Goal: Task Accomplishment & Management: Manage account settings

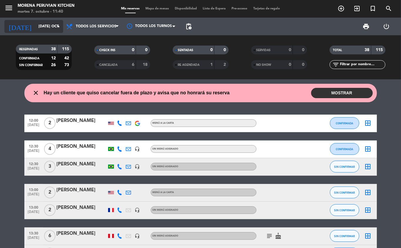
click at [53, 26] on input "mar. 7 oct." at bounding box center [61, 26] width 50 height 10
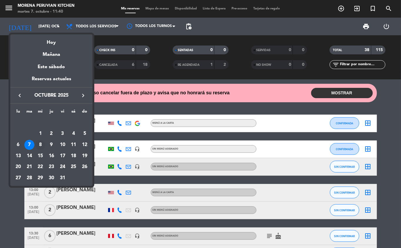
click at [40, 144] on div "8" at bounding box center [40, 145] width 10 height 10
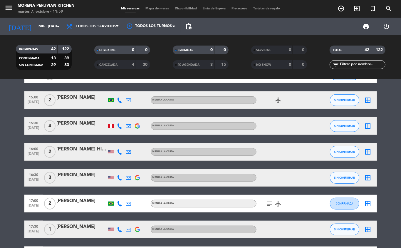
scroll to position [224, 0]
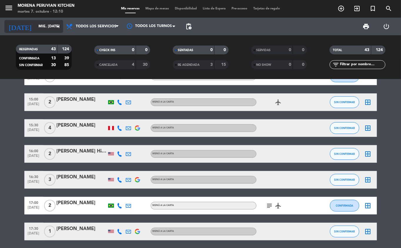
click at [43, 26] on input "mié. [DATE]" at bounding box center [61, 26] width 50 height 10
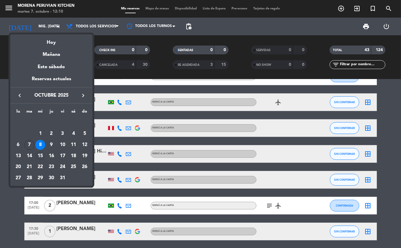
click at [38, 157] on div "15" at bounding box center [40, 156] width 10 height 10
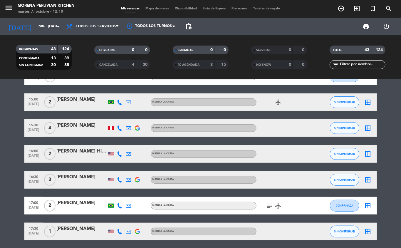
type input "mié. 15 oct."
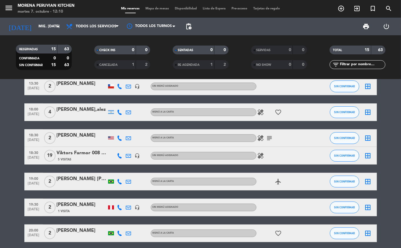
scroll to position [102, 0]
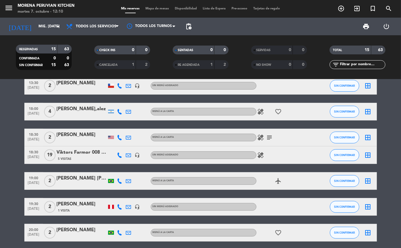
click at [337, 9] on icon "add_circle_outline" at bounding box center [340, 8] width 7 height 7
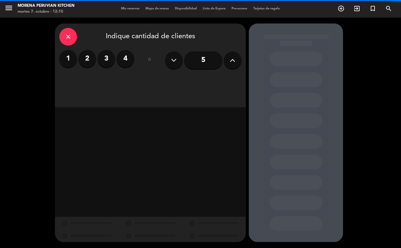
click at [93, 60] on label "2" at bounding box center [87, 59] width 18 height 18
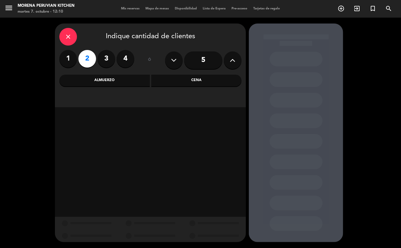
click at [208, 82] on div "Cena" at bounding box center [196, 81] width 90 height 12
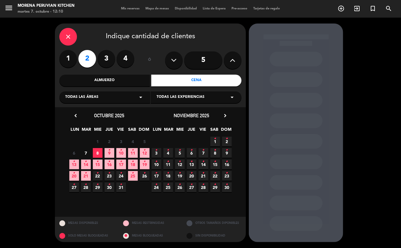
click at [98, 166] on icon "•" at bounding box center [98, 161] width 2 height 9
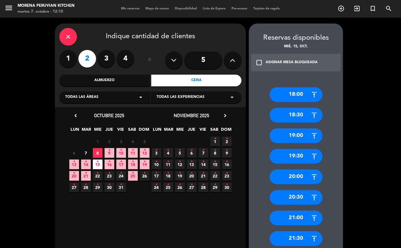
click at [298, 136] on div "19:00" at bounding box center [296, 135] width 53 height 15
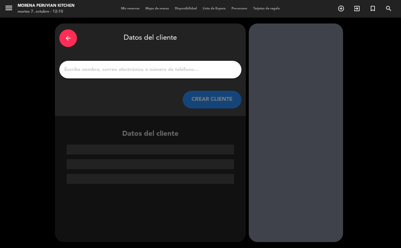
click at [133, 73] on input "1" at bounding box center [150, 69] width 173 height 8
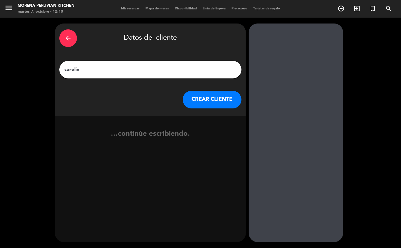
type input "caroline"
click at [210, 99] on button "CREAR CLIENTE" at bounding box center [212, 100] width 59 height 18
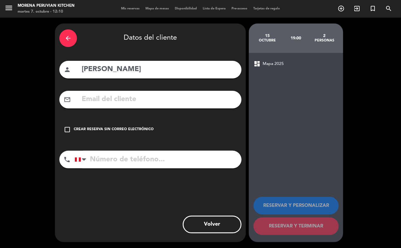
click at [119, 128] on div "Crear reserva sin correo electrónico" at bounding box center [114, 130] width 80 height 6
click at [131, 168] on input "tel" at bounding box center [158, 160] width 167 height 18
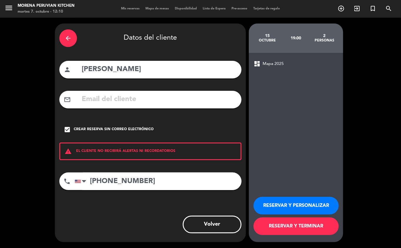
type input "+17326730438"
click at [314, 225] on button "RESERVAR Y TERMINAR" at bounding box center [295, 226] width 85 height 18
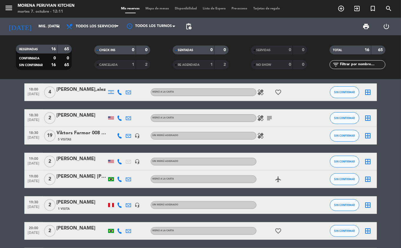
scroll to position [120, 0]
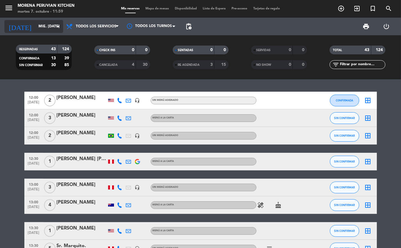
click at [39, 27] on input "mié. [DATE]" at bounding box center [61, 26] width 50 height 10
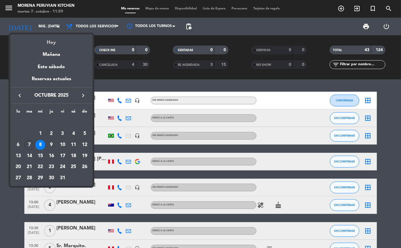
click at [39, 43] on div "Hoy" at bounding box center [51, 40] width 82 height 12
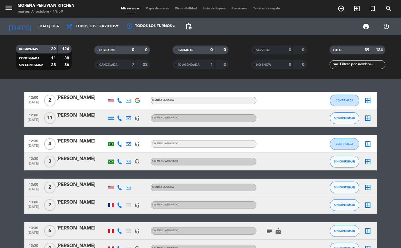
click at [35, 116] on span "12:00" at bounding box center [33, 114] width 15 height 7
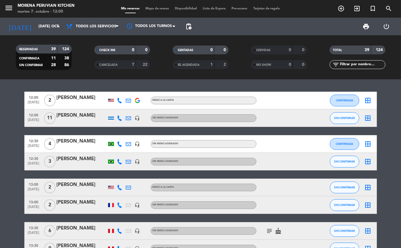
click at [34, 117] on span "12:00" at bounding box center [33, 114] width 15 height 7
click at [339, 161] on span "SIN CONFIRMAR" at bounding box center [344, 161] width 21 height 3
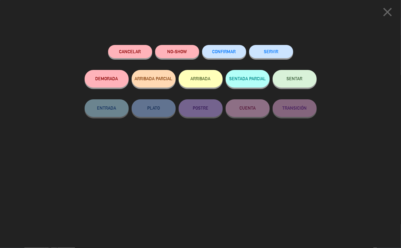
click at [203, 84] on button "ARRIBADA" at bounding box center [200, 79] width 44 height 18
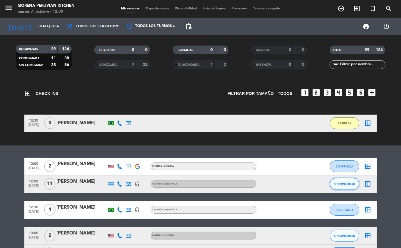
click at [345, 182] on span "SIN CONFIRMAR" at bounding box center [344, 183] width 21 height 3
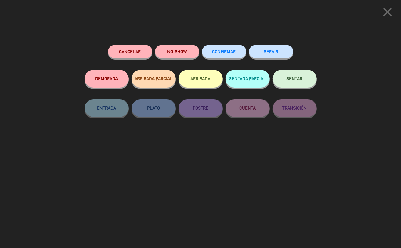
click at [277, 47] on button "SERVIR" at bounding box center [271, 51] width 44 height 13
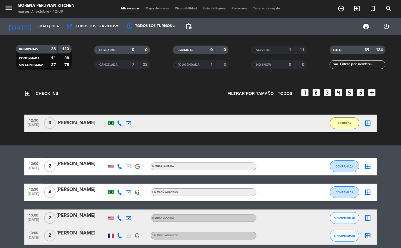
click at [120, 219] on icon at bounding box center [119, 217] width 5 height 5
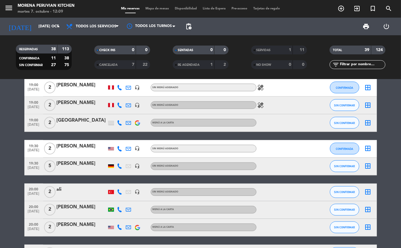
scroll to position [558, 0]
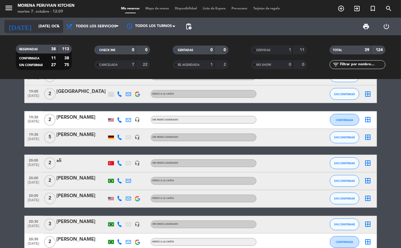
click at [46, 27] on input "[DATE] oct." at bounding box center [61, 26] width 50 height 10
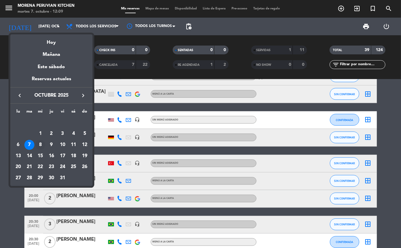
click at [39, 144] on div "8" at bounding box center [40, 145] width 10 height 10
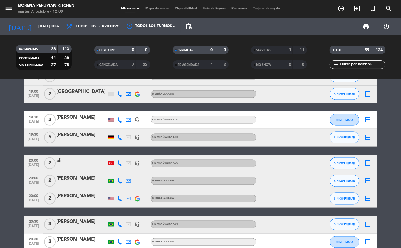
type input "mié. [DATE]"
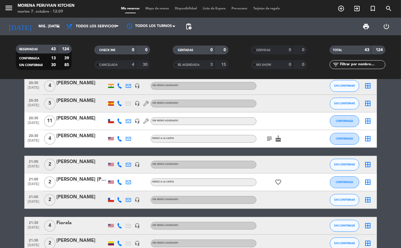
click at [94, 201] on div "[PERSON_NAME]" at bounding box center [82, 197] width 50 height 8
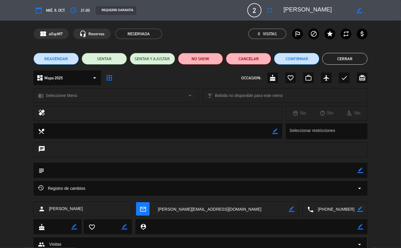
click at [345, 61] on button "Cerrar" at bounding box center [344, 59] width 45 height 12
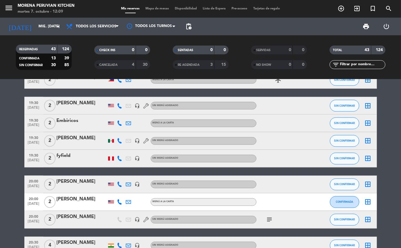
scroll to position [556, 0]
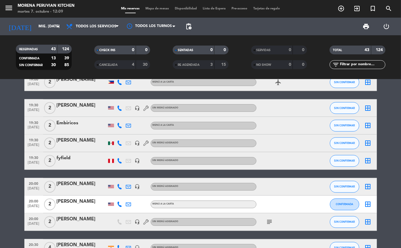
click at [75, 111] on div at bounding box center [82, 112] width 50 height 5
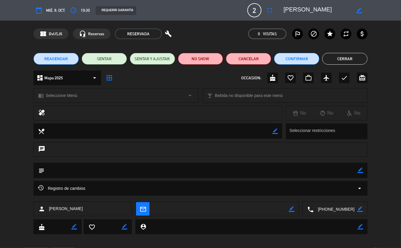
click at [60, 59] on span "REAGENDAR" at bounding box center [55, 59] width 23 height 6
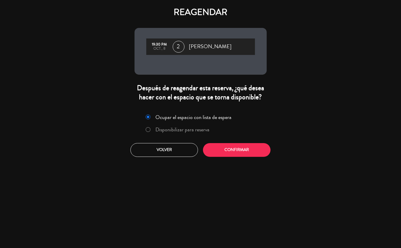
click at [187, 129] on label "Disponibilizar para reserva" at bounding box center [182, 129] width 54 height 5
click at [236, 152] on button "Confirmar" at bounding box center [237, 150] width 68 height 14
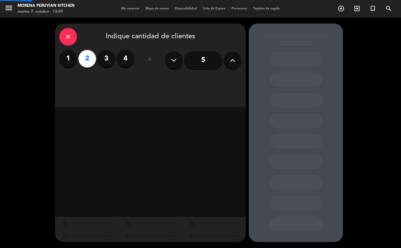
type input "+13852241395"
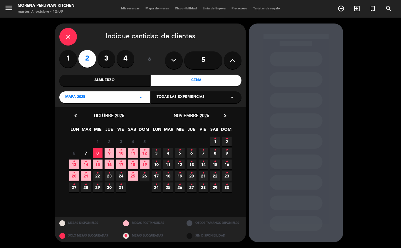
click at [85, 151] on span "7" at bounding box center [86, 153] width 10 height 10
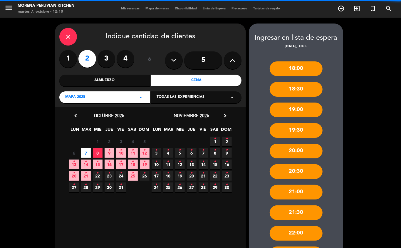
click at [319, 188] on div "21:00" at bounding box center [296, 192] width 53 height 15
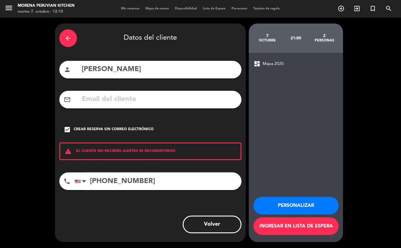
click at [328, 127] on div "dashboard Mapa 2025 Personalizar Ingresar en lista de espera" at bounding box center [296, 147] width 94 height 189
click at [69, 39] on icon "arrow_back" at bounding box center [68, 38] width 7 height 7
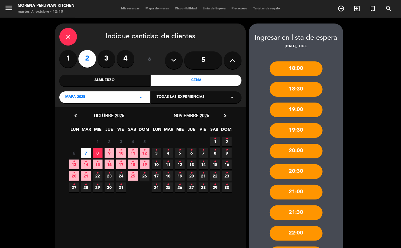
scroll to position [71, 0]
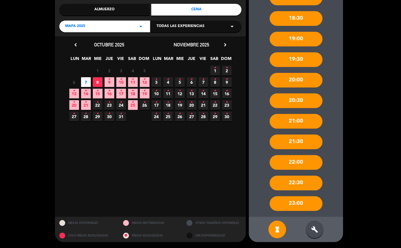
click at [311, 231] on icon "build" at bounding box center [314, 229] width 7 height 7
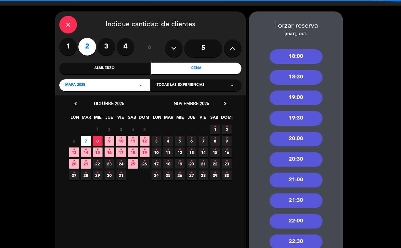
scroll to position [13, 0]
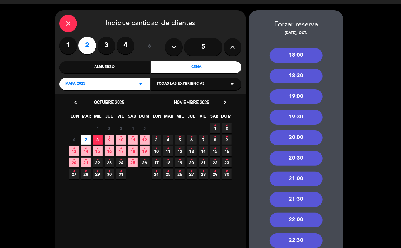
click at [299, 116] on div "19:30" at bounding box center [296, 117] width 53 height 15
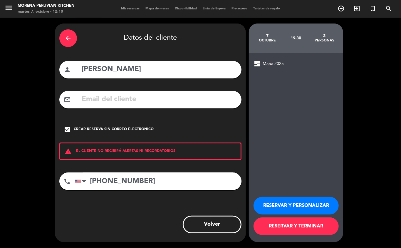
click at [297, 225] on button "RESERVAR Y TERMINAR" at bounding box center [295, 226] width 85 height 18
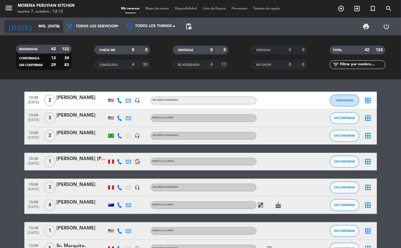
click at [36, 21] on input "mié. [DATE]" at bounding box center [61, 26] width 50 height 10
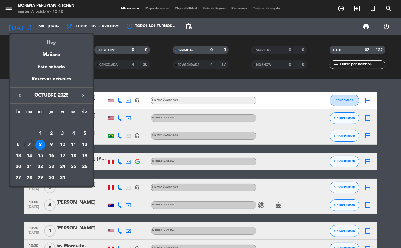
click at [38, 43] on div "Hoy" at bounding box center [51, 40] width 82 height 12
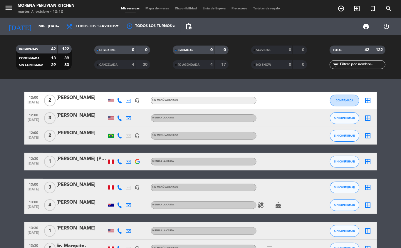
type input "mar. 7 oct."
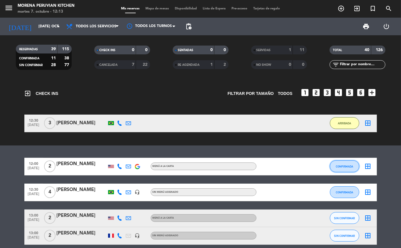
click at [341, 166] on span "CONFIRMADA" at bounding box center [344, 166] width 17 height 3
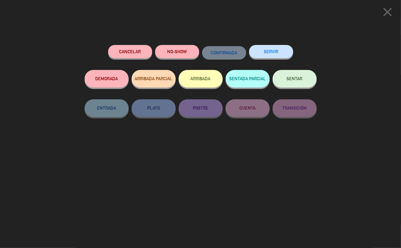
click at [178, 51] on button "NO-SHOW" at bounding box center [177, 51] width 44 height 13
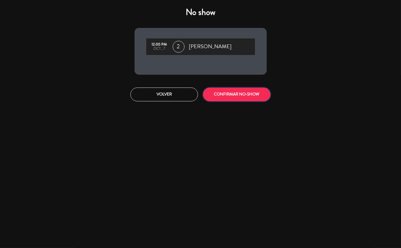
click at [248, 95] on button "CONFIRMAR NO-SHOW" at bounding box center [237, 94] width 68 height 14
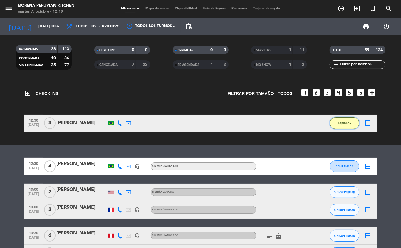
click at [338, 122] on span "ARRIBADA" at bounding box center [344, 123] width 13 height 3
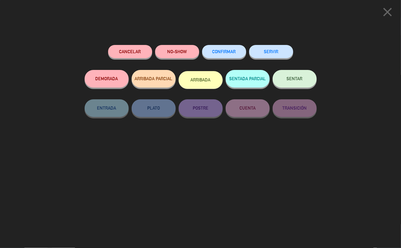
click at [277, 52] on button "SERVIR" at bounding box center [271, 51] width 44 height 13
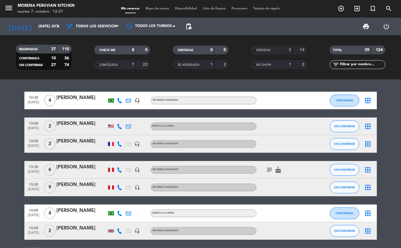
click at [171, 230] on span "Sin menú asignado" at bounding box center [165, 230] width 26 height 2
click at [345, 101] on span "CONFIRMADA" at bounding box center [344, 100] width 17 height 3
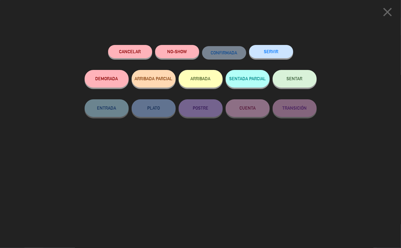
click at [388, 14] on icon "close" at bounding box center [387, 12] width 15 height 15
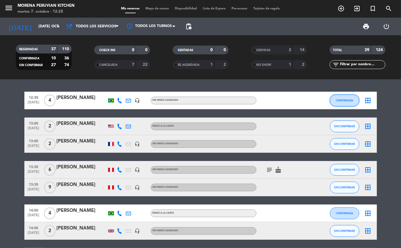
click at [334, 104] on button "CONFIRMADA" at bounding box center [344, 101] width 29 height 12
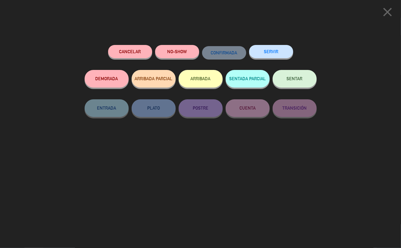
click at [284, 54] on button "SERVIR" at bounding box center [271, 51] width 44 height 13
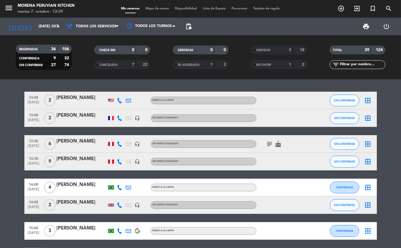
click at [271, 66] on span "NO SHOW" at bounding box center [263, 64] width 15 height 3
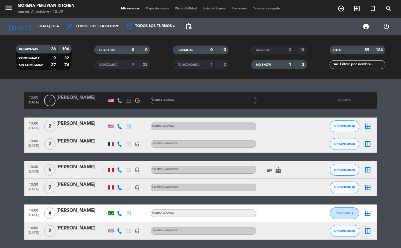
click at [268, 68] on div "NO SHOW" at bounding box center [265, 64] width 27 height 7
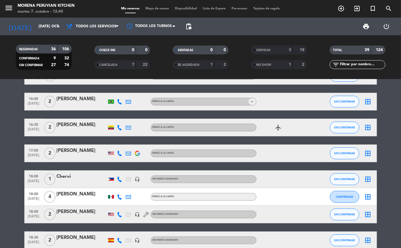
scroll to position [181, 0]
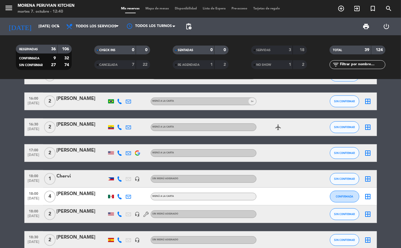
click at [285, 174] on div at bounding box center [282, 178] width 53 height 17
click at [340, 9] on icon "add_circle_outline" at bounding box center [340, 8] width 7 height 7
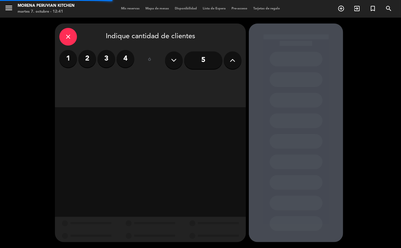
click at [88, 59] on label "2" at bounding box center [87, 59] width 18 height 18
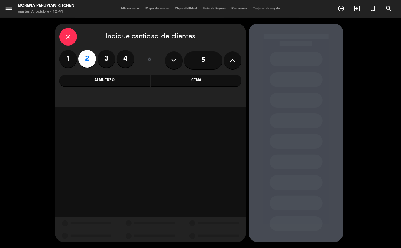
click at [109, 80] on div "Almuerzo" at bounding box center [104, 81] width 90 height 12
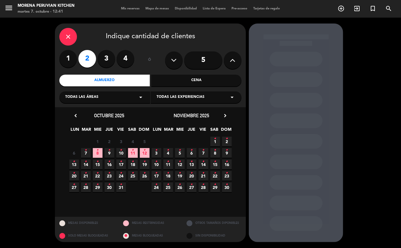
click at [86, 153] on icon "•" at bounding box center [86, 149] width 2 height 9
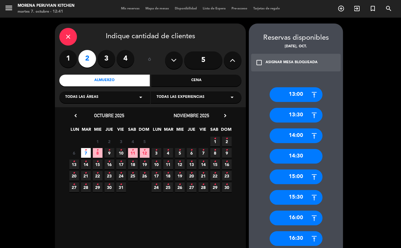
scroll to position [76, 0]
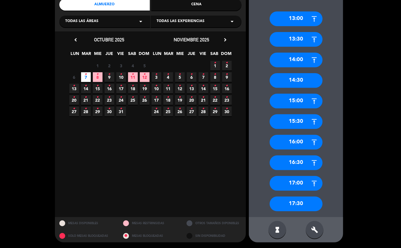
click at [299, 187] on div "17:00" at bounding box center [296, 183] width 53 height 15
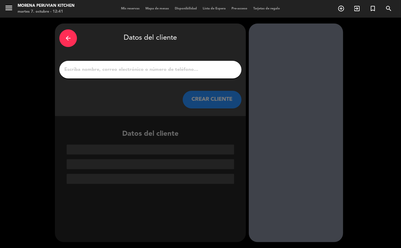
scroll to position [0, 0]
click at [133, 70] on input "1" at bounding box center [150, 69] width 173 height 8
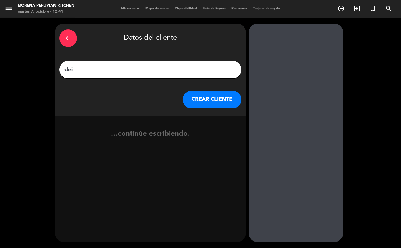
type input "chris"
click at [212, 97] on button "CREAR CLIENTE" at bounding box center [212, 100] width 59 height 18
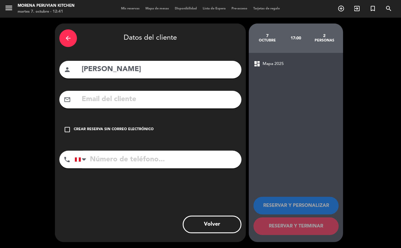
click at [126, 134] on div "check_box_outline_blank Crear reserva sin correo electrónico" at bounding box center [150, 130] width 182 height 18
click at [134, 168] on input "tel" at bounding box center [158, 160] width 167 height 18
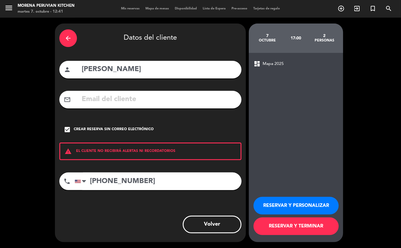
type input "+13606723093"
click at [311, 231] on button "RESERVAR Y TERMINAR" at bounding box center [295, 226] width 85 height 18
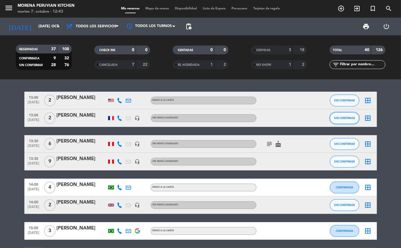
click at [343, 121] on button "SIN CONFIRMAR" at bounding box center [344, 118] width 29 height 12
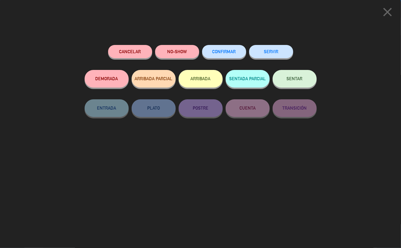
click at [267, 50] on button "SERVIR" at bounding box center [271, 51] width 44 height 13
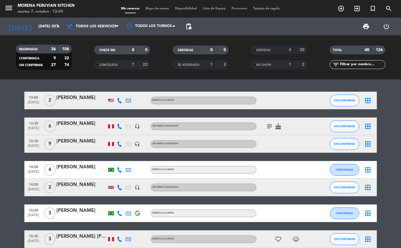
click at [269, 128] on icon "subject" at bounding box center [269, 126] width 7 height 7
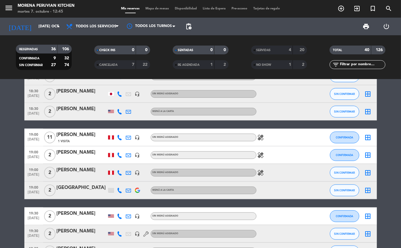
scroll to position [361, 0]
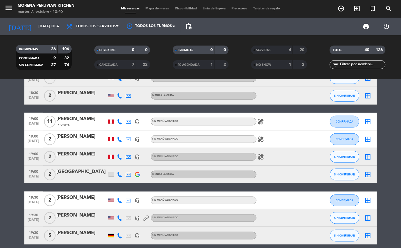
click at [261, 121] on icon "healing" at bounding box center [260, 121] width 7 height 7
click at [261, 139] on icon "healing" at bounding box center [260, 139] width 7 height 7
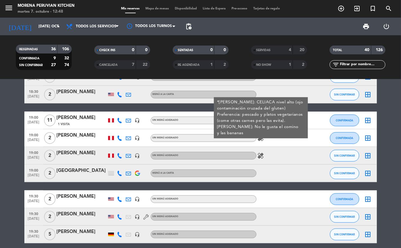
scroll to position [363, 0]
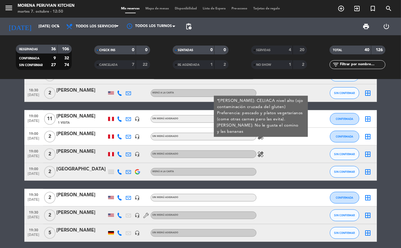
click at [261, 154] on icon "healing" at bounding box center [260, 154] width 7 height 7
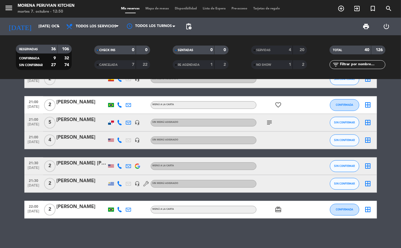
scroll to position [630, 0]
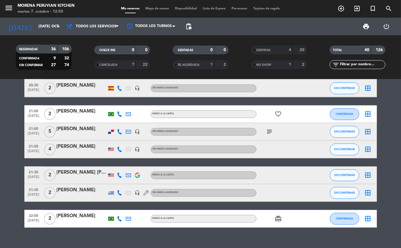
click at [270, 132] on icon "subject" at bounding box center [269, 131] width 7 height 7
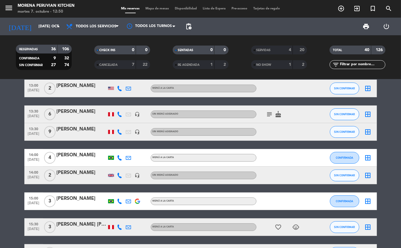
scroll to position [0, 0]
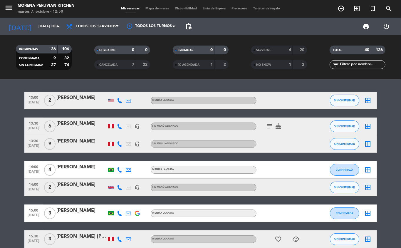
click at [270, 125] on icon "subject" at bounding box center [269, 126] width 7 height 7
click at [349, 100] on span "SIN CONFIRMAR" at bounding box center [344, 100] width 21 height 3
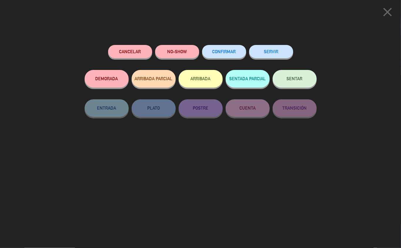
click at [183, 50] on button "NO-SHOW" at bounding box center [177, 51] width 44 height 13
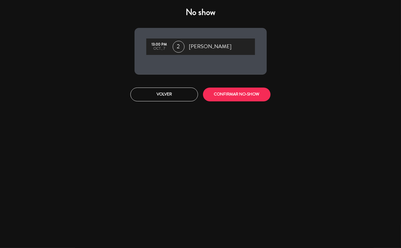
click at [247, 90] on button "CONFIRMAR NO-SHOW" at bounding box center [237, 94] width 68 height 14
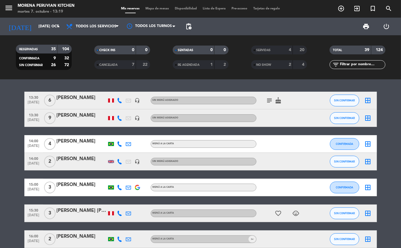
click at [273, 102] on icon "subject" at bounding box center [269, 100] width 7 height 7
click at [354, 116] on span "SIN CONFIRMAR" at bounding box center [344, 117] width 21 height 3
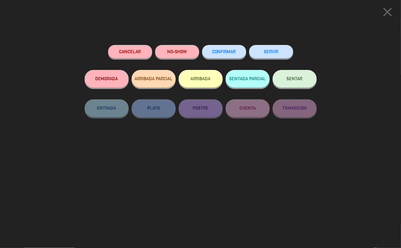
click at [277, 55] on button "SERVIR" at bounding box center [271, 51] width 44 height 13
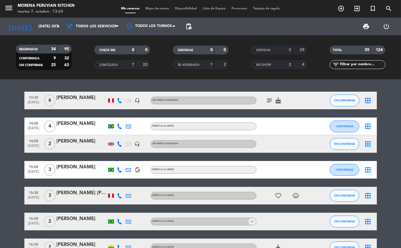
click at [11, 12] on icon "menu" at bounding box center [8, 8] width 9 height 9
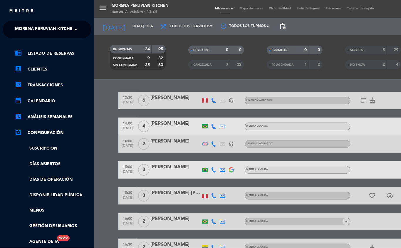
click at [65, 32] on span "Morena Peruvian Kitchen" at bounding box center [45, 29] width 61 height 12
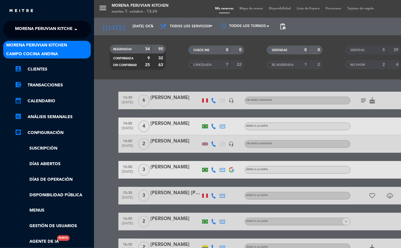
click at [57, 53] on span "Campo Cocina Andina" at bounding box center [32, 54] width 52 height 7
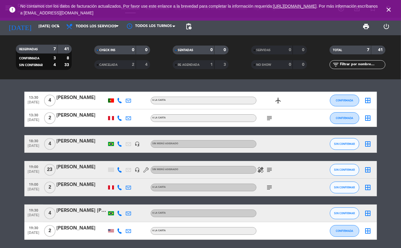
click at [271, 118] on icon "subject" at bounding box center [269, 117] width 7 height 7
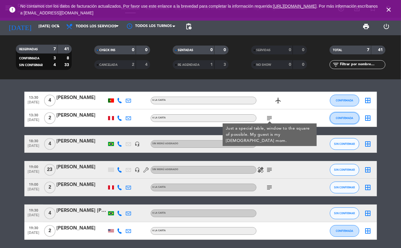
click at [340, 116] on span "CONFIRMADA" at bounding box center [344, 117] width 17 height 3
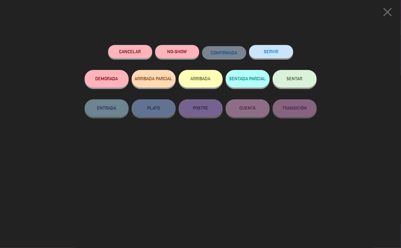
click at [137, 52] on button "Cancelar" at bounding box center [130, 51] width 44 height 13
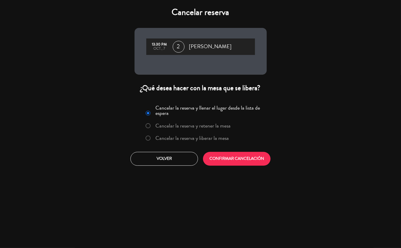
click at [188, 139] on label "Cancelar la reserva y liberar la mesa" at bounding box center [191, 137] width 73 height 5
click at [238, 161] on button "CONFIRMAR CANCELACIÓN" at bounding box center [237, 159] width 68 height 14
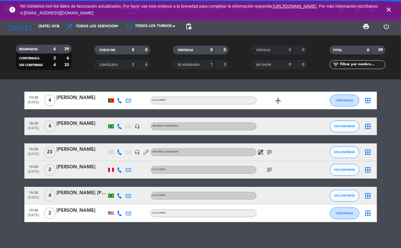
click at [385, 11] on icon "close" at bounding box center [388, 9] width 7 height 7
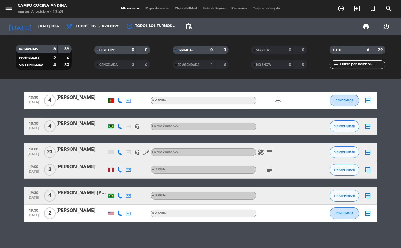
click at [12, 8] on icon "menu" at bounding box center [8, 8] width 9 height 9
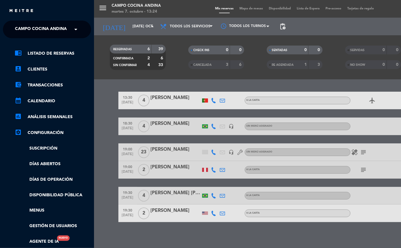
click at [60, 29] on span "Campo Cocina Andina" at bounding box center [41, 29] width 52 height 12
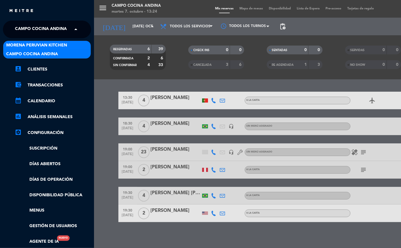
click at [65, 47] on span "Morena Peruvian Kitchen" at bounding box center [36, 45] width 61 height 7
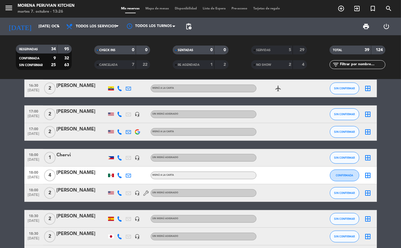
scroll to position [159, 0]
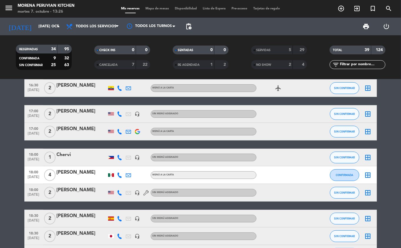
click at [342, 10] on icon "add_circle_outline" at bounding box center [340, 8] width 7 height 7
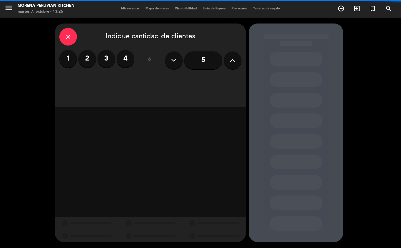
click at [85, 59] on label "2" at bounding box center [87, 59] width 18 height 18
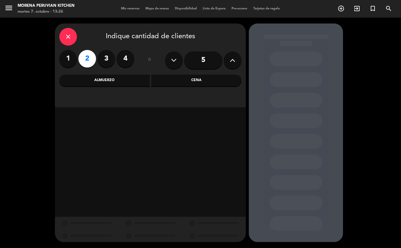
click at [196, 80] on div "Cena" at bounding box center [196, 81] width 90 height 12
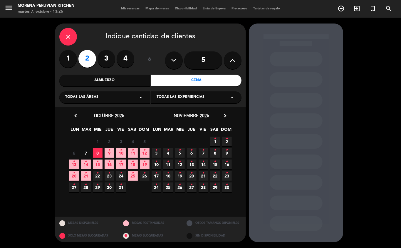
click at [86, 161] on icon "•" at bounding box center [86, 161] width 2 height 9
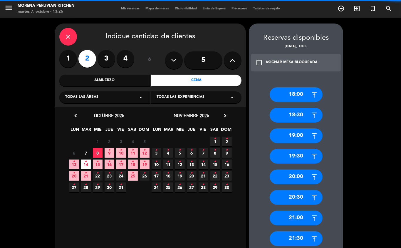
click at [86, 153] on span "7" at bounding box center [86, 153] width 10 height 10
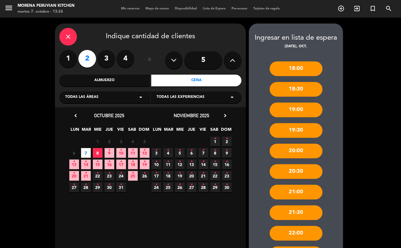
scroll to position [71, 0]
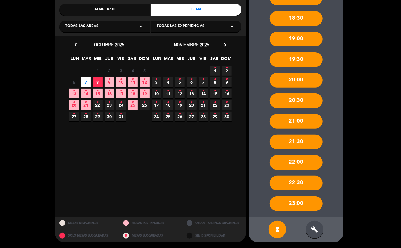
click at [319, 228] on div "build" at bounding box center [315, 229] width 18 height 18
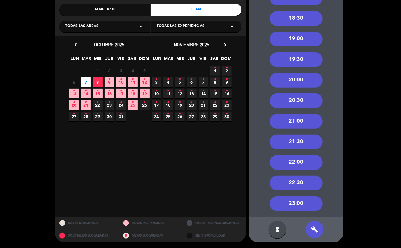
scroll to position [0, 0]
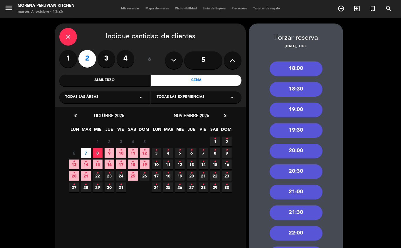
click at [300, 68] on div "18:00" at bounding box center [296, 68] width 53 height 15
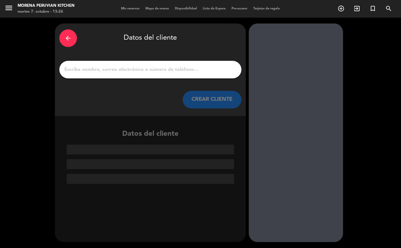
click at [144, 68] on input "1" at bounding box center [150, 69] width 173 height 8
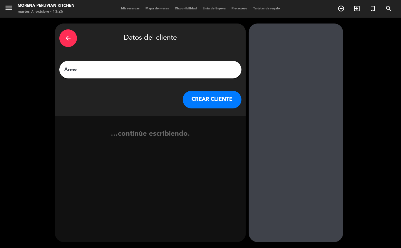
type input "Armer"
click at [201, 102] on button "CREAR CLIENTE" at bounding box center [212, 100] width 59 height 18
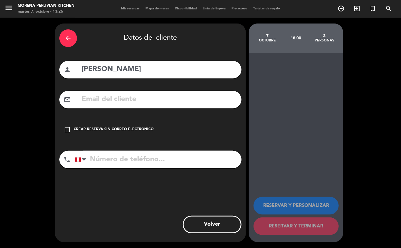
click at [126, 132] on div "Crear reserva sin correo electrónico" at bounding box center [114, 130] width 80 height 6
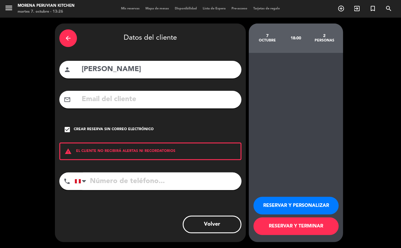
click at [129, 183] on input "tel" at bounding box center [158, 181] width 167 height 18
type input "+13106839622"
click at [299, 226] on button "RESERVAR Y TERMINAR" at bounding box center [295, 226] width 85 height 18
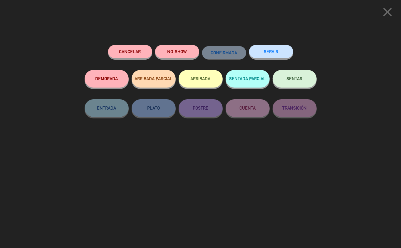
click at [196, 81] on button "ARRIBADA" at bounding box center [200, 79] width 44 height 18
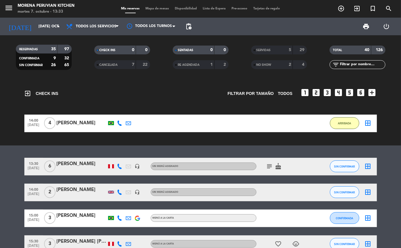
click at [268, 166] on icon "subject" at bounding box center [269, 166] width 7 height 7
click at [348, 124] on span "ARRIBADA" at bounding box center [344, 123] width 13 height 3
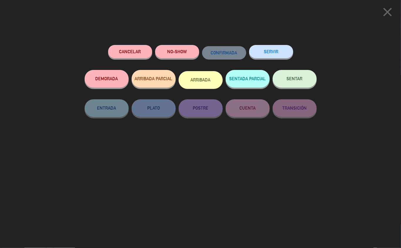
click at [272, 57] on button "SERVIR" at bounding box center [271, 51] width 44 height 13
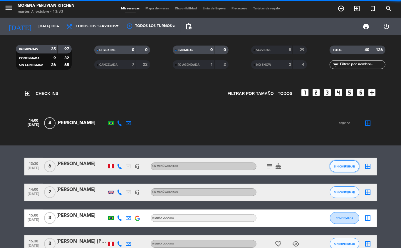
click at [344, 160] on button "SIN CONFIRMAR" at bounding box center [344, 166] width 29 height 12
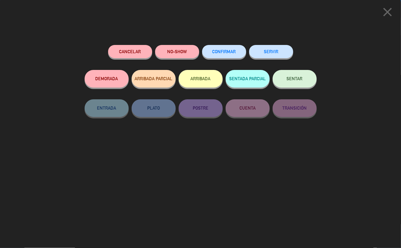
click at [195, 78] on button "ARRIBADA" at bounding box center [200, 79] width 44 height 18
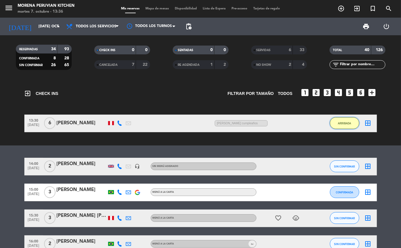
click at [342, 127] on button "ARRIBADA" at bounding box center [344, 123] width 29 height 12
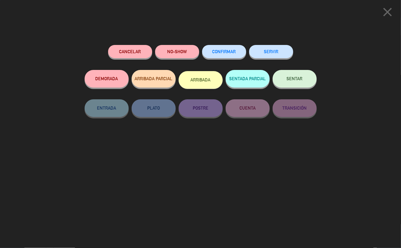
click at [273, 52] on button "SERVIR" at bounding box center [271, 51] width 44 height 13
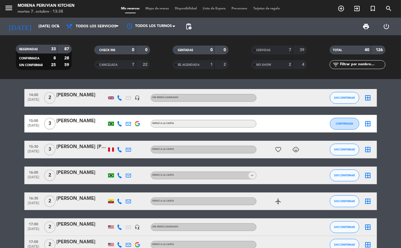
scroll to position [2, 0]
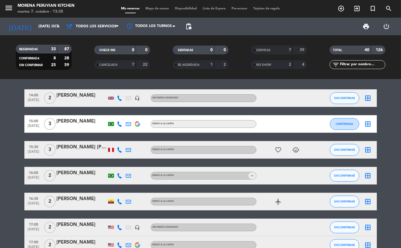
click at [338, 10] on icon "add_circle_outline" at bounding box center [340, 8] width 7 height 7
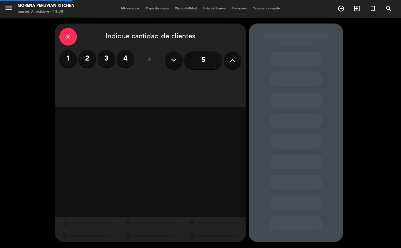
click at [86, 58] on label "2" at bounding box center [87, 59] width 18 height 18
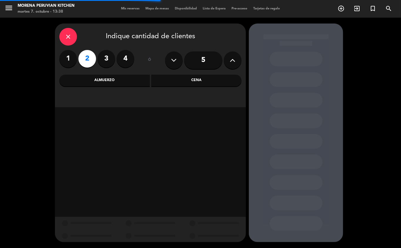
click at [124, 81] on div "Almuerzo" at bounding box center [104, 81] width 90 height 12
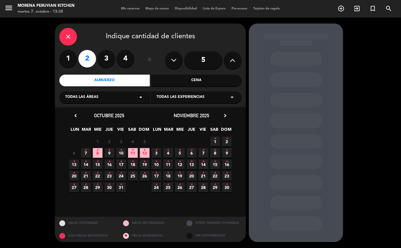
click at [85, 154] on icon "•" at bounding box center [86, 149] width 2 height 9
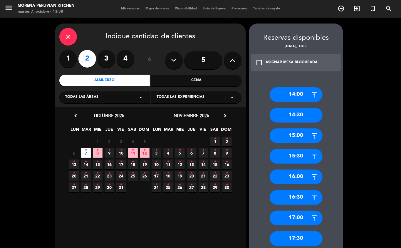
click at [335, 153] on div "14:00 14:30 15:00 15:30 16:00 16:30 17:00 17:30" at bounding box center [296, 163] width 94 height 176
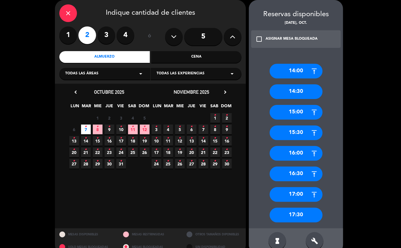
scroll to position [35, 0]
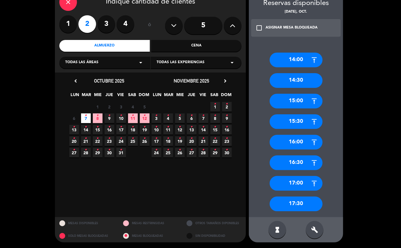
click at [301, 102] on div "15:00" at bounding box center [296, 101] width 53 height 15
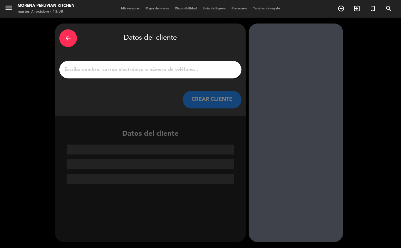
scroll to position [0, 0]
click at [186, 69] on input "1" at bounding box center [150, 69] width 173 height 8
click at [188, 69] on input "1" at bounding box center [150, 69] width 173 height 8
click at [169, 72] on input "1" at bounding box center [150, 69] width 173 height 8
click at [161, 71] on input "1" at bounding box center [150, 69] width 173 height 8
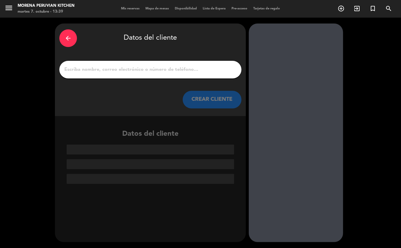
click at [173, 69] on input "1" at bounding box center [150, 69] width 173 height 8
click at [175, 70] on input "1" at bounding box center [150, 69] width 173 height 8
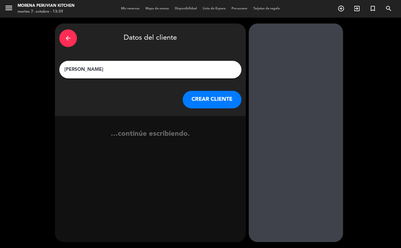
type input "Juan carlos"
click at [221, 105] on button "CREAR CLIENTE" at bounding box center [212, 100] width 59 height 18
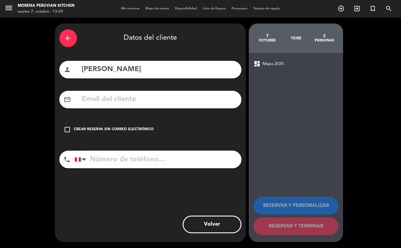
click at [128, 123] on div "check_box_outline_blank Crear reserva sin correo electrónico" at bounding box center [150, 130] width 182 height 18
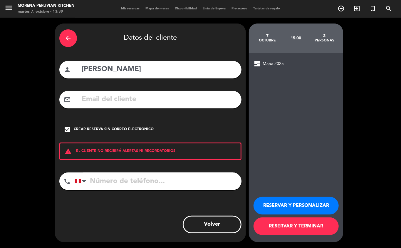
click at [299, 233] on button "RESERVAR Y TERMINAR" at bounding box center [295, 226] width 85 height 18
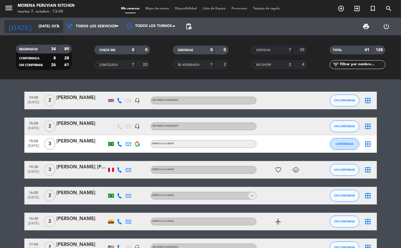
click at [53, 26] on input "mar. 7 oct." at bounding box center [61, 26] width 50 height 10
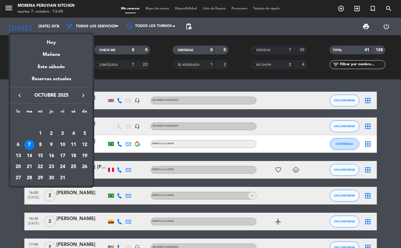
click at [53, 26] on div at bounding box center [200, 124] width 401 height 248
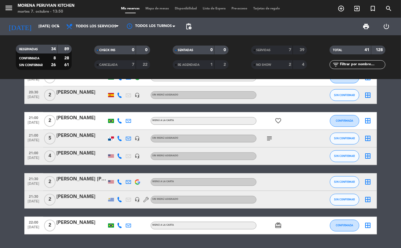
scroll to position [587, 0]
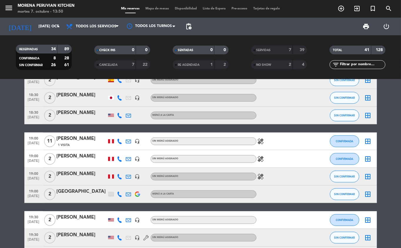
click at [151, 203] on div "19:00 oct. 7 2 SAEMINARA PARK MENÚ A LA CARTA SIN CONFIRMAR border_all" at bounding box center [200, 194] width 352 height 18
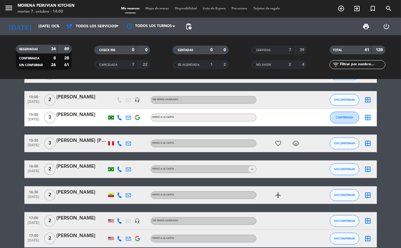
scroll to position [0, 0]
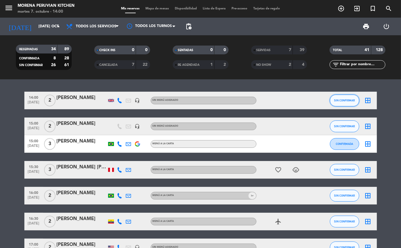
click at [346, 103] on button "SIN CONFIRMAR" at bounding box center [344, 101] width 29 height 12
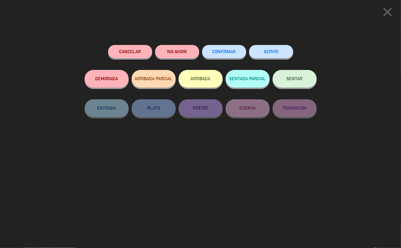
click at [202, 79] on button "ARRIBADA" at bounding box center [200, 79] width 44 height 18
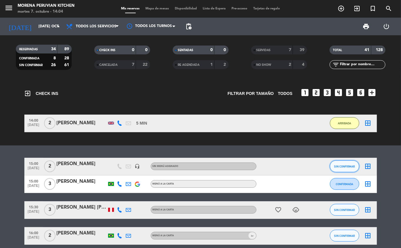
click at [341, 166] on span "SIN CONFIRMAR" at bounding box center [344, 166] width 21 height 3
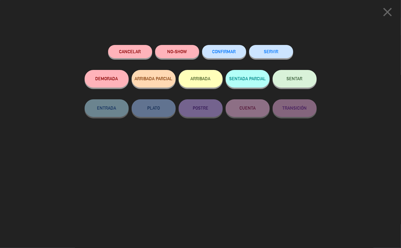
click at [206, 83] on button "ARRIBADA" at bounding box center [200, 79] width 44 height 18
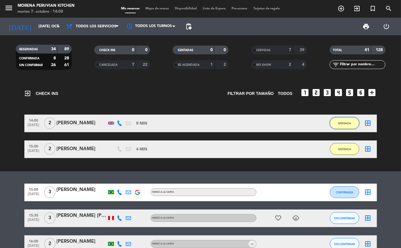
click at [344, 123] on span "ARRIBADA" at bounding box center [344, 123] width 13 height 3
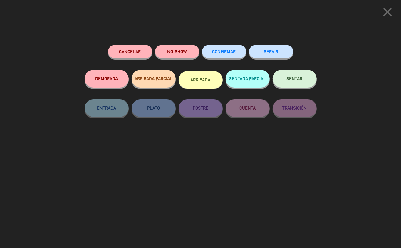
click at [281, 51] on button "SERVIR" at bounding box center [271, 51] width 44 height 13
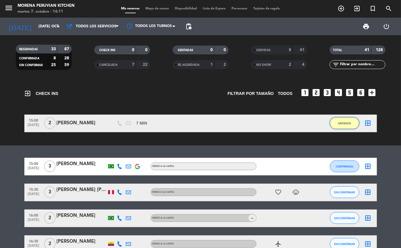
click at [335, 126] on button "ARRIBADA" at bounding box center [344, 123] width 29 height 12
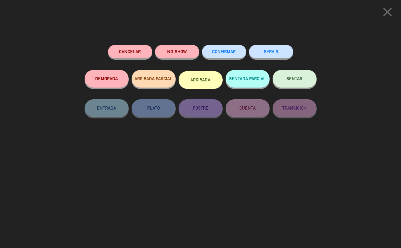
click at [264, 56] on button "SERVIR" at bounding box center [271, 51] width 44 height 13
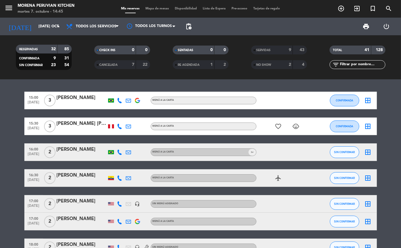
click at [271, 98] on div at bounding box center [282, 100] width 53 height 17
click at [273, 97] on div at bounding box center [282, 100] width 53 height 17
click at [354, 105] on button "CONFIRMADA" at bounding box center [344, 101] width 29 height 12
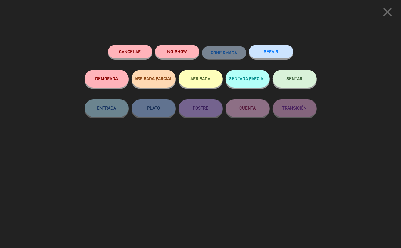
click at [282, 54] on button "SERVIR" at bounding box center [271, 51] width 44 height 13
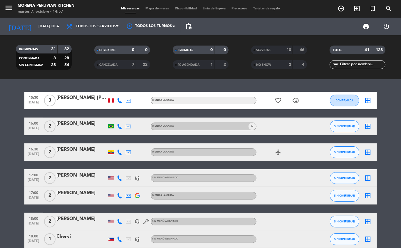
click at [278, 98] on icon "favorite_border" at bounding box center [278, 100] width 7 height 7
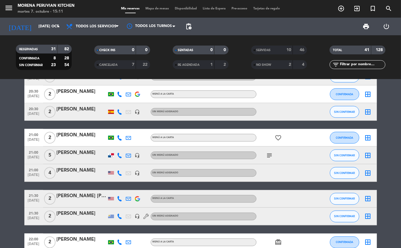
scroll to position [518, 0]
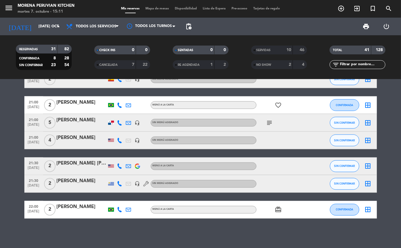
click at [344, 9] on icon "add_circle_outline" at bounding box center [340, 8] width 7 height 7
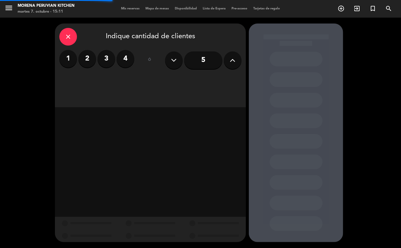
click at [86, 65] on label "2" at bounding box center [87, 59] width 18 height 18
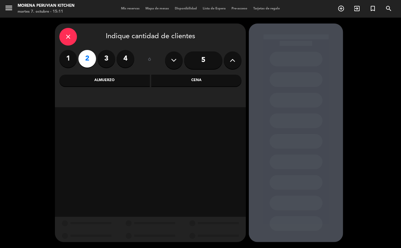
click at [206, 82] on div "Cena" at bounding box center [196, 81] width 90 height 12
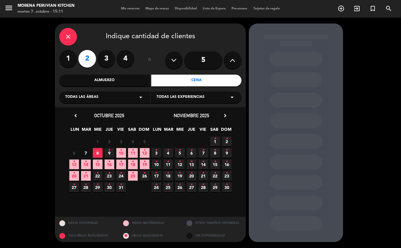
click at [85, 154] on span "7" at bounding box center [86, 153] width 10 height 10
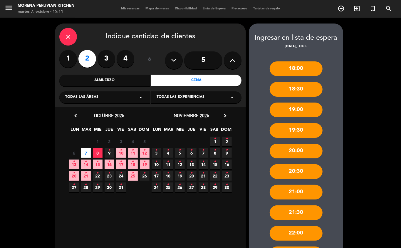
scroll to position [71, 0]
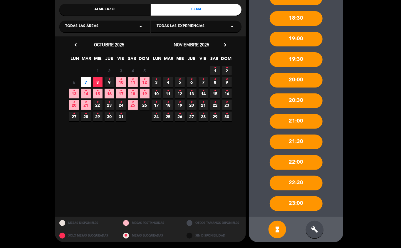
click at [314, 231] on icon "build" at bounding box center [314, 229] width 7 height 7
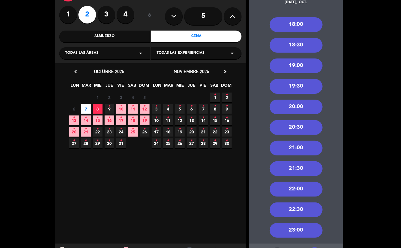
scroll to position [45, 0]
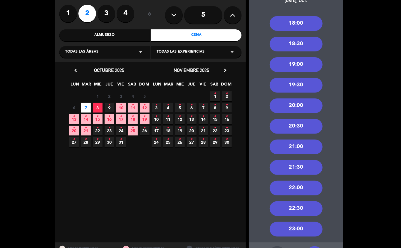
click at [295, 147] on div "21:00" at bounding box center [296, 146] width 53 height 15
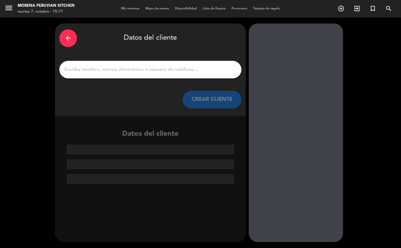
scroll to position [0, 0]
click at [73, 36] on div "arrow_back" at bounding box center [68, 38] width 18 height 18
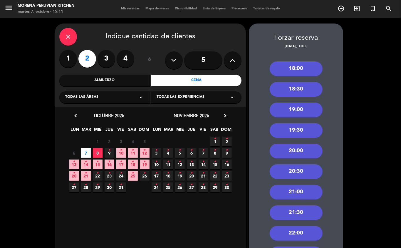
click at [303, 195] on div "21:00" at bounding box center [296, 192] width 53 height 15
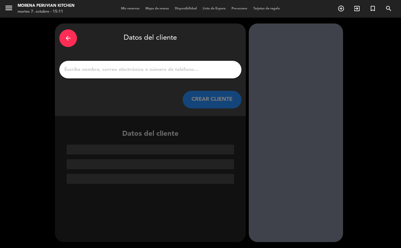
click at [68, 41] on icon "arrow_back" at bounding box center [68, 38] width 7 height 7
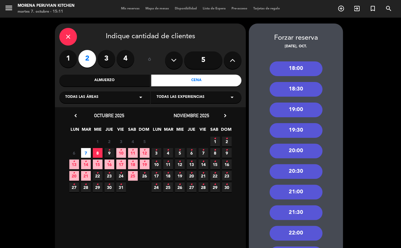
click at [301, 214] on div "21:30" at bounding box center [296, 212] width 53 height 15
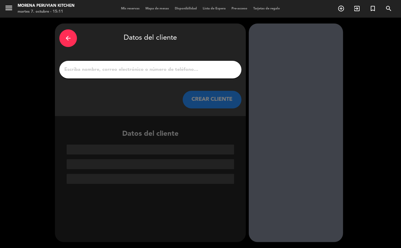
click at [180, 72] on input "1" at bounding box center [150, 69] width 173 height 8
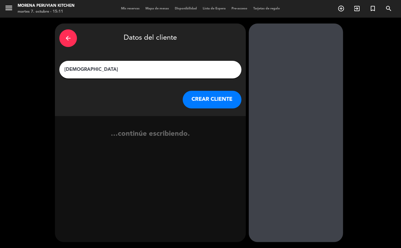
type input "Cristina"
click at [203, 105] on button "CREAR CLIENTE" at bounding box center [212, 100] width 59 height 18
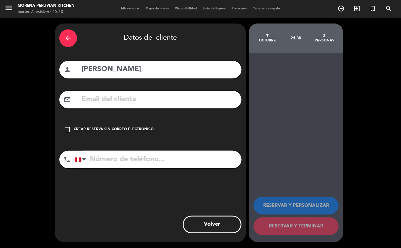
click at [134, 129] on div "Crear reserva sin correo electrónico" at bounding box center [114, 130] width 80 height 6
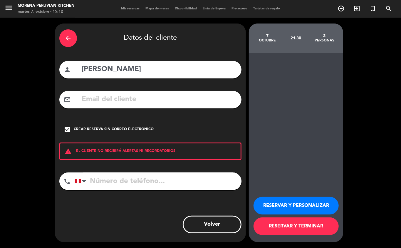
click at [156, 184] on input "tel" at bounding box center [158, 181] width 167 height 18
type input "+34691812282"
click at [295, 227] on button "RESERVAR Y TERMINAR" at bounding box center [295, 226] width 85 height 18
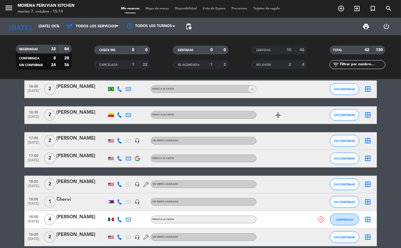
scroll to position [60, 0]
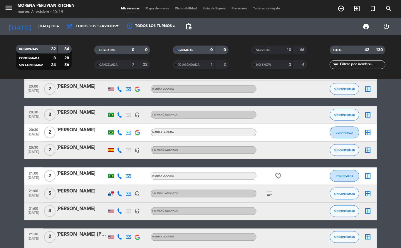
click at [153, 211] on span "Sin menú asignado" at bounding box center [165, 211] width 26 height 2
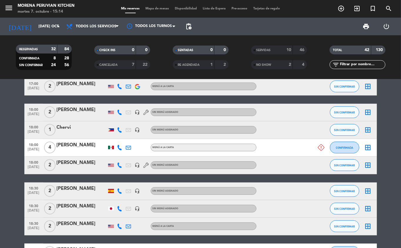
scroll to position [90, 0]
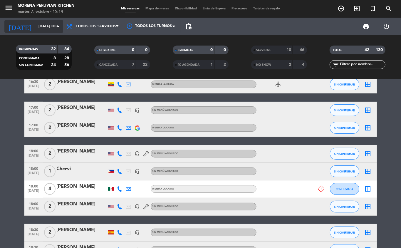
click at [48, 27] on input "mar. 7 oct." at bounding box center [61, 26] width 50 height 10
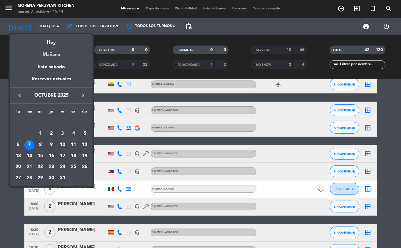
click at [57, 55] on div "Mañana" at bounding box center [51, 52] width 82 height 12
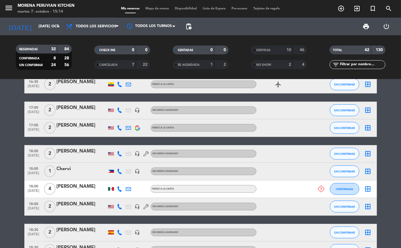
type input "mié. [DATE]"
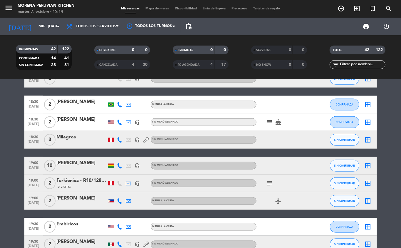
scroll to position [437, 0]
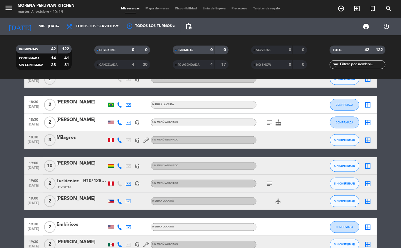
click at [337, 11] on icon "add_circle_outline" at bounding box center [340, 8] width 7 height 7
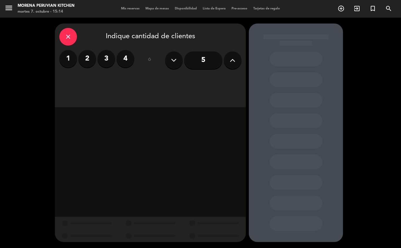
click at [207, 63] on input "5" at bounding box center [203, 60] width 38 height 18
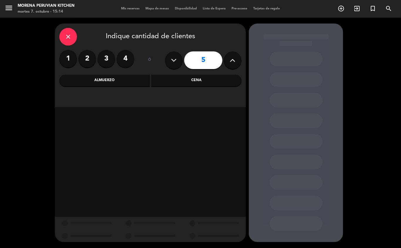
click at [188, 80] on div "Cena" at bounding box center [196, 81] width 90 height 12
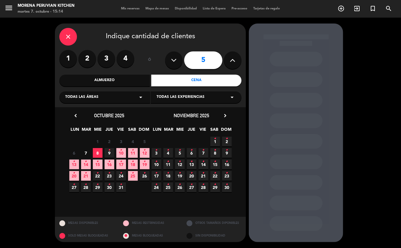
click at [109, 153] on icon "•" at bounding box center [109, 149] width 2 height 9
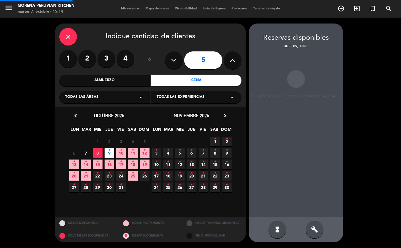
click at [97, 153] on span "8" at bounding box center [98, 153] width 10 height 10
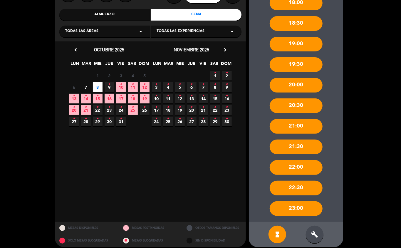
click at [319, 235] on div "build" at bounding box center [315, 234] width 18 height 18
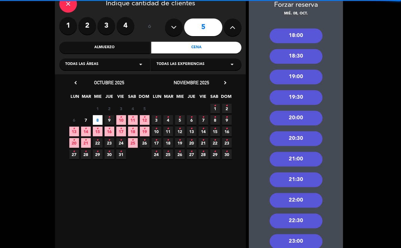
scroll to position [30, 0]
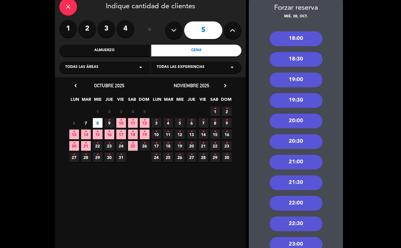
click at [303, 79] on div "19:00" at bounding box center [296, 80] width 53 height 15
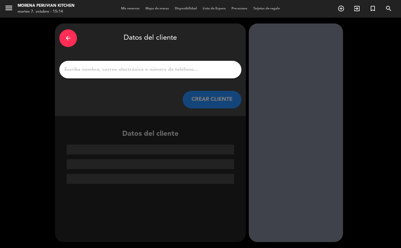
click at [153, 70] on input "1" at bounding box center [150, 69] width 173 height 8
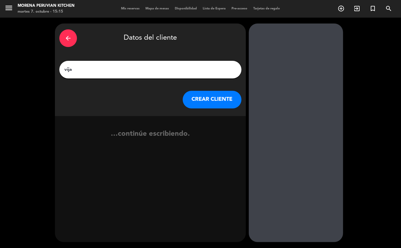
type input "vijay"
click at [208, 102] on button "CREAR CLIENTE" at bounding box center [212, 100] width 59 height 18
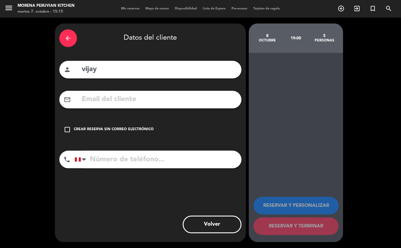
click at [147, 130] on div "Crear reserva sin correo electrónico" at bounding box center [114, 130] width 80 height 6
click at [151, 168] on input "tel" at bounding box center [158, 160] width 167 height 18
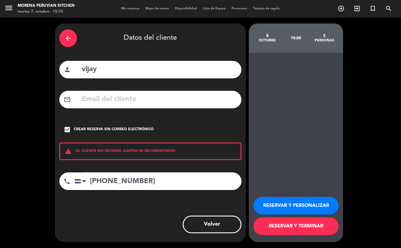
type input "+31611053004"
click at [307, 229] on button "RESERVAR Y TERMINAR" at bounding box center [295, 226] width 85 height 18
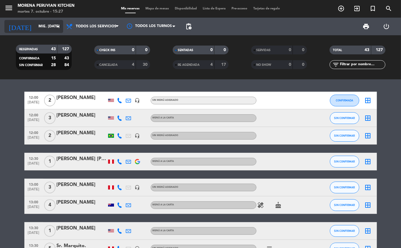
click at [39, 26] on input "mié. [DATE]" at bounding box center [61, 26] width 50 height 10
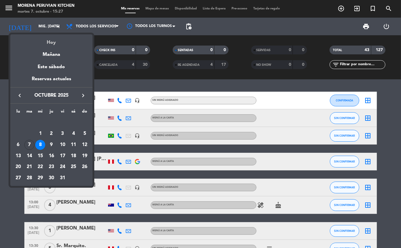
click at [61, 44] on div "Hoy" at bounding box center [51, 40] width 82 height 12
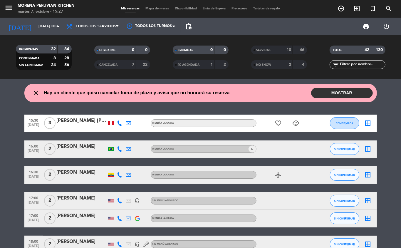
click at [331, 92] on button "MOSTRAR" at bounding box center [342, 93] width 62 height 10
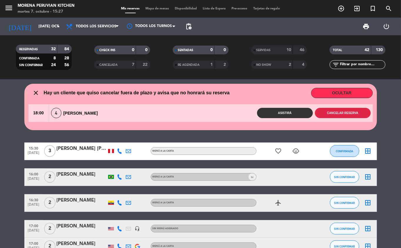
click at [346, 113] on button "Cancelar reserva" at bounding box center [343, 113] width 56 height 10
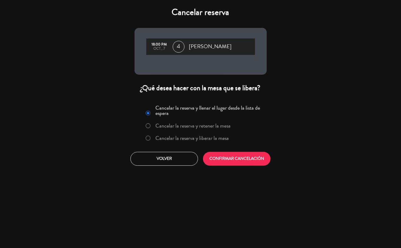
click at [208, 140] on label "Cancelar la reserva y liberar la mesa" at bounding box center [191, 137] width 73 height 5
click at [238, 163] on button "CONFIRMAR CANCELACIÓN" at bounding box center [237, 159] width 68 height 14
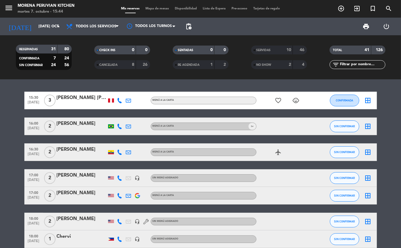
click at [34, 194] on span "17:00" at bounding box center [33, 192] width 15 height 7
click at [346, 100] on span "CONFIRMADA" at bounding box center [344, 100] width 17 height 3
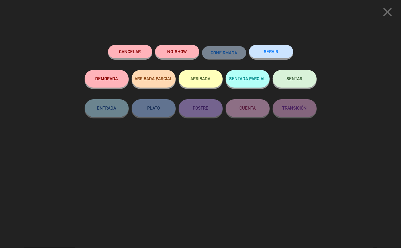
click at [265, 51] on button "SERVIR" at bounding box center [271, 51] width 44 height 13
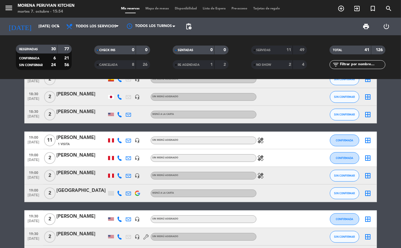
scroll to position [122, 0]
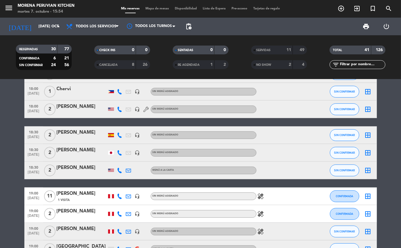
click at [120, 213] on icon at bounding box center [119, 213] width 5 height 5
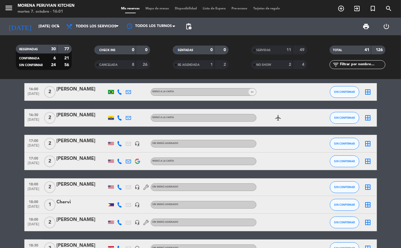
scroll to position [2, 0]
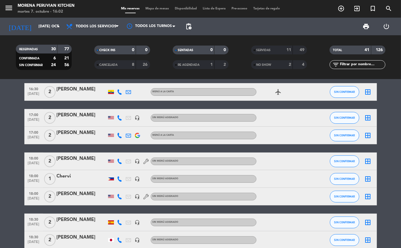
scroll to position [0, 0]
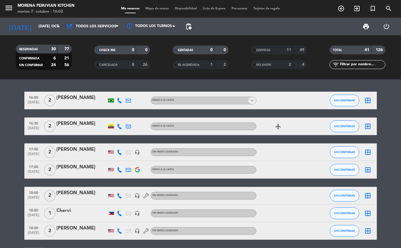
click at [264, 65] on span "NO SHOW" at bounding box center [263, 64] width 15 height 3
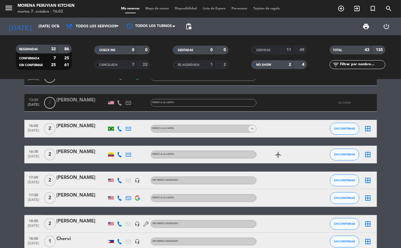
scroll to position [24, 0]
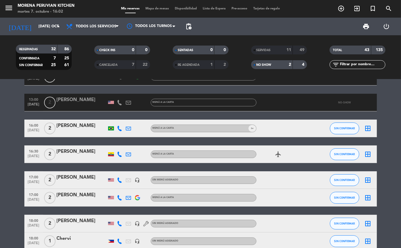
click at [266, 67] on div "NO SHOW" at bounding box center [265, 64] width 27 height 7
click at [257, 47] on div "SERVIDAS" at bounding box center [265, 50] width 27 height 7
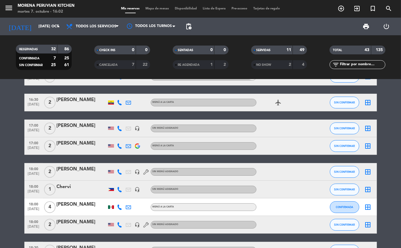
scroll to position [0, 0]
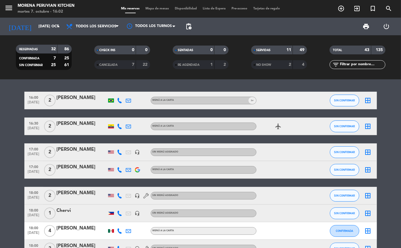
click at [274, 52] on div "SERVIDAS" at bounding box center [265, 50] width 27 height 7
click at [276, 51] on div "SERVIDAS" at bounding box center [265, 50] width 27 height 7
click at [268, 53] on div "SERVIDAS" at bounding box center [265, 50] width 27 height 7
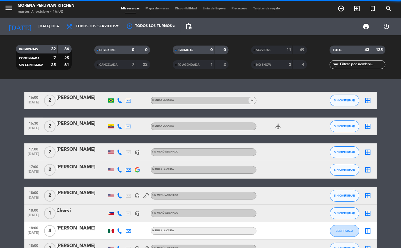
click at [265, 50] on span "SERVIDAS" at bounding box center [263, 50] width 14 height 3
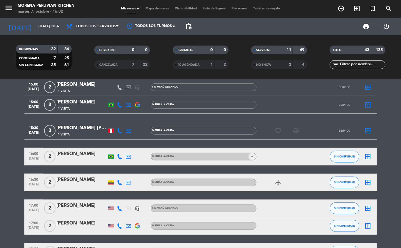
scroll to position [196, 0]
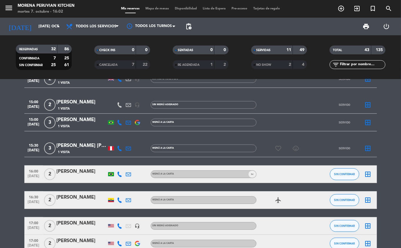
click at [268, 47] on div "SERVIDAS" at bounding box center [265, 50] width 27 height 7
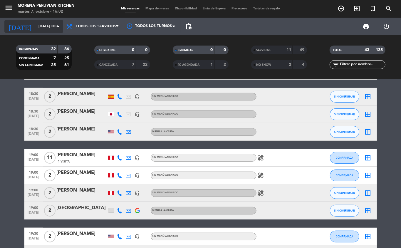
click at [36, 26] on input "mar. 7 oct." at bounding box center [61, 26] width 50 height 10
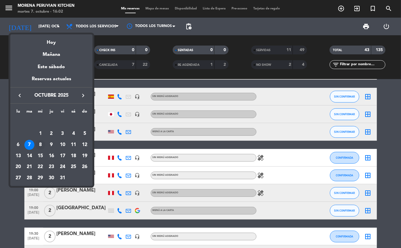
click at [39, 146] on div "8" at bounding box center [40, 145] width 10 height 10
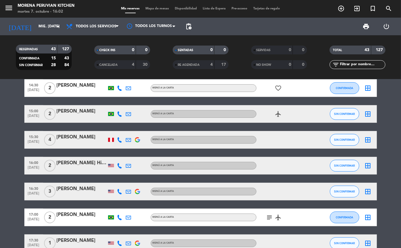
scroll to position [183, 0]
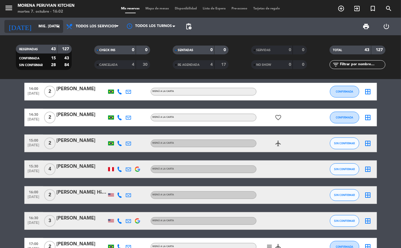
click at [36, 26] on input "mié. [DATE]" at bounding box center [61, 26] width 50 height 10
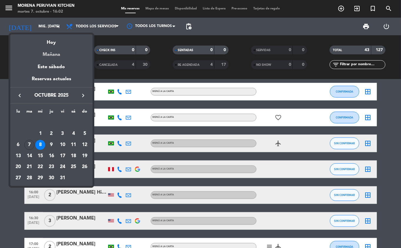
click at [36, 46] on div "Mañana" at bounding box center [51, 52] width 82 height 12
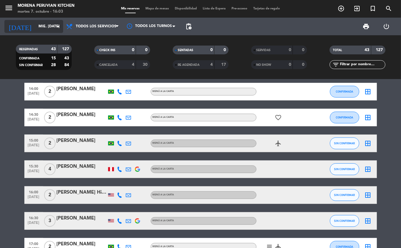
click at [36, 28] on input "mié. [DATE]" at bounding box center [61, 26] width 50 height 10
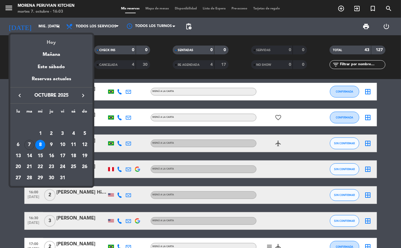
click at [35, 45] on div "Hoy" at bounding box center [51, 40] width 82 height 12
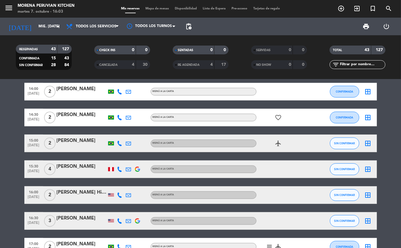
type input "mar. 7 oct."
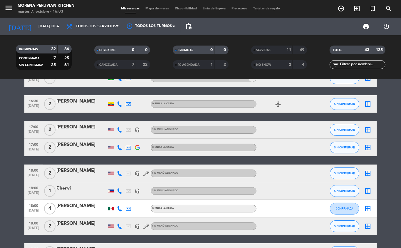
scroll to position [23, 0]
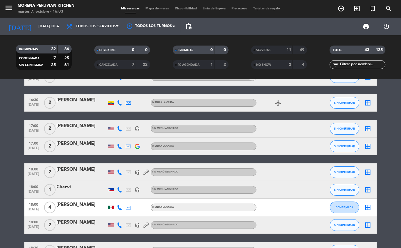
click at [265, 50] on span "SERVIDAS" at bounding box center [263, 50] width 14 height 3
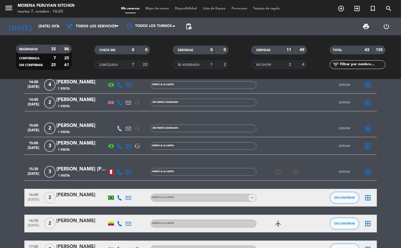
scroll to position [154, 0]
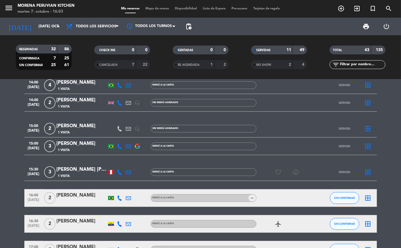
click at [264, 49] on span "SERVIDAS" at bounding box center [263, 50] width 14 height 3
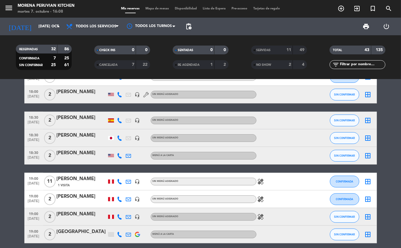
click at [164, 216] on span "Sin menú asignado" at bounding box center [165, 216] width 26 height 2
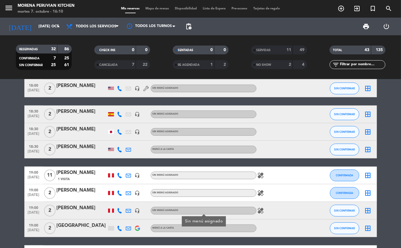
scroll to position [157, 0]
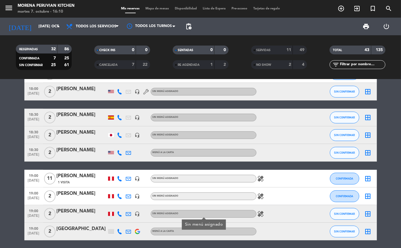
click at [342, 7] on icon "add_circle_outline" at bounding box center [340, 8] width 7 height 7
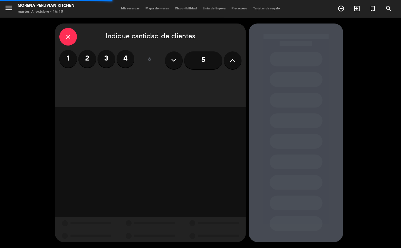
click at [90, 61] on label "2" at bounding box center [87, 59] width 18 height 18
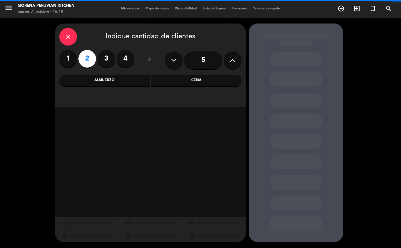
click at [132, 81] on div "Almuerzo" at bounding box center [104, 81] width 90 height 12
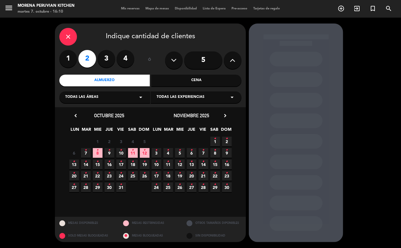
click at [85, 153] on icon "•" at bounding box center [86, 149] width 2 height 9
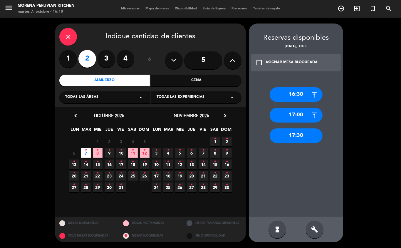
click at [295, 134] on div "17:30" at bounding box center [296, 135] width 53 height 15
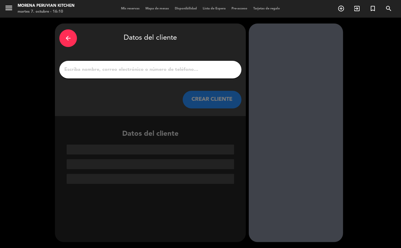
click at [148, 70] on input "1" at bounding box center [150, 69] width 173 height 8
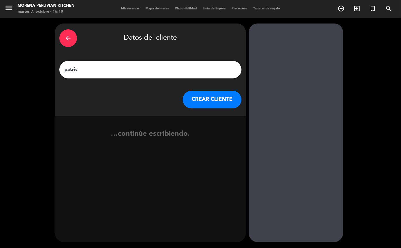
type input "patrick"
click at [223, 99] on button "CREAR CLIENTE" at bounding box center [212, 100] width 59 height 18
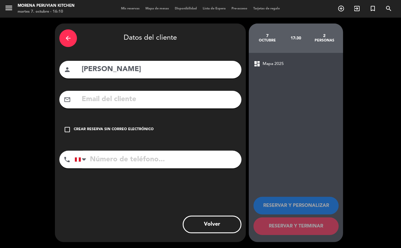
click at [125, 124] on div "check_box_outline_blank Crear reserva sin correo electrónico" at bounding box center [150, 130] width 182 height 18
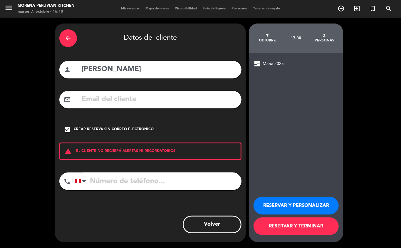
click at [126, 177] on input "tel" at bounding box center [158, 181] width 167 height 18
type input "+41788915826"
click at [299, 234] on button "RESERVAR Y TERMINAR" at bounding box center [295, 226] width 85 height 18
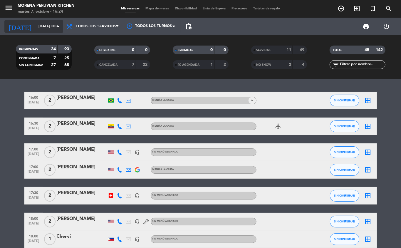
click at [43, 26] on input "mar. 7 oct." at bounding box center [61, 26] width 50 height 10
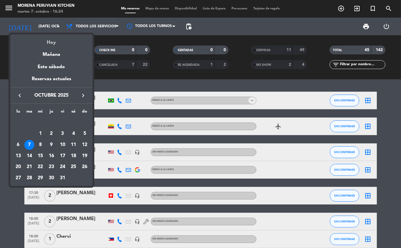
click at [51, 42] on div "Hoy" at bounding box center [51, 40] width 82 height 12
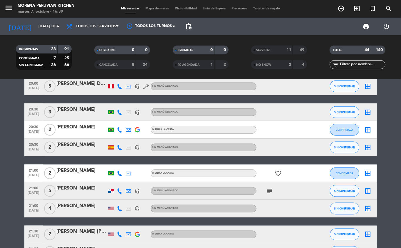
scroll to position [448, 0]
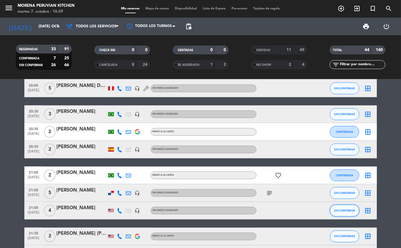
click at [339, 210] on span "SIN CONFIRMAR" at bounding box center [344, 210] width 21 height 3
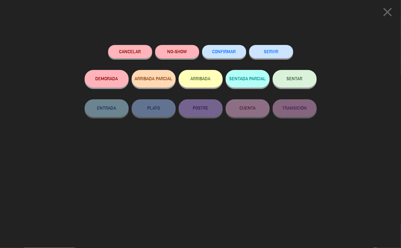
click at [275, 53] on button "SERVIR" at bounding box center [271, 51] width 44 height 13
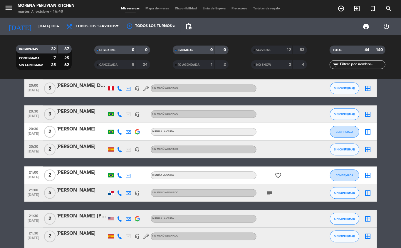
scroll to position [0, 0]
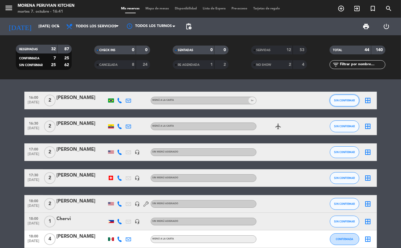
click at [347, 101] on span "SIN CONFIRMAR" at bounding box center [344, 100] width 21 height 3
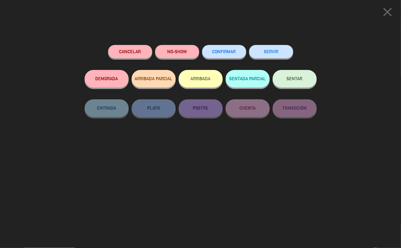
click at [381, 14] on icon "close" at bounding box center [387, 12] width 15 height 15
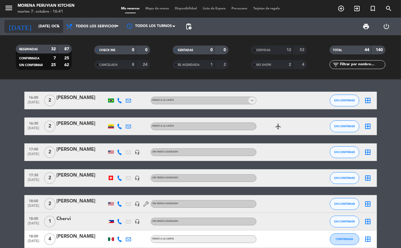
click at [38, 26] on input "mar. 7 oct." at bounding box center [61, 26] width 50 height 10
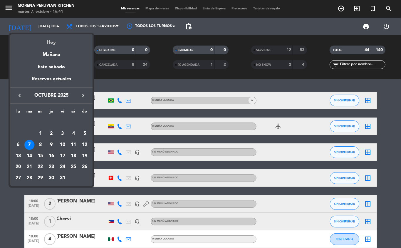
click at [65, 43] on div "Hoy" at bounding box center [51, 40] width 82 height 12
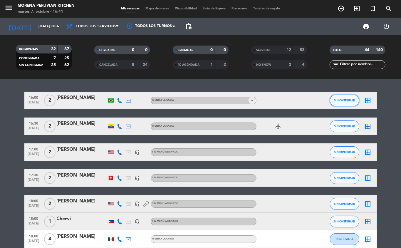
click at [341, 101] on span "SIN CONFIRMAR" at bounding box center [344, 100] width 21 height 3
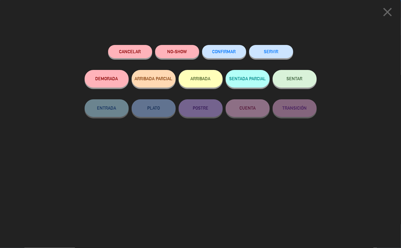
click at [182, 53] on button "NO-SHOW" at bounding box center [177, 51] width 44 height 13
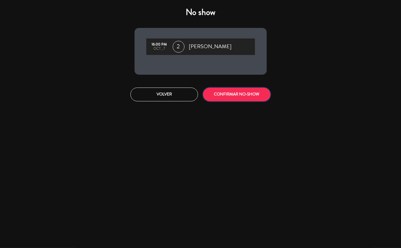
click at [241, 96] on button "CONFIRMAR NO-SHOW" at bounding box center [237, 94] width 68 height 14
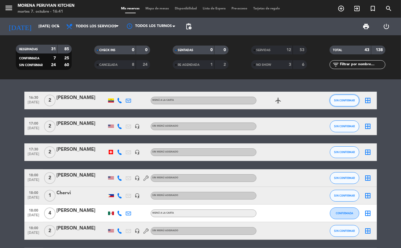
click at [341, 102] on span "SIN CONFIRMAR" at bounding box center [344, 100] width 21 height 3
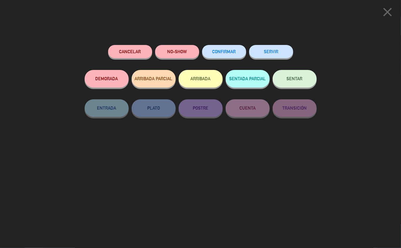
click at [188, 52] on button "NO-SHOW" at bounding box center [177, 51] width 44 height 13
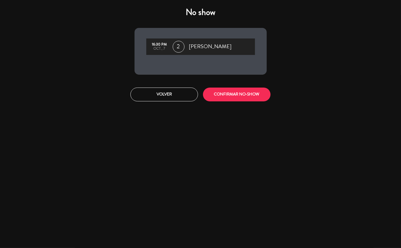
click at [248, 93] on button "CONFIRMAR NO-SHOW" at bounding box center [237, 94] width 68 height 14
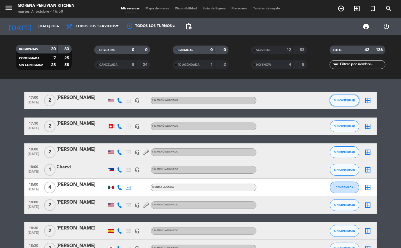
click at [337, 100] on span "SIN CONFIRMAR" at bounding box center [344, 100] width 21 height 3
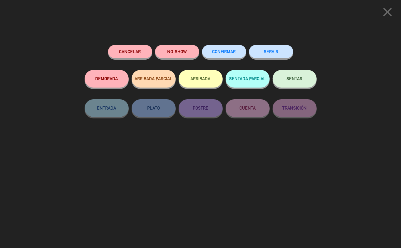
click at [203, 78] on button "ARRIBADA" at bounding box center [200, 79] width 44 height 18
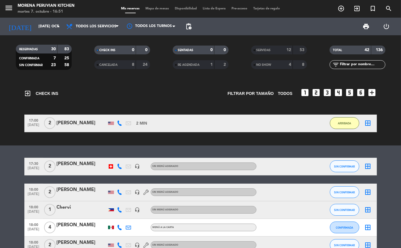
scroll to position [14, 0]
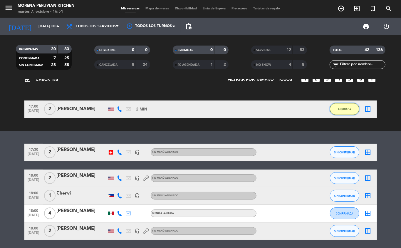
click at [344, 109] on span "ARRIBADA" at bounding box center [344, 108] width 13 height 3
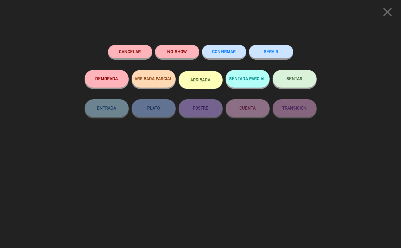
click at [274, 56] on button "SERVIR" at bounding box center [271, 51] width 44 height 13
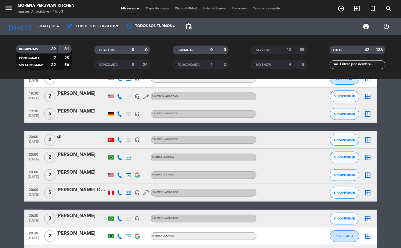
scroll to position [280, 0]
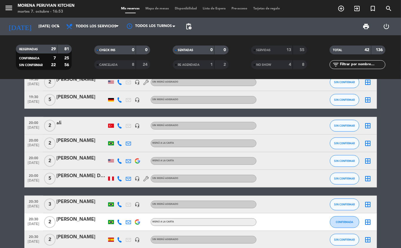
click at [32, 183] on span "oct. 7" at bounding box center [33, 181] width 15 height 7
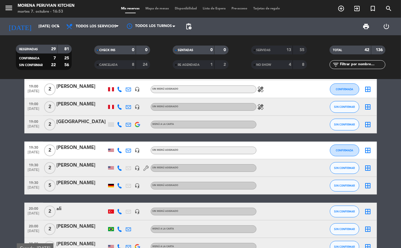
scroll to position [187, 0]
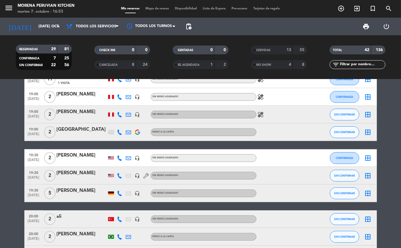
click at [154, 194] on span "Sin menú asignado" at bounding box center [165, 193] width 26 height 2
click at [161, 204] on div "17:30 oct. 7 2 patrick headset_mic Sin menú asignado SIN CONFIRMAR border_all 1…" at bounding box center [200, 197] width 352 height 585
click at [169, 236] on span "MENÚ A LA CARTA" at bounding box center [163, 236] width 22 height 2
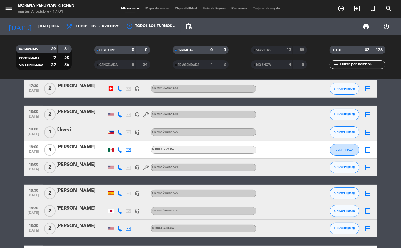
scroll to position [0, 0]
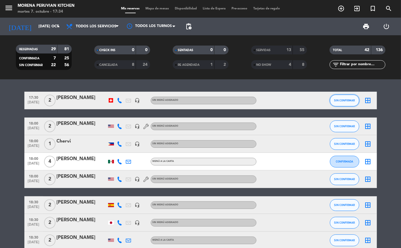
click at [344, 100] on span "SIN CONFIRMAR" at bounding box center [344, 100] width 21 height 3
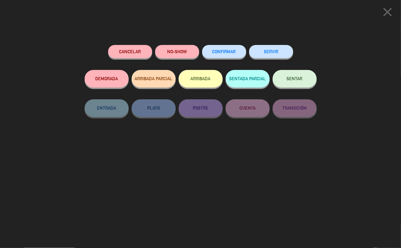
click at [272, 48] on button "SERVIR" at bounding box center [271, 51] width 44 height 13
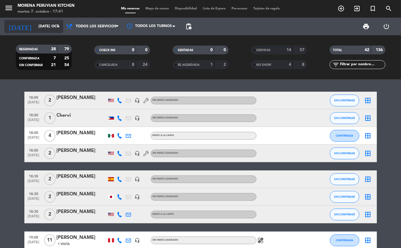
click at [56, 27] on icon "arrow_drop_down" at bounding box center [58, 26] width 7 height 7
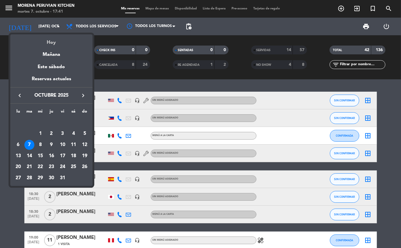
click at [65, 37] on div "Hoy" at bounding box center [51, 40] width 82 height 12
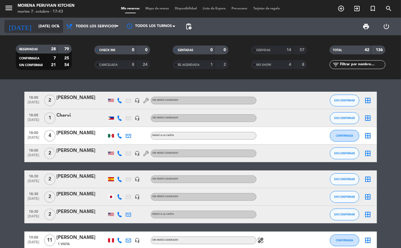
click at [57, 29] on icon "arrow_drop_down" at bounding box center [58, 26] width 7 height 7
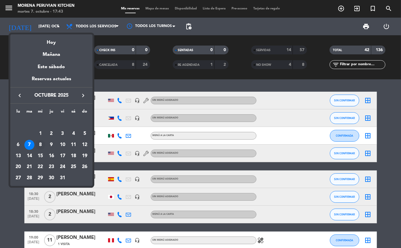
click at [40, 145] on div "8" at bounding box center [40, 145] width 10 height 10
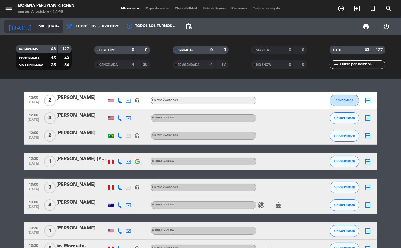
click at [36, 26] on input "mié. [DATE]" at bounding box center [61, 26] width 50 height 10
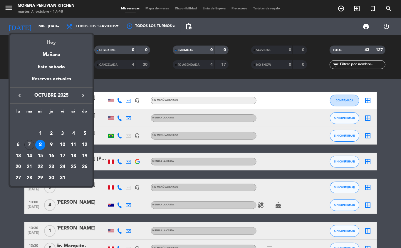
click at [51, 41] on div "Hoy" at bounding box center [51, 40] width 82 height 12
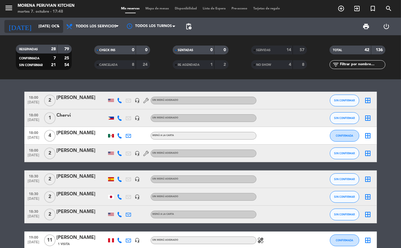
click at [49, 25] on input "mar. 7 oct." at bounding box center [61, 26] width 50 height 10
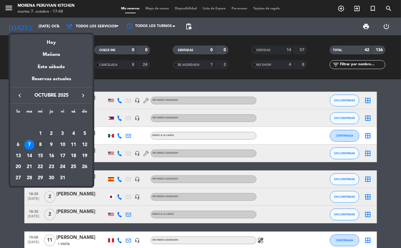
click at [39, 146] on div "8" at bounding box center [40, 145] width 10 height 10
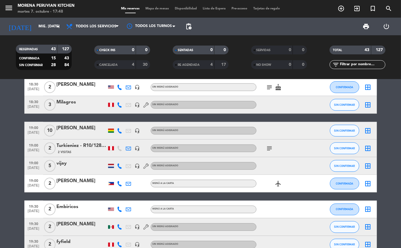
scroll to position [498, 0]
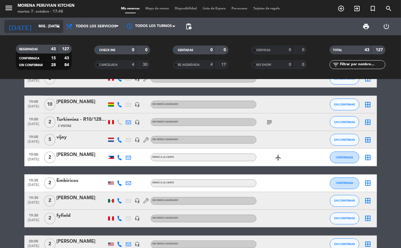
click at [52, 26] on input "mié. [DATE]" at bounding box center [61, 26] width 50 height 10
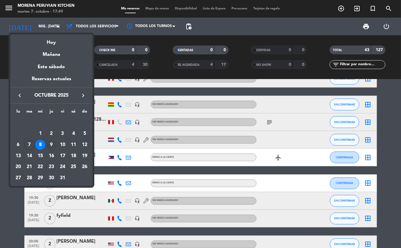
click at [52, 146] on div "9" at bounding box center [51, 145] width 10 height 10
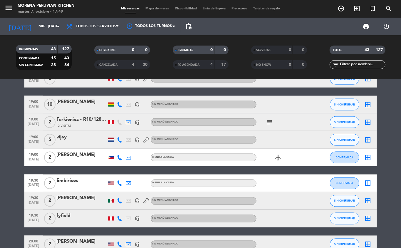
type input "jue. 9 oct."
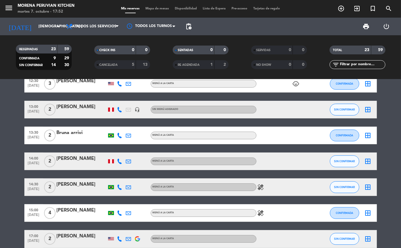
scroll to position [17, 0]
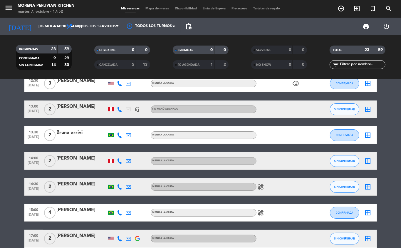
click at [339, 9] on icon "add_circle_outline" at bounding box center [340, 8] width 7 height 7
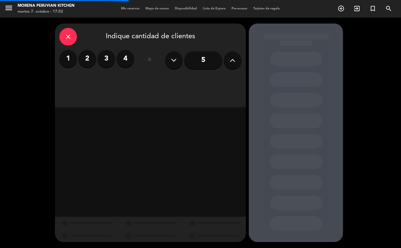
click at [87, 59] on label "2" at bounding box center [87, 59] width 18 height 18
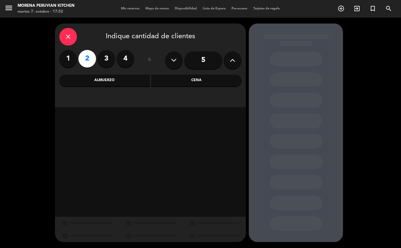
click at [125, 82] on div "Almuerzo" at bounding box center [104, 81] width 90 height 12
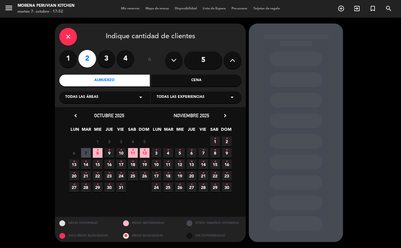
click at [109, 153] on icon "•" at bounding box center [109, 149] width 2 height 9
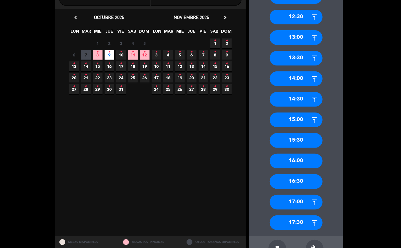
scroll to position [98, 0]
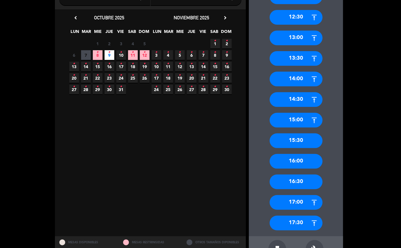
click at [301, 75] on div "14:00" at bounding box center [296, 79] width 53 height 15
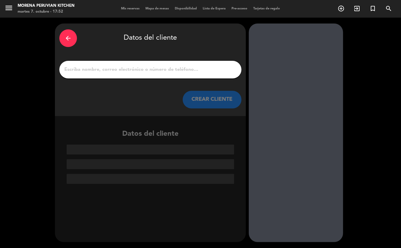
scroll to position [0, 0]
click at [144, 68] on input "1" at bounding box center [150, 69] width 173 height 8
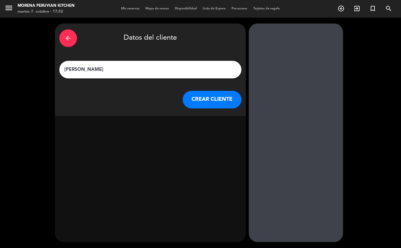
type input "LAURA LOPEZ"
click at [220, 93] on button "CREAR CLIENTE" at bounding box center [212, 100] width 59 height 18
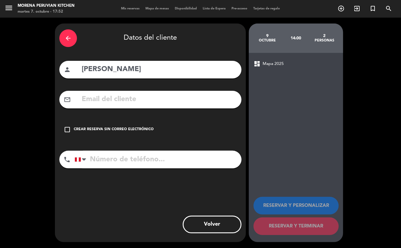
click at [70, 131] on icon "check_box_outline_blank" at bounding box center [67, 129] width 7 height 7
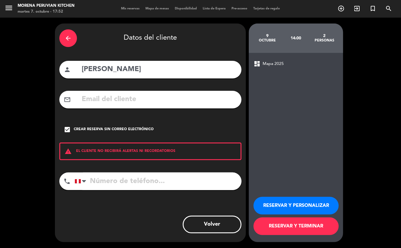
click at [110, 184] on input "tel" at bounding box center [158, 181] width 167 height 18
type input "+573112637449"
click at [288, 229] on button "RESERVAR Y TERMINAR" at bounding box center [295, 226] width 85 height 18
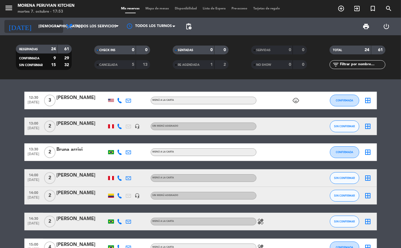
click at [40, 26] on input "jue. 9 oct." at bounding box center [61, 26] width 50 height 10
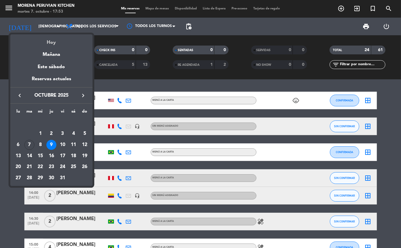
click at [50, 43] on div "Hoy" at bounding box center [51, 40] width 82 height 12
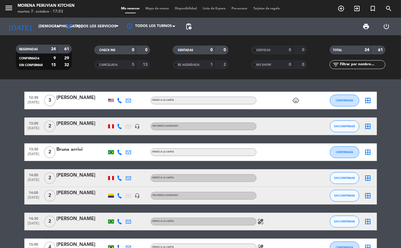
type input "mar. 7 oct."
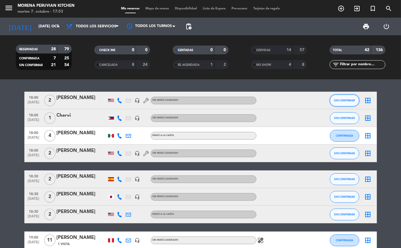
click at [348, 100] on span "SIN CONFIRMAR" at bounding box center [344, 100] width 21 height 3
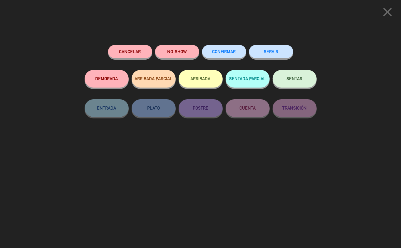
click at [202, 77] on button "ARRIBADA" at bounding box center [200, 79] width 44 height 18
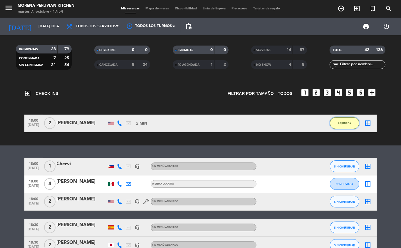
click at [349, 118] on button "ARRIBADA" at bounding box center [344, 123] width 29 height 12
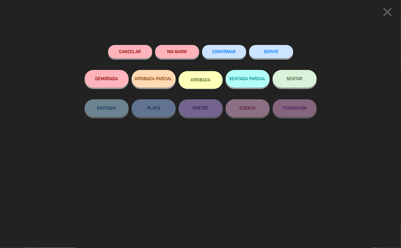
click at [277, 46] on button "SERVIR" at bounding box center [271, 51] width 44 height 13
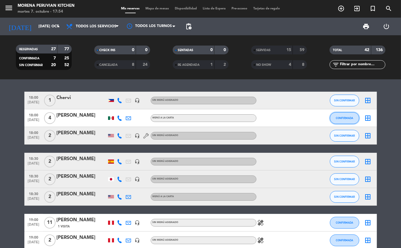
click at [348, 116] on span "CONFIRMADA" at bounding box center [344, 117] width 17 height 3
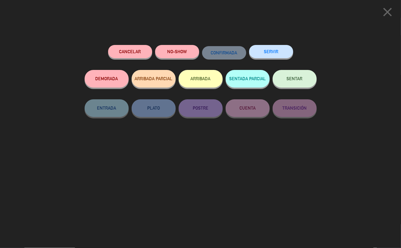
click at [200, 78] on button "ARRIBADA" at bounding box center [200, 79] width 44 height 18
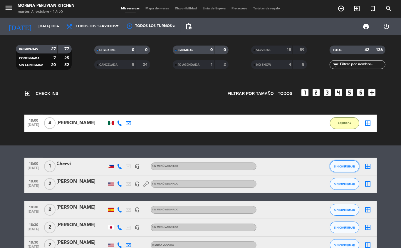
click at [344, 167] on span "SIN CONFIRMAR" at bounding box center [344, 166] width 21 height 3
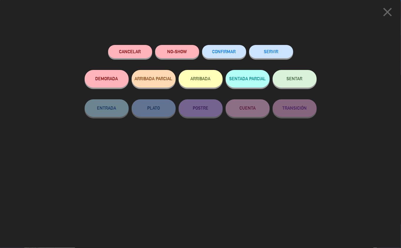
click at [270, 50] on button "SERVIR" at bounding box center [271, 51] width 44 height 13
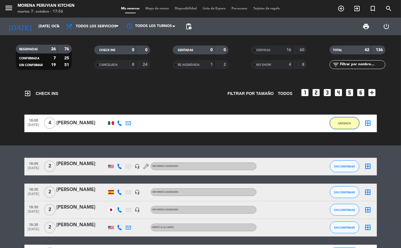
click at [343, 122] on span "ARRIBADA" at bounding box center [344, 123] width 13 height 3
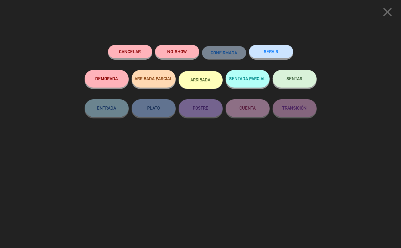
click at [276, 51] on button "SERVIR" at bounding box center [271, 51] width 44 height 13
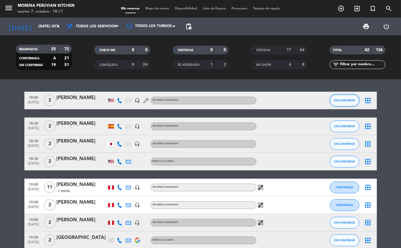
click at [341, 99] on span "SIN CONFIRMAR" at bounding box center [344, 100] width 21 height 3
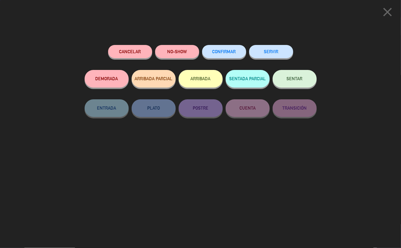
click at [172, 51] on button "NO-SHOW" at bounding box center [177, 51] width 44 height 13
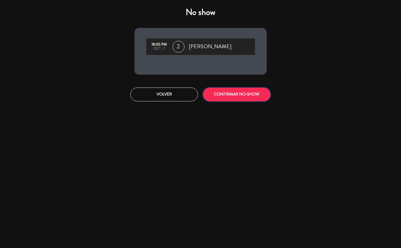
click at [227, 95] on button "CONFIRMAR NO-SHOW" at bounding box center [237, 94] width 68 height 14
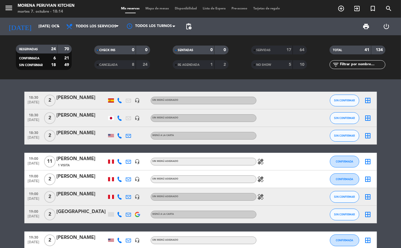
click at [260, 163] on icon "healing" at bounding box center [260, 161] width 7 height 7
click at [260, 164] on icon "healing" at bounding box center [260, 161] width 7 height 7
click at [343, 99] on span "SIN CONFIRMAR" at bounding box center [344, 100] width 21 height 3
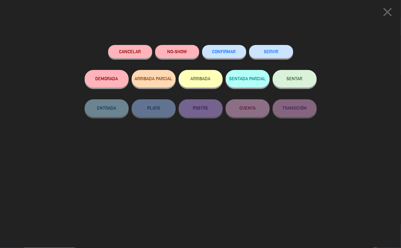
click at [199, 79] on button "ARRIBADA" at bounding box center [200, 79] width 44 height 18
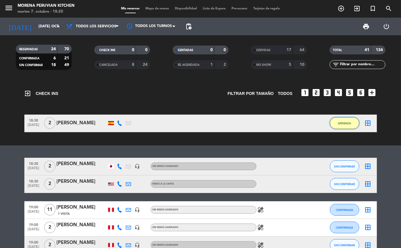
click at [348, 117] on button "ARRIBADA" at bounding box center [344, 123] width 29 height 12
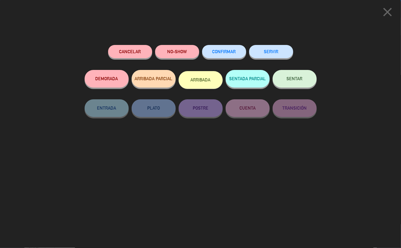
click at [273, 51] on button "SERVIR" at bounding box center [271, 51] width 44 height 13
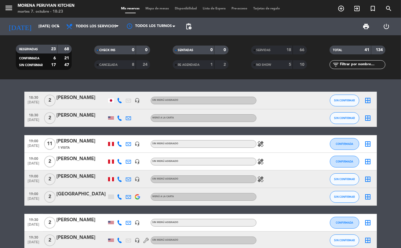
click at [264, 145] on icon "healing" at bounding box center [260, 143] width 7 height 7
click at [259, 160] on icon "healing" at bounding box center [260, 161] width 7 height 7
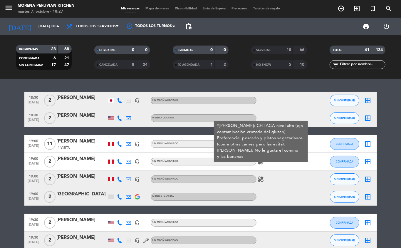
click at [260, 162] on icon "healing" at bounding box center [260, 161] width 7 height 7
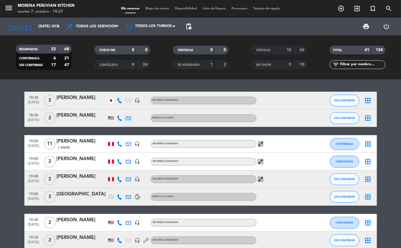
click at [261, 162] on icon "healing" at bounding box center [260, 161] width 7 height 7
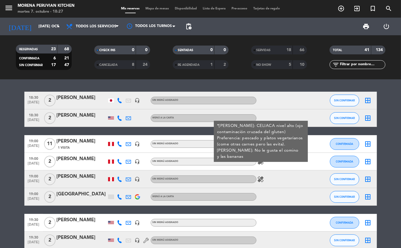
click at [284, 167] on div "healing *Martine Lamoureux: CELIACA nivel alto (ojo contaminación cruzada del g…" at bounding box center [282, 161] width 53 height 17
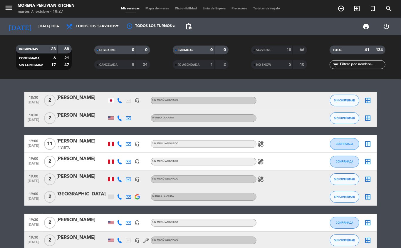
click at [261, 178] on icon "healing" at bounding box center [260, 179] width 7 height 7
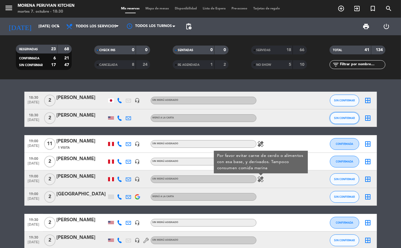
click at [340, 118] on span "SIN CONFIRMAR" at bounding box center [344, 117] width 21 height 3
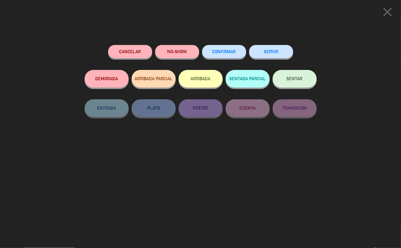
click at [199, 85] on button "ARRIBADA" at bounding box center [200, 79] width 44 height 18
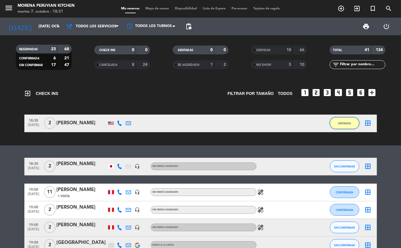
click at [346, 123] on span "ARRIBADA" at bounding box center [344, 123] width 13 height 3
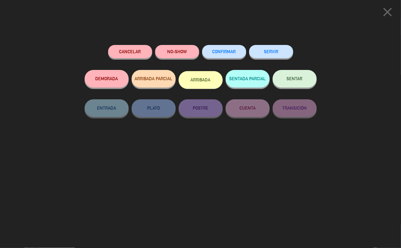
click at [273, 51] on button "SERVIR" at bounding box center [271, 51] width 44 height 13
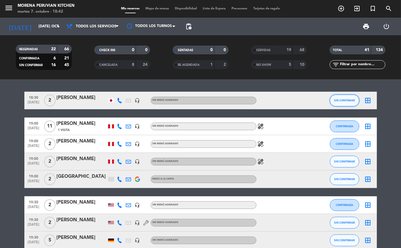
click at [346, 100] on span "SIN CONFIRMAR" at bounding box center [344, 100] width 21 height 3
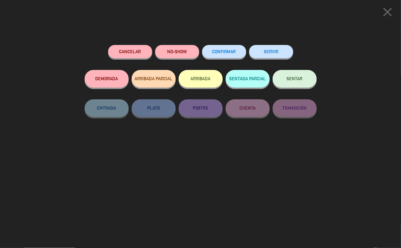
click at [179, 50] on button "NO-SHOW" at bounding box center [177, 51] width 44 height 13
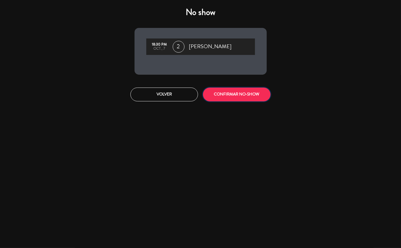
click at [250, 88] on button "CONFIRMAR NO-SHOW" at bounding box center [237, 94] width 68 height 14
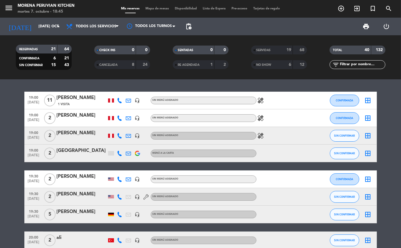
click at [259, 98] on icon "healing" at bounding box center [260, 100] width 7 height 7
click at [342, 100] on span "CONFIRMADA" at bounding box center [344, 100] width 17 height 3
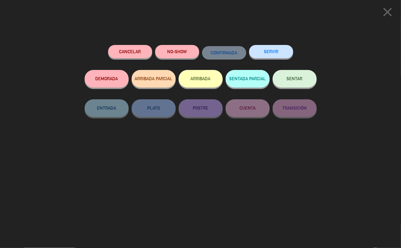
click at [186, 52] on button "NO-SHOW" at bounding box center [177, 51] width 44 height 13
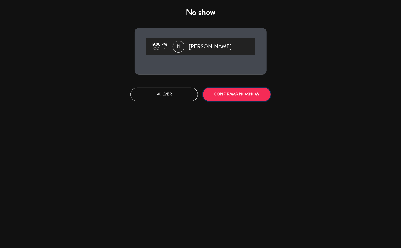
click at [242, 95] on button "CONFIRMAR NO-SHOW" at bounding box center [237, 94] width 68 height 14
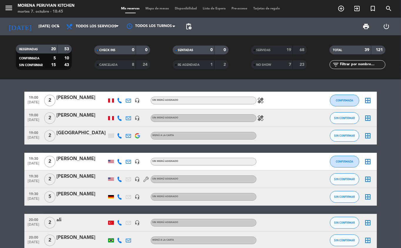
click at [261, 100] on icon "healing" at bounding box center [260, 100] width 7 height 7
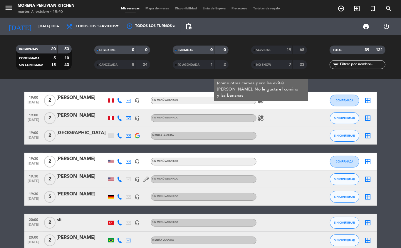
click at [260, 117] on icon "healing" at bounding box center [260, 117] width 7 height 7
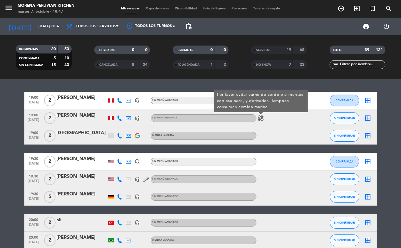
click at [274, 63] on div "NO SHOW" at bounding box center [265, 64] width 27 height 7
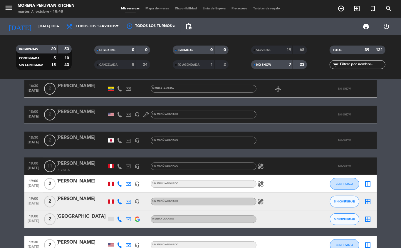
scroll to position [92, 0]
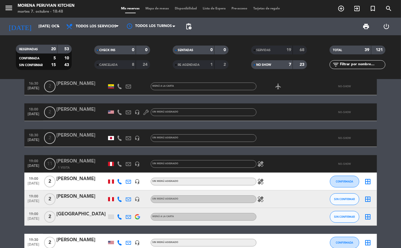
click at [271, 66] on div "NO SHOW" at bounding box center [265, 64] width 27 height 7
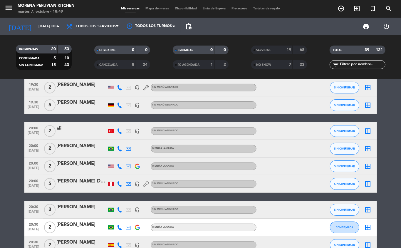
scroll to position [0, 0]
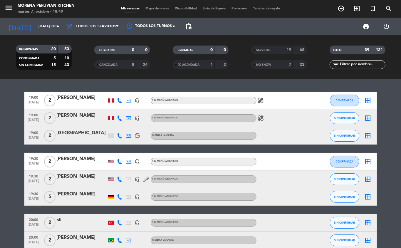
click at [260, 120] on icon "healing" at bounding box center [260, 117] width 7 height 7
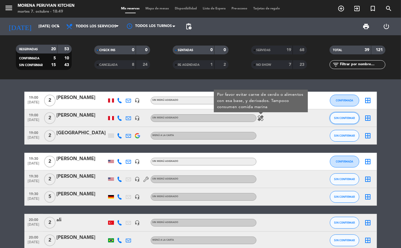
click at [346, 118] on span "SIN CONFIRMAR" at bounding box center [344, 117] width 21 height 3
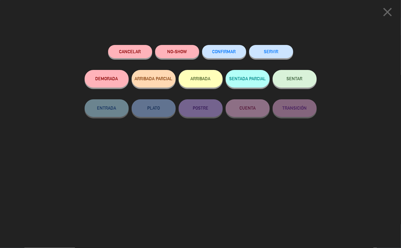
click at [195, 86] on button "ARRIBADA" at bounding box center [200, 79] width 44 height 18
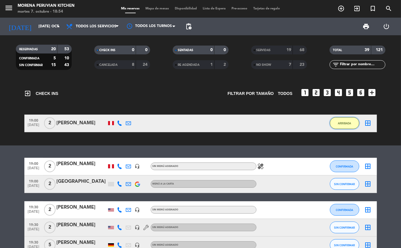
click at [349, 127] on button "ARRIBADA" at bounding box center [344, 123] width 29 height 12
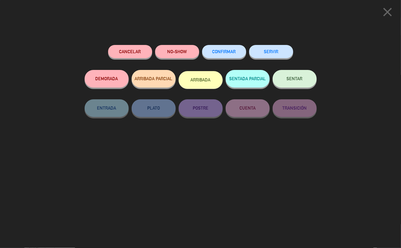
click at [277, 54] on button "SERVIR" at bounding box center [271, 51] width 44 height 13
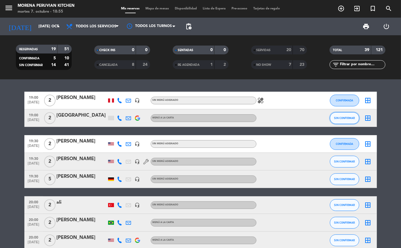
click at [346, 121] on button "SIN CONFIRMAR" at bounding box center [344, 118] width 29 height 12
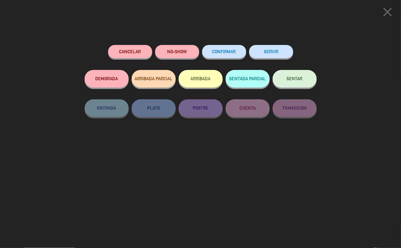
click at [199, 79] on button "ARRIBADA" at bounding box center [200, 79] width 44 height 18
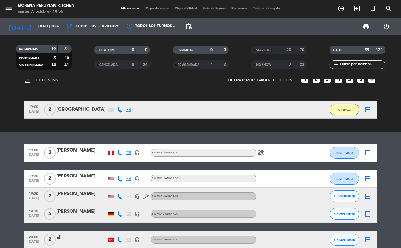
scroll to position [13, 0]
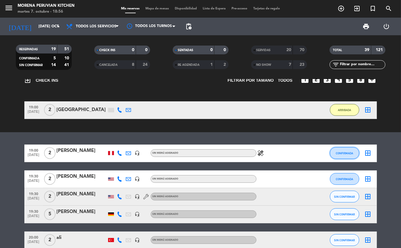
click at [332, 157] on button "CONFIRMADA" at bounding box center [344, 153] width 29 height 12
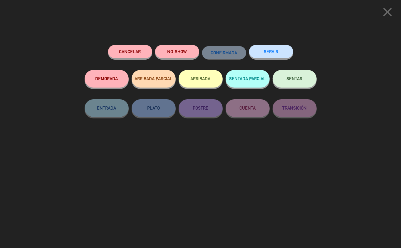
click at [199, 80] on button "ARRIBADA" at bounding box center [200, 79] width 44 height 18
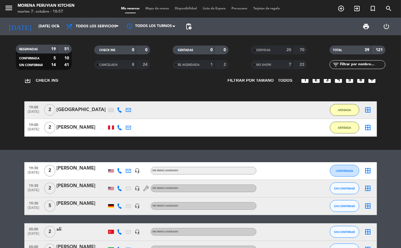
click at [70, 127] on div "DAVID STOUT" at bounding box center [82, 128] width 50 height 8
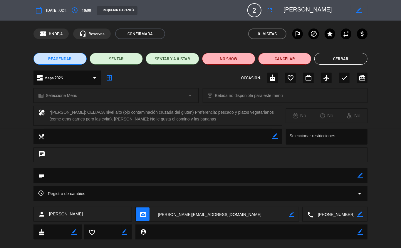
click at [327, 61] on button "Cerrar" at bounding box center [340, 59] width 53 height 12
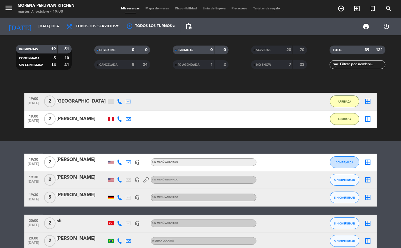
scroll to position [28, 0]
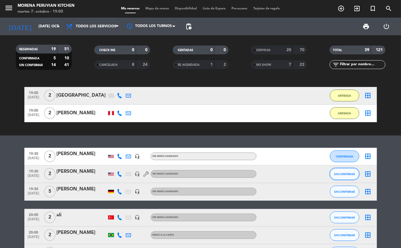
click at [344, 174] on span "SIN CONFIRMAR" at bounding box center [344, 173] width 21 height 3
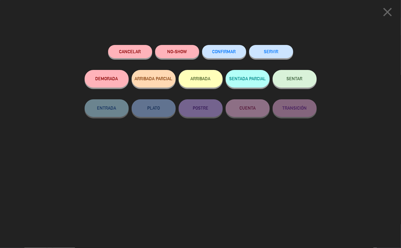
click at [211, 84] on button "ARRIBADA" at bounding box center [200, 79] width 44 height 18
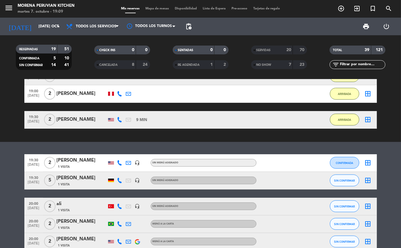
scroll to position [0, 0]
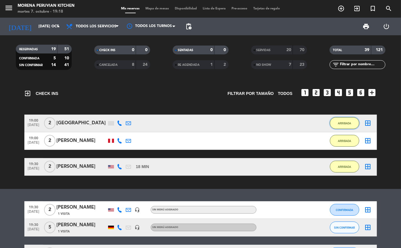
click at [341, 125] on button "ARRIBADA" at bounding box center [344, 123] width 29 height 12
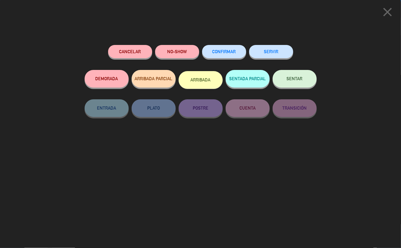
click at [272, 51] on button "SERVIR" at bounding box center [271, 51] width 44 height 13
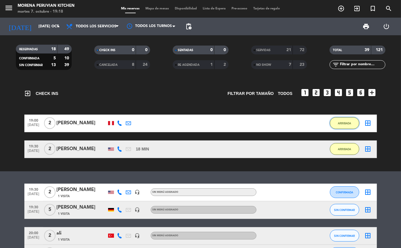
click at [336, 123] on button "ARRIBADA" at bounding box center [344, 123] width 29 height 12
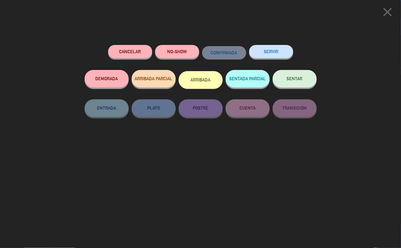
click at [275, 54] on button "SERVIR" at bounding box center [271, 51] width 44 height 13
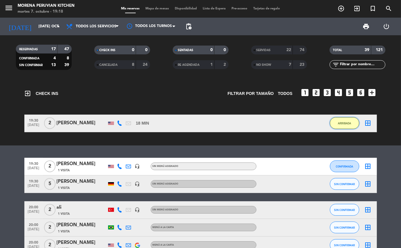
click at [336, 125] on button "ARRIBADA" at bounding box center [344, 123] width 29 height 12
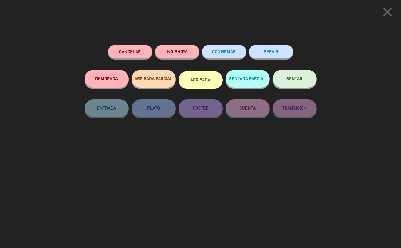
click at [269, 53] on button "SERVIR" at bounding box center [271, 51] width 44 height 13
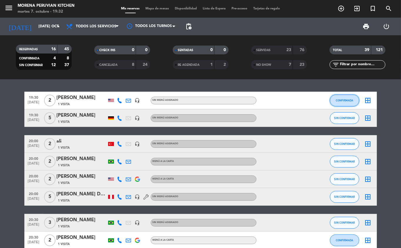
click at [347, 99] on span "CONFIRMADA" at bounding box center [344, 100] width 17 height 3
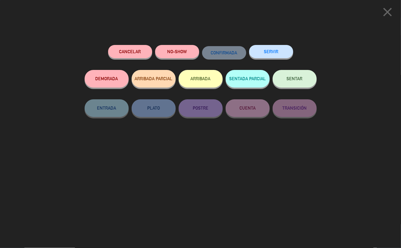
click at [204, 79] on button "ARRIBADA" at bounding box center [200, 79] width 44 height 18
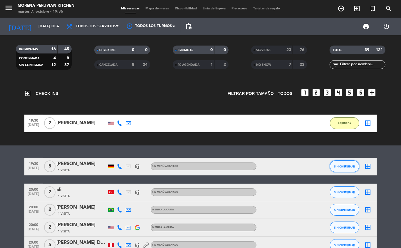
click at [337, 168] on button "SIN CONFIRMAR" at bounding box center [344, 166] width 29 height 12
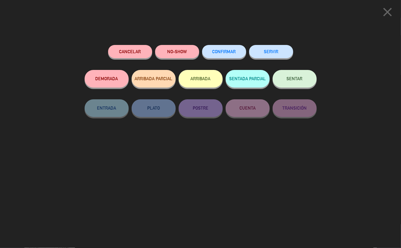
click at [188, 78] on button "ARRIBADA" at bounding box center [200, 79] width 44 height 18
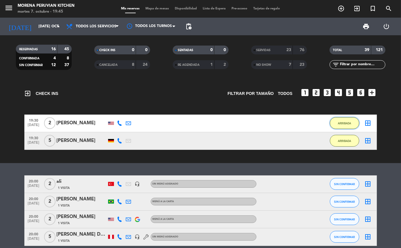
click at [338, 126] on button "ARRIBADA" at bounding box center [344, 123] width 29 height 12
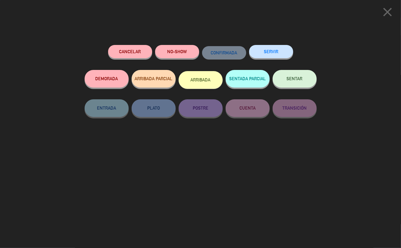
click at [284, 45] on div "SERVIR" at bounding box center [271, 57] width 44 height 25
click at [266, 45] on div "SERVIR" at bounding box center [271, 57] width 44 height 25
click at [270, 48] on button "SERVIR" at bounding box center [271, 51] width 44 height 13
click at [0, 0] on div at bounding box center [0, 0] width 0 height 0
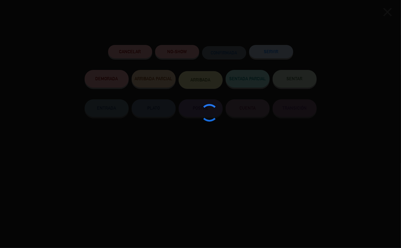
click at [275, 50] on div at bounding box center [200, 124] width 401 height 248
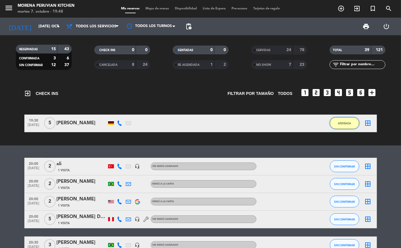
click at [335, 127] on button "ARRIBADA" at bounding box center [344, 123] width 29 height 12
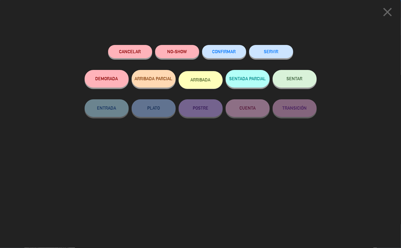
click at [265, 50] on button "SERVIR" at bounding box center [271, 51] width 44 height 13
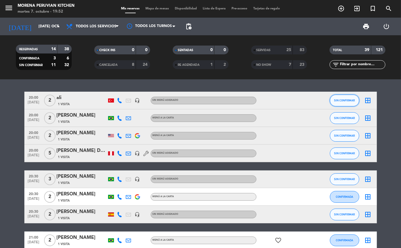
click at [346, 100] on span "SIN CONFIRMAR" at bounding box center [344, 100] width 21 height 3
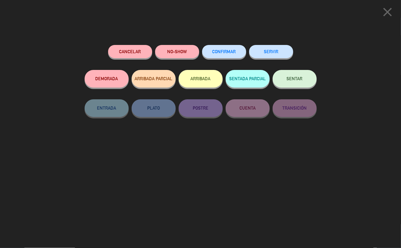
click at [281, 52] on button "SERVIR" at bounding box center [271, 51] width 44 height 13
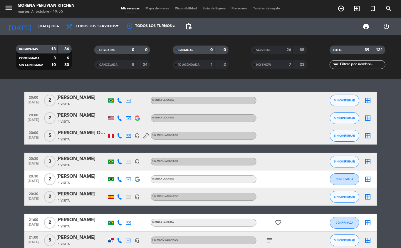
click at [95, 132] on div "Rommy Latorre De los Rios" at bounding box center [82, 133] width 50 height 8
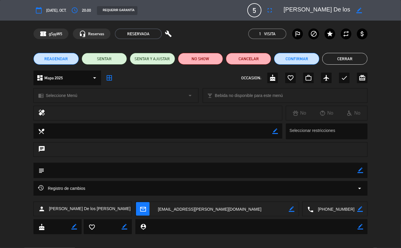
click at [346, 58] on button "Cerrar" at bounding box center [344, 59] width 45 height 12
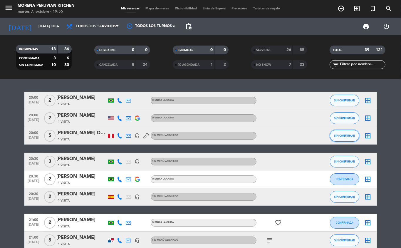
click at [345, 135] on span "SIN CONFIRMAR" at bounding box center [344, 135] width 21 height 3
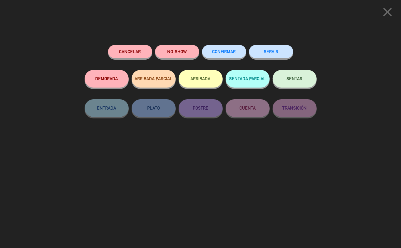
click at [204, 82] on button "ARRIBADA" at bounding box center [200, 79] width 44 height 18
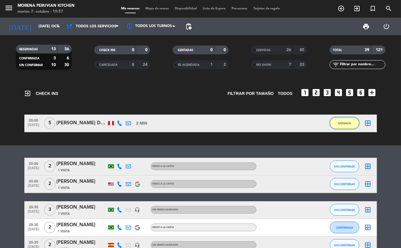
click at [334, 126] on button "ARRIBADA" at bounding box center [344, 123] width 29 height 12
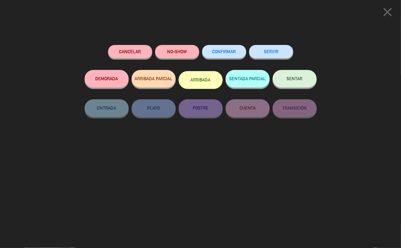
click at [262, 57] on button "SERVIR" at bounding box center [271, 51] width 44 height 13
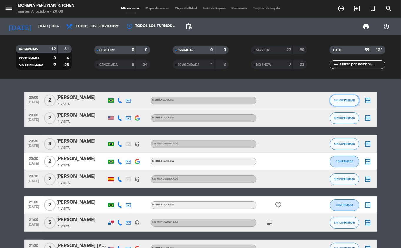
click at [349, 104] on button "SIN CONFIRMAR" at bounding box center [344, 101] width 29 height 12
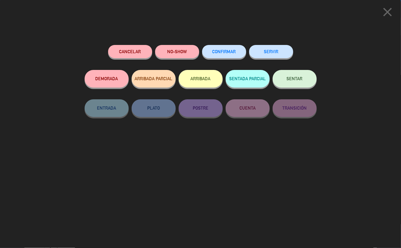
click at [385, 18] on icon "close" at bounding box center [387, 12] width 15 height 15
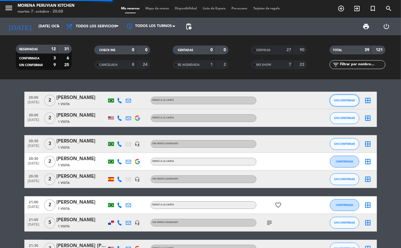
click at [344, 106] on button "SIN CONFIRMAR" at bounding box center [344, 101] width 29 height 12
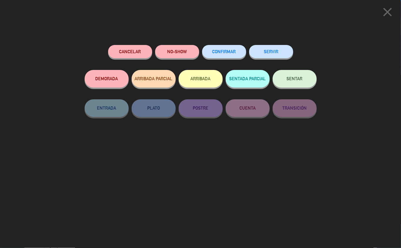
click at [209, 81] on button "ARRIBADA" at bounding box center [200, 79] width 44 height 18
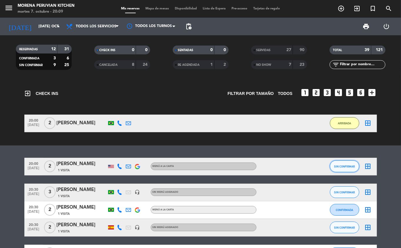
click at [341, 166] on span "SIN CONFIRMAR" at bounding box center [344, 166] width 21 height 3
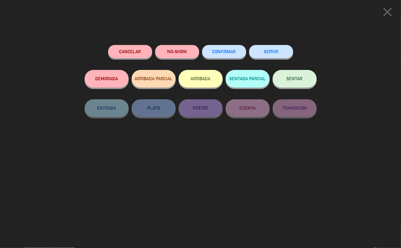
click at [172, 50] on button "NO-SHOW" at bounding box center [177, 51] width 44 height 13
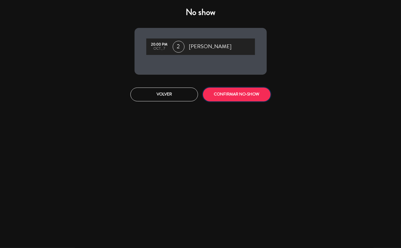
click at [244, 93] on button "CONFIRMAR NO-SHOW" at bounding box center [237, 94] width 68 height 14
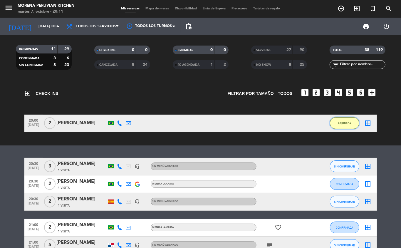
click at [344, 123] on span "ARRIBADA" at bounding box center [344, 123] width 13 height 3
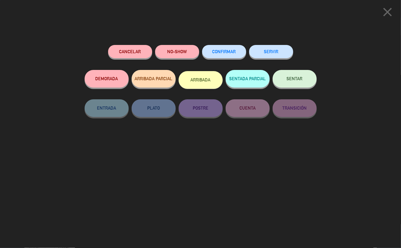
click at [267, 50] on button "SERVIR" at bounding box center [271, 51] width 44 height 13
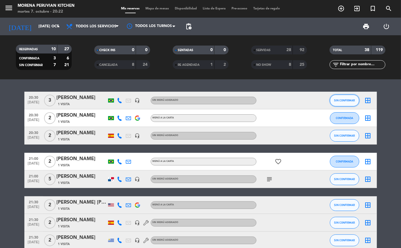
click at [343, 100] on span "SIN CONFIRMAR" at bounding box center [344, 100] width 21 height 3
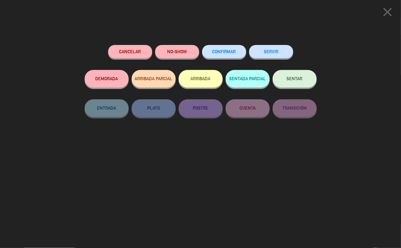
click at [203, 80] on button "ARRIBADA" at bounding box center [200, 79] width 44 height 18
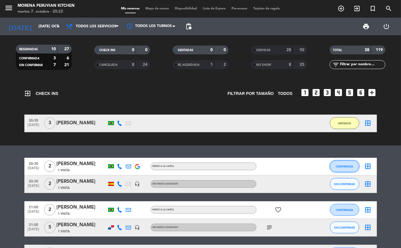
click at [347, 168] on span "CONFIRMADA" at bounding box center [344, 166] width 17 height 3
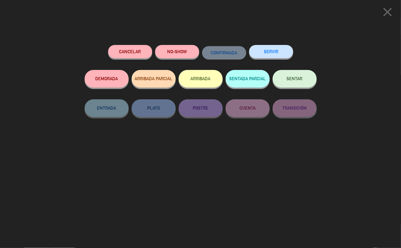
click at [207, 84] on button "ARRIBADA" at bounding box center [200, 79] width 44 height 18
click at [200, 79] on button "ARRIBADA" at bounding box center [200, 79] width 44 height 18
click at [200, 78] on button "ARRIBADA" at bounding box center [200, 79] width 44 height 18
click at [202, 79] on button "ARRIBADA" at bounding box center [200, 79] width 44 height 18
click at [200, 79] on button "ARRIBADA" at bounding box center [200, 79] width 44 height 18
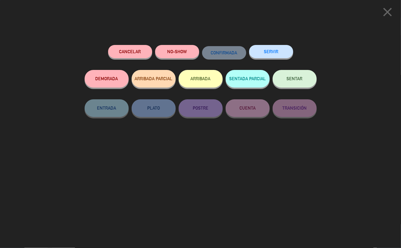
click at [196, 77] on button "ARRIBADA" at bounding box center [200, 79] width 44 height 18
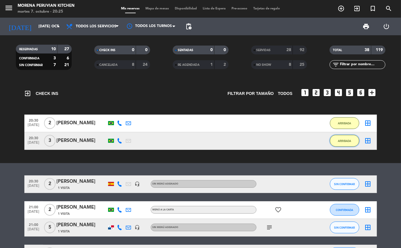
click at [346, 144] on button "ARRIBADA" at bounding box center [344, 141] width 29 height 12
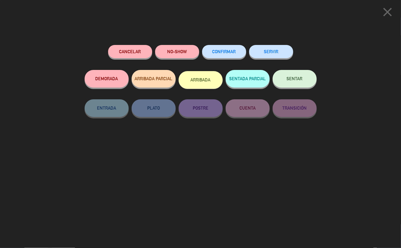
click at [388, 9] on icon "close" at bounding box center [387, 12] width 15 height 15
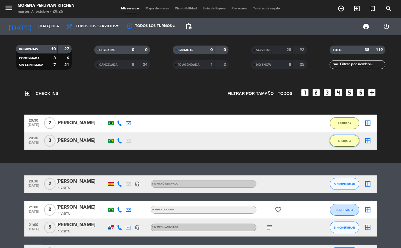
click at [346, 142] on span "ARRIBADA" at bounding box center [344, 140] width 13 height 3
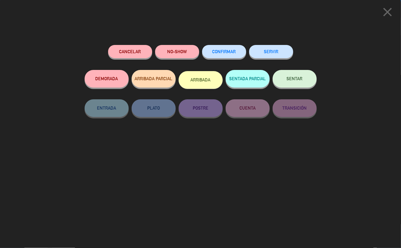
click at [277, 53] on button "SERVIR" at bounding box center [271, 51] width 44 height 13
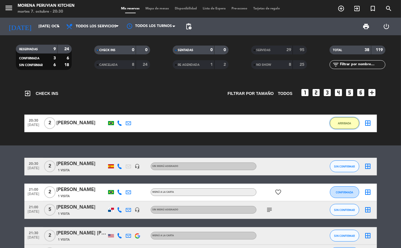
click at [345, 123] on span "ARRIBADA" at bounding box center [344, 123] width 13 height 3
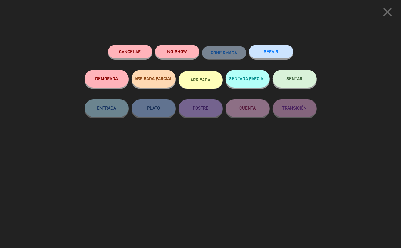
click at [282, 70] on div "SENTAR" at bounding box center [294, 84] width 44 height 29
click at [268, 52] on button "SERVIR" at bounding box center [271, 51] width 44 height 13
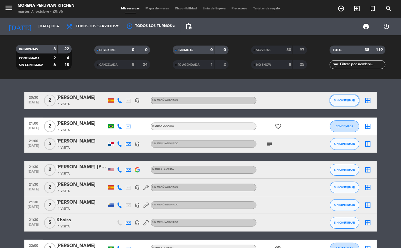
click at [352, 101] on span "SIN CONFIRMAR" at bounding box center [344, 100] width 21 height 3
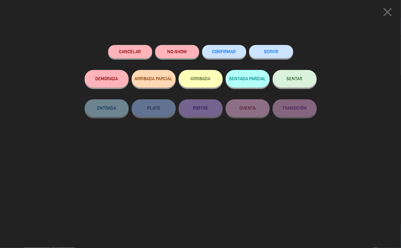
click at [270, 50] on button "SERVIR" at bounding box center [271, 51] width 44 height 13
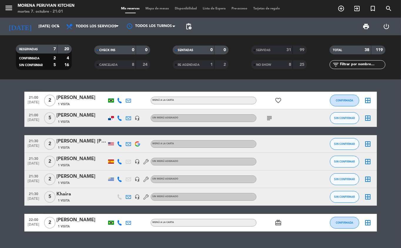
click at [268, 118] on icon "subject" at bounding box center [269, 117] width 7 height 7
click at [391, 10] on icon "search" at bounding box center [388, 8] width 7 height 7
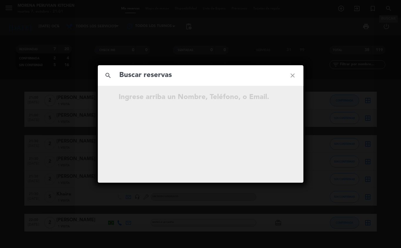
click at [160, 72] on input "text" at bounding box center [200, 75] width 163 height 12
type input "Carolina"
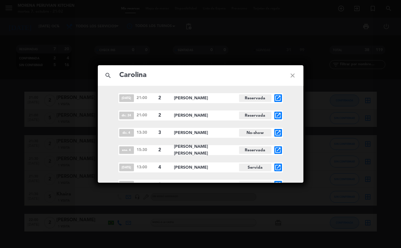
scroll to position [55, 0]
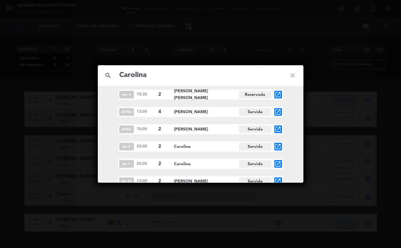
click at [289, 73] on icon "close" at bounding box center [292, 75] width 21 height 21
click at [291, 74] on icon "close" at bounding box center [292, 75] width 21 height 21
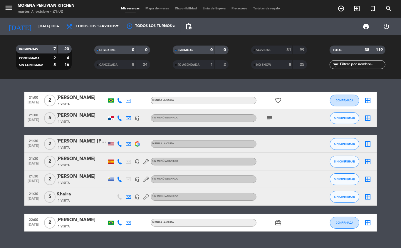
click at [261, 65] on span "NO SHOW" at bounding box center [263, 64] width 15 height 3
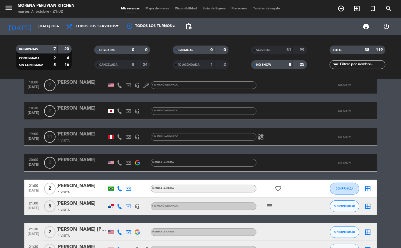
scroll to position [220, 0]
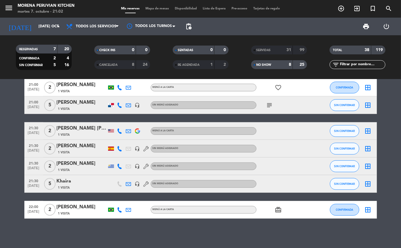
click at [268, 66] on div "NO SHOW" at bounding box center [265, 64] width 27 height 7
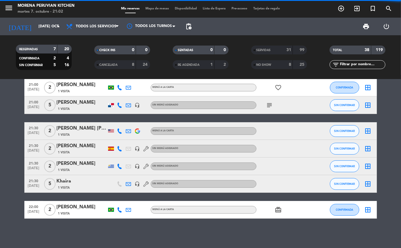
scroll to position [13, 0]
click at [187, 64] on span "RE AGENDADA" at bounding box center [189, 64] width 22 height 3
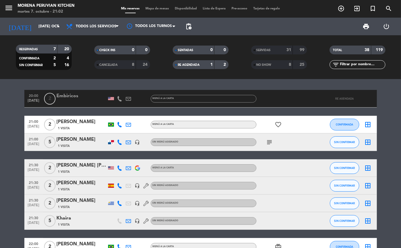
scroll to position [0, 0]
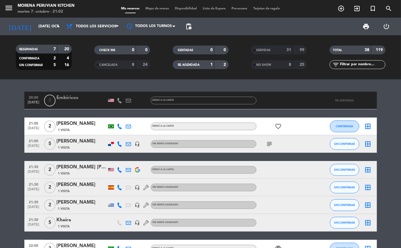
click at [193, 63] on span "RE AGENDADA" at bounding box center [189, 64] width 22 height 3
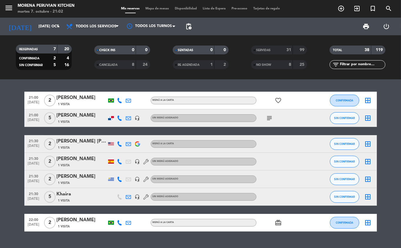
click at [118, 65] on span "CANCELADA" at bounding box center [109, 64] width 18 height 3
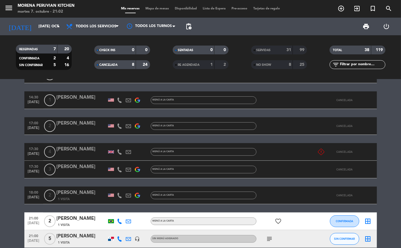
scroll to position [72, 0]
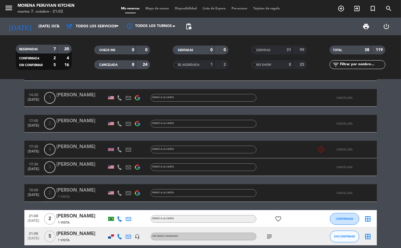
click at [108, 65] on span "CANCELADA" at bounding box center [109, 64] width 18 height 3
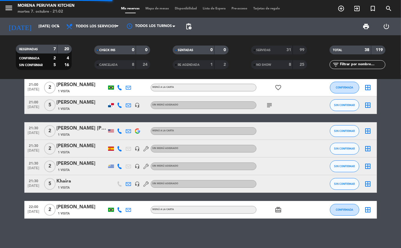
scroll to position [13, 0]
click at [265, 50] on span "SERVIDAS" at bounding box center [263, 50] width 14 height 3
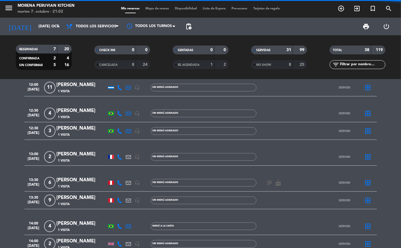
scroll to position [72, 0]
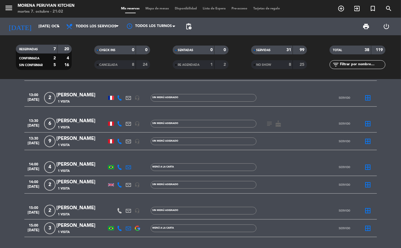
click at [265, 65] on span "NO SHOW" at bounding box center [263, 64] width 15 height 3
click at [186, 63] on span "RE AGENDADA" at bounding box center [189, 64] width 22 height 3
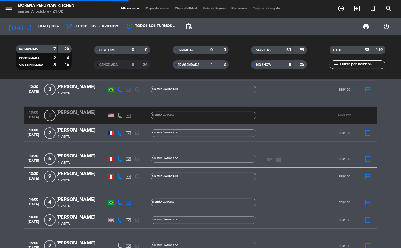
click at [108, 65] on span "CANCELADA" at bounding box center [109, 64] width 18 height 3
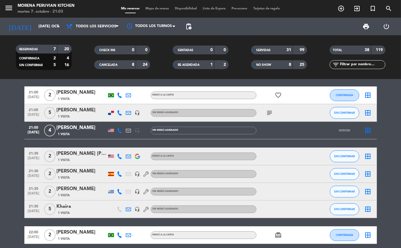
scroll to position [981, 0]
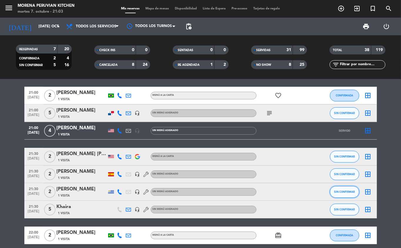
click at [344, 192] on span "SIN CONFIRMAR" at bounding box center [344, 191] width 21 height 3
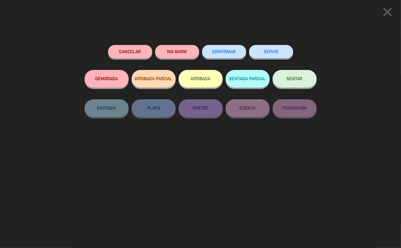
click at [201, 79] on button "ARRIBADA" at bounding box center [200, 79] width 44 height 18
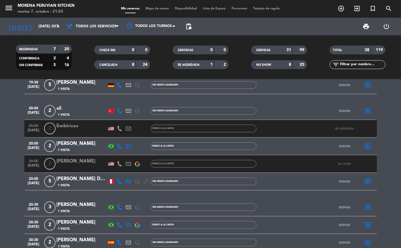
scroll to position [1055, 0]
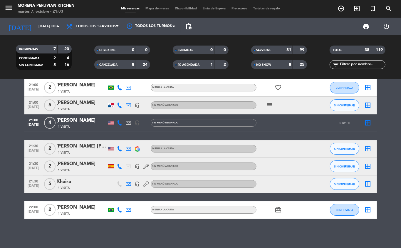
click at [189, 62] on div "RE AGENDADA" at bounding box center [187, 64] width 27 height 7
click at [119, 66] on div "CANCELADA" at bounding box center [109, 64] width 27 height 7
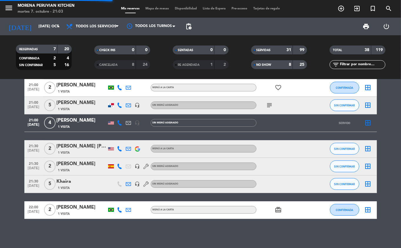
click at [261, 65] on span "NO SHOW" at bounding box center [263, 64] width 15 height 3
click at [268, 47] on div "SERVIDAS" at bounding box center [265, 50] width 27 height 7
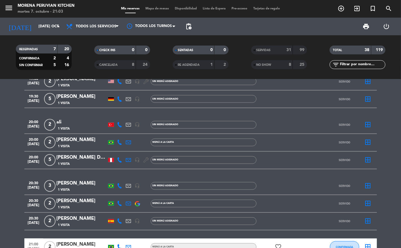
scroll to position [730, 0]
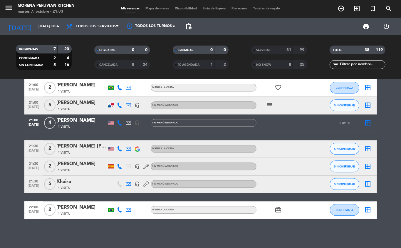
click at [270, 65] on span "NO SHOW" at bounding box center [263, 64] width 15 height 3
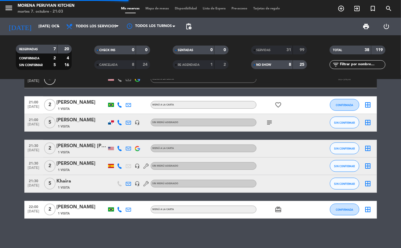
scroll to position [268, 0]
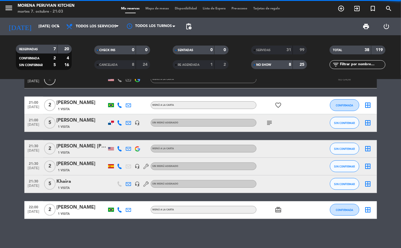
click at [271, 64] on span "NO SHOW" at bounding box center [263, 64] width 15 height 3
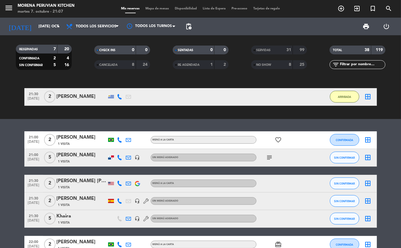
scroll to position [0, 0]
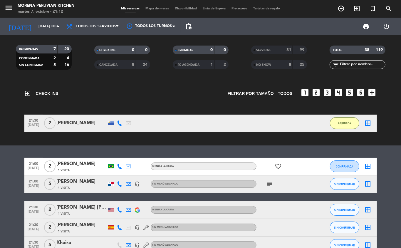
click at [271, 183] on icon "subject" at bounding box center [269, 183] width 7 height 7
click at [342, 166] on span "CONFIRMADA" at bounding box center [344, 166] width 17 height 3
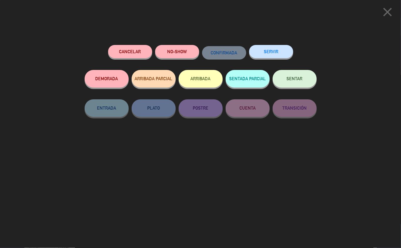
click at [179, 50] on button "NO-SHOW" at bounding box center [177, 51] width 44 height 13
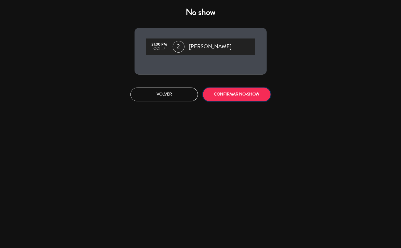
click at [245, 101] on button "CONFIRMAR NO-SHOW" at bounding box center [237, 94] width 68 height 14
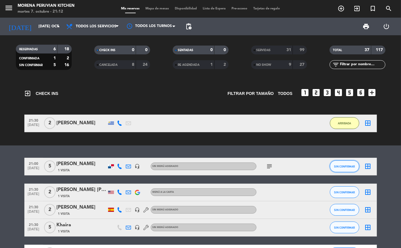
click at [343, 166] on span "SIN CONFIRMAR" at bounding box center [344, 166] width 21 height 3
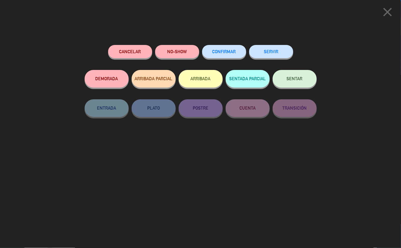
click at [186, 55] on button "NO-SHOW" at bounding box center [177, 51] width 44 height 13
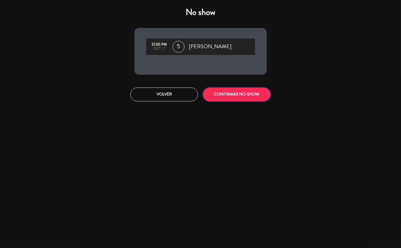
click at [233, 94] on button "CONFIRMAR NO-SHOW" at bounding box center [237, 94] width 68 height 14
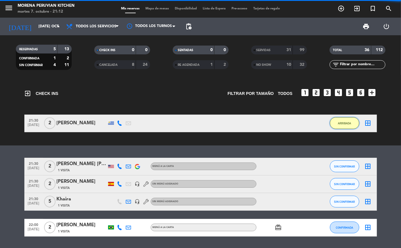
click at [356, 122] on button "ARRIBADA" at bounding box center [344, 123] width 29 height 12
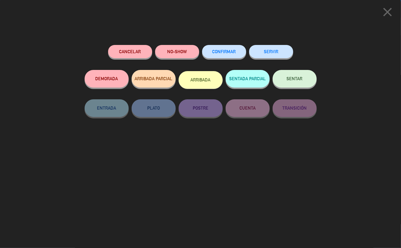
click at [263, 55] on button "SERVIR" at bounding box center [271, 51] width 44 height 13
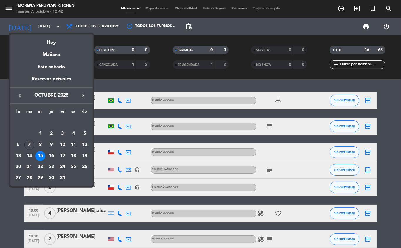
scroll to position [120, 0]
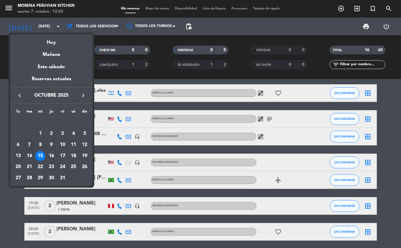
click at [19, 157] on div "13" at bounding box center [18, 156] width 10 height 10
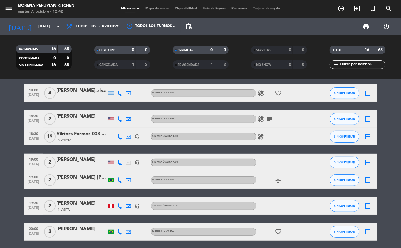
type input "lun. [DATE]"
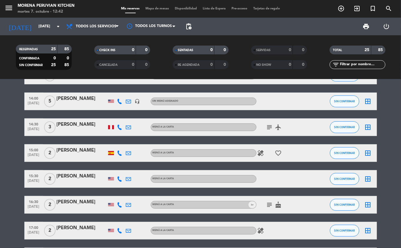
scroll to position [0, 0]
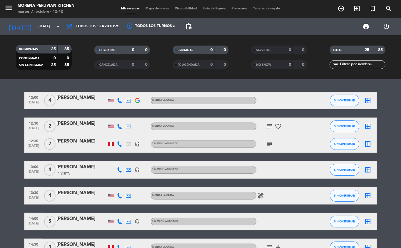
click at [266, 141] on icon "subject" at bounding box center [269, 143] width 7 height 7
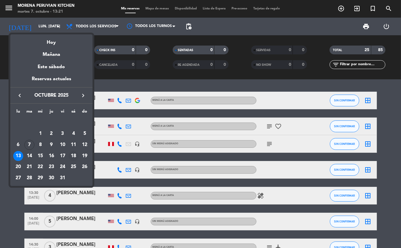
click at [73, 156] on div "18" at bounding box center [73, 156] width 10 height 10
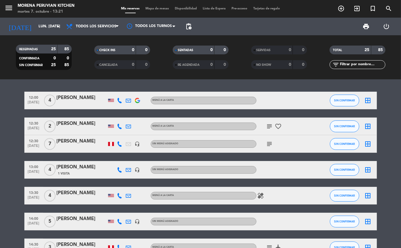
type input "sáb. [DATE]"
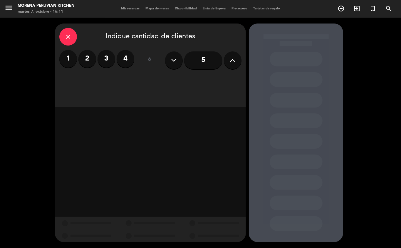
click at [203, 62] on input "5" at bounding box center [203, 60] width 38 height 18
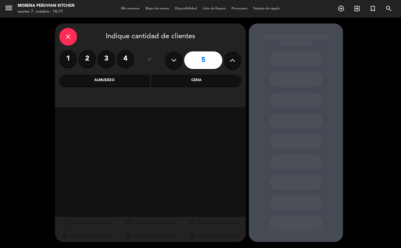
click at [179, 75] on div "Cena" at bounding box center [196, 81] width 90 height 12
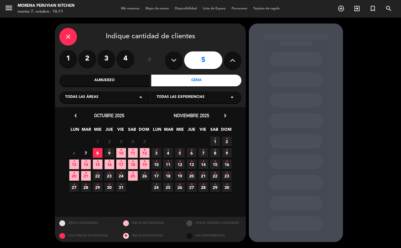
click at [86, 152] on span "7" at bounding box center [86, 153] width 10 height 10
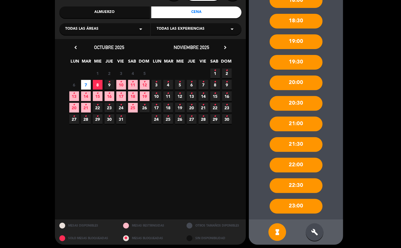
scroll to position [16, 0]
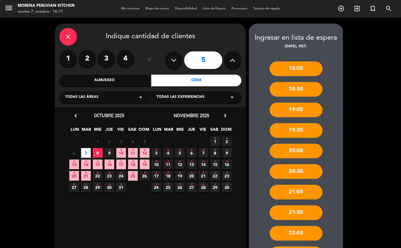
click at [321, 198] on div "18:00 18:30 19:00 19:30 20:00 20:30 21:00 21:30 22:00 22:30 23:00" at bounding box center [296, 169] width 94 height 238
click at [328, 160] on div "18:00 18:30 19:00 19:30 20:00 20:30 21:00 21:30 22:00 22:30 23:00" at bounding box center [296, 169] width 94 height 238
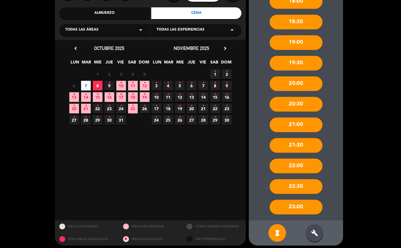
scroll to position [71, 0]
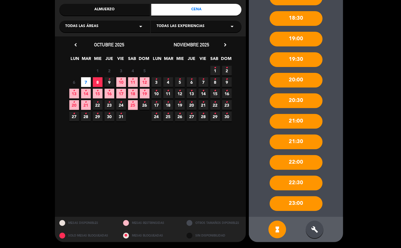
click at [316, 230] on icon "build" at bounding box center [314, 229] width 7 height 7
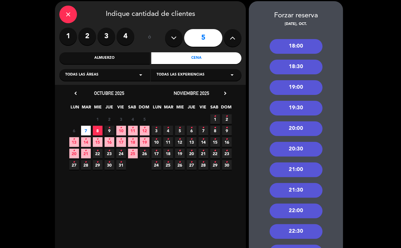
scroll to position [23, 0]
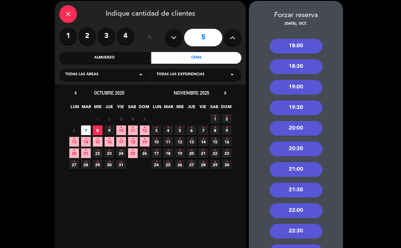
click at [294, 188] on div "21:30" at bounding box center [296, 190] width 53 height 15
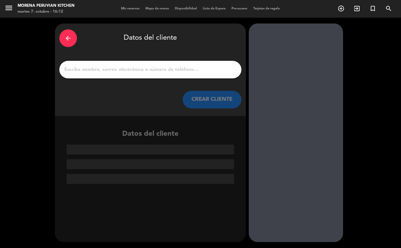
click at [132, 68] on input "1" at bounding box center [150, 69] width 173 height 8
click at [159, 68] on input "1" at bounding box center [150, 69] width 173 height 8
paste input "Khaira"
type input "Khaira"
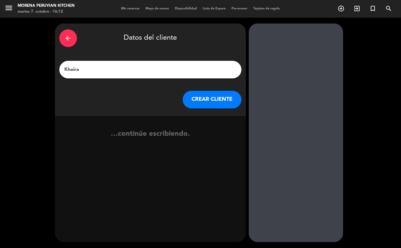
click at [211, 99] on button "CREAR CLIENTE" at bounding box center [212, 100] width 59 height 18
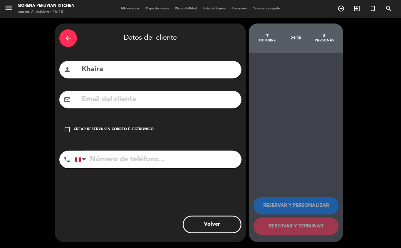
click at [111, 100] on input "text" at bounding box center [159, 99] width 156 height 12
click at [151, 100] on input "text" at bounding box center [159, 99] width 156 height 12
paste input "[EMAIL_ADDRESS][DOMAIN_NAME]"
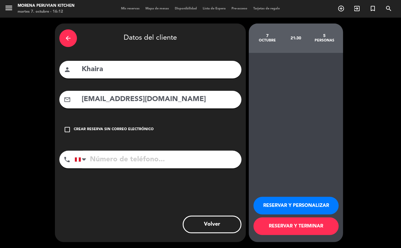
type input "[EMAIL_ADDRESS][DOMAIN_NAME]"
click at [293, 230] on button "RESERVAR Y TERMINAR" at bounding box center [295, 226] width 85 height 18
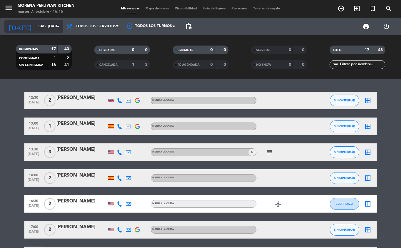
click at [39, 26] on input "sáb. 18 oct." at bounding box center [61, 26] width 50 height 10
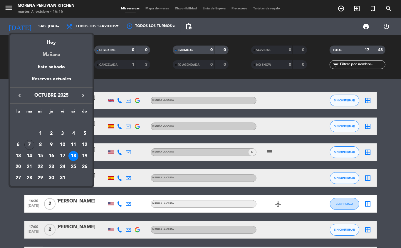
click at [58, 52] on div "Mañana" at bounding box center [51, 52] width 82 height 12
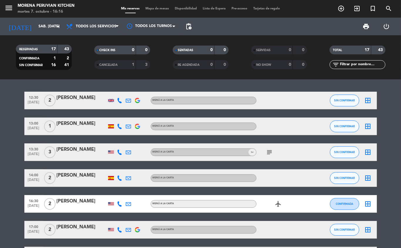
type input "mié. [DATE]"
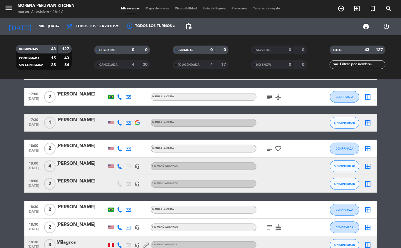
scroll to position [302, 0]
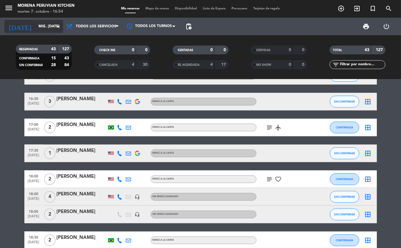
click at [43, 26] on input "mié. [DATE]" at bounding box center [61, 26] width 50 height 10
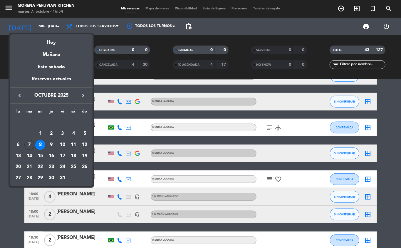
click at [45, 27] on div at bounding box center [200, 124] width 401 height 248
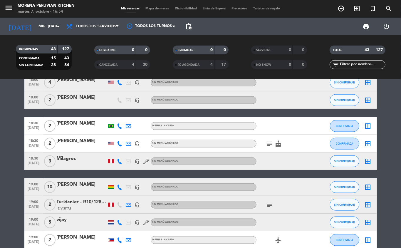
scroll to position [416, 0]
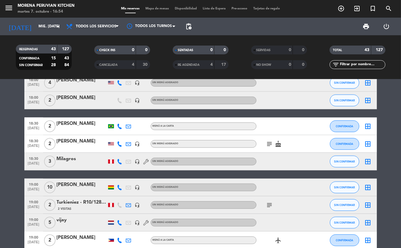
click at [269, 145] on icon "subject" at bounding box center [269, 143] width 7 height 7
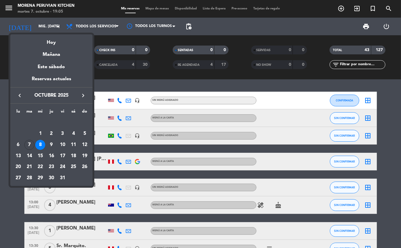
scroll to position [416, 0]
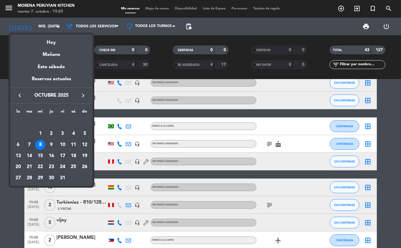
click at [40, 146] on div "8" at bounding box center [40, 145] width 10 height 10
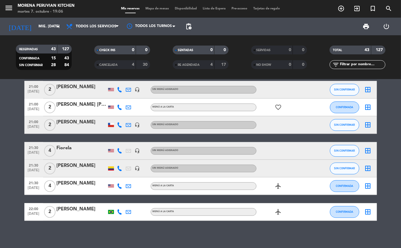
scroll to position [795, 0]
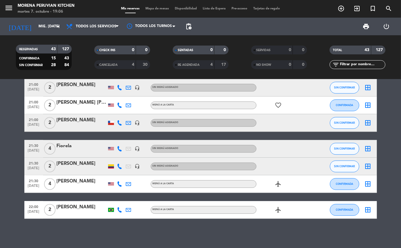
click at [342, 9] on icon "add_circle_outline" at bounding box center [340, 8] width 7 height 7
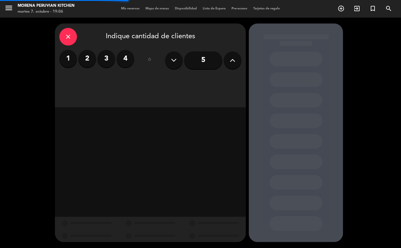
click at [82, 53] on label "2" at bounding box center [87, 59] width 18 height 18
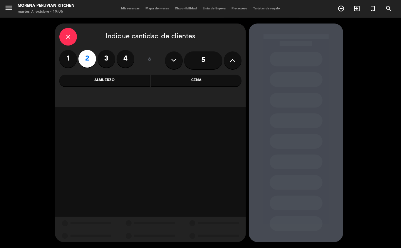
click at [205, 81] on div "Cena" at bounding box center [196, 81] width 90 height 12
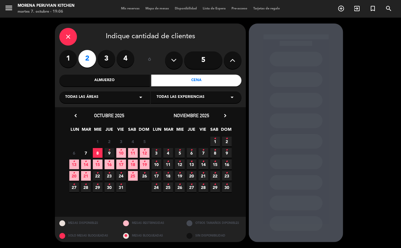
click at [97, 161] on icon "•" at bounding box center [98, 161] width 2 height 9
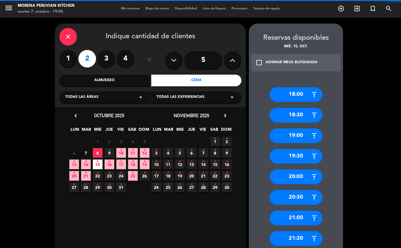
click at [97, 152] on span "8" at bounding box center [98, 153] width 10 height 10
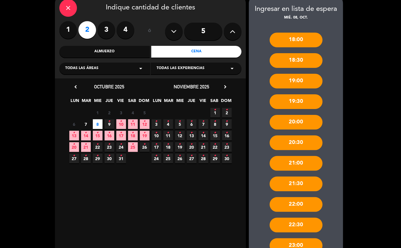
scroll to position [71, 0]
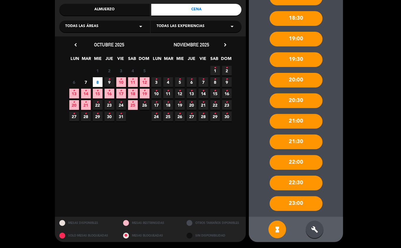
click at [310, 234] on div "build" at bounding box center [315, 229] width 18 height 18
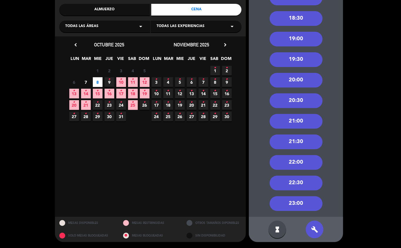
click at [302, 164] on div "22:00" at bounding box center [296, 162] width 53 height 15
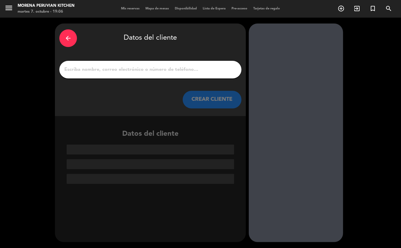
scroll to position [0, 0]
click at [159, 65] on input "1" at bounding box center [150, 69] width 173 height 8
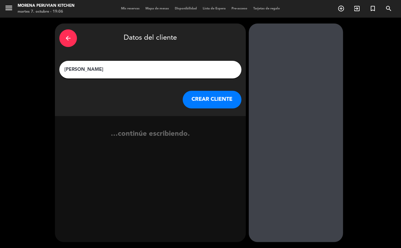
type input "[PERSON_NAME]"
click at [221, 104] on button "CREAR CLIENTE" at bounding box center [212, 100] width 59 height 18
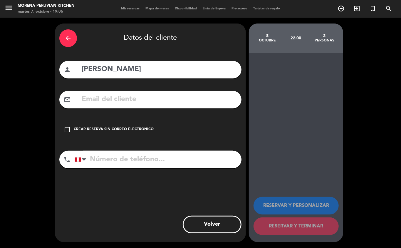
click at [120, 134] on div "check_box_outline_blank Crear reserva sin correo electrónico" at bounding box center [150, 130] width 182 height 18
click at [143, 168] on input "tel" at bounding box center [158, 160] width 167 height 18
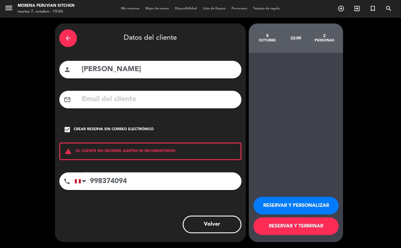
type input "998374094"
click at [297, 232] on button "RESERVAR Y TERMINAR" at bounding box center [295, 226] width 85 height 18
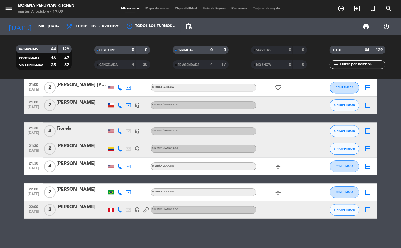
scroll to position [524, 0]
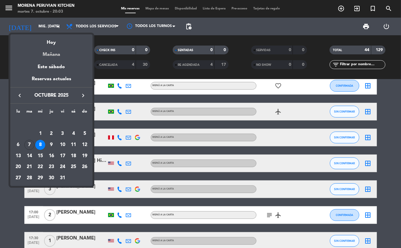
click at [58, 54] on div "Mañana" at bounding box center [51, 52] width 82 height 12
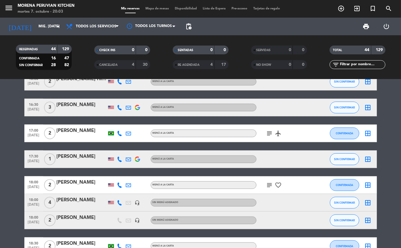
scroll to position [295, 0]
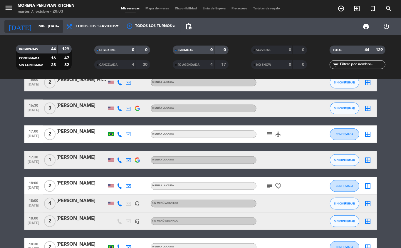
click at [37, 26] on input "mié. [DATE]" at bounding box center [61, 26] width 50 height 10
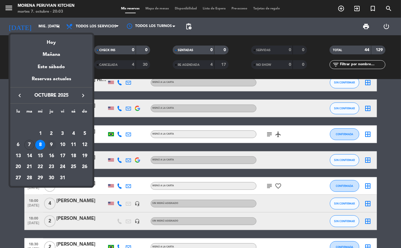
click at [51, 145] on div "9" at bounding box center [51, 145] width 10 height 10
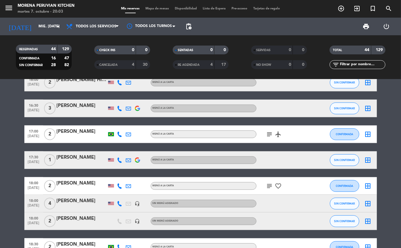
type input "jue. 9 oct."
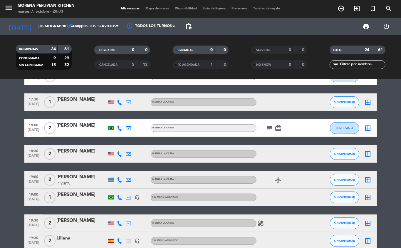
scroll to position [215, 0]
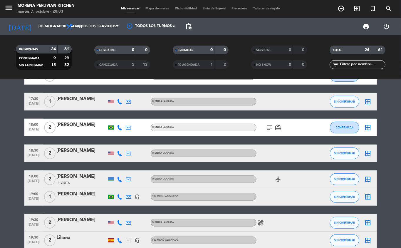
click at [340, 8] on icon "add_circle_outline" at bounding box center [340, 8] width 7 height 7
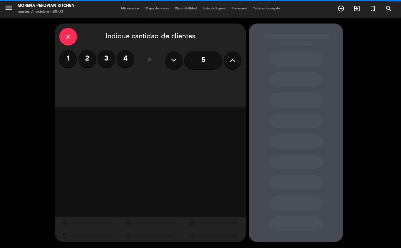
click at [87, 59] on label "2" at bounding box center [87, 59] width 18 height 18
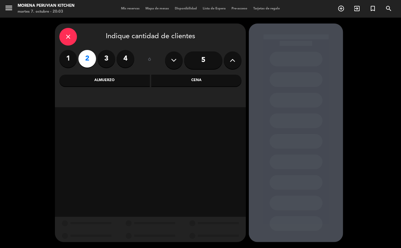
click at [196, 80] on div "Cena" at bounding box center [196, 81] width 90 height 12
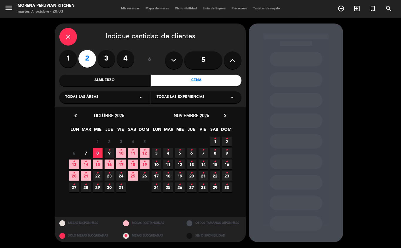
click at [109, 153] on icon "•" at bounding box center [109, 149] width 2 height 9
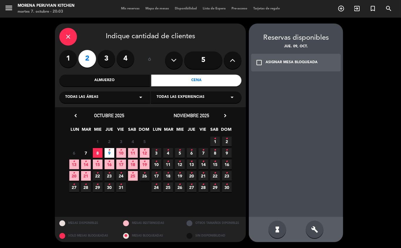
click at [306, 65] on div "ASIGNAR MESA BLOQUEADA" at bounding box center [291, 63] width 52 height 6
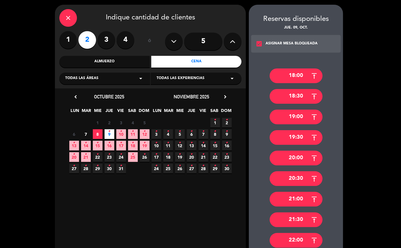
scroll to position [20, 0]
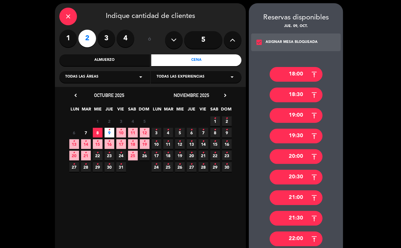
click at [296, 96] on div "18:30" at bounding box center [296, 94] width 53 height 15
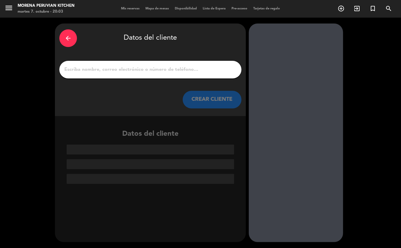
scroll to position [0, 0]
click at [126, 70] on input "1" at bounding box center [150, 69] width 173 height 8
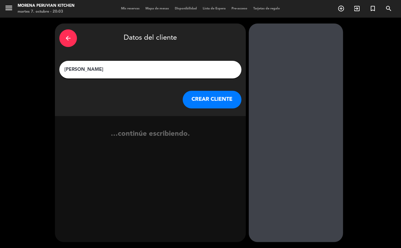
type input "gopal"
click at [213, 101] on button "CREAR CLIENTE" at bounding box center [212, 100] width 59 height 18
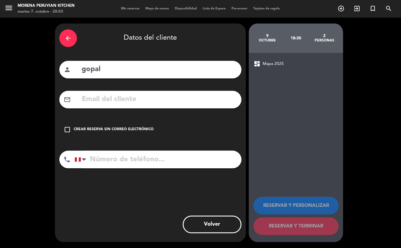
click at [134, 131] on div "Crear reserva sin correo electrónico" at bounding box center [114, 130] width 80 height 6
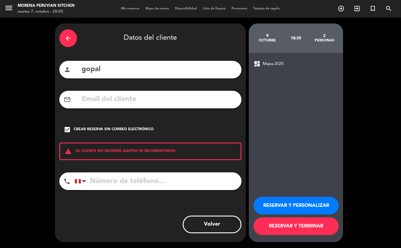
click at [135, 182] on input "tel" at bounding box center [158, 181] width 167 height 18
type input "+17132823245"
click at [311, 232] on button "RESERVAR Y TERMINAR" at bounding box center [295, 226] width 85 height 18
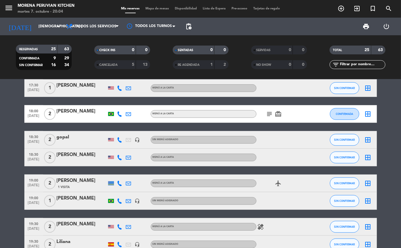
scroll to position [228, 0]
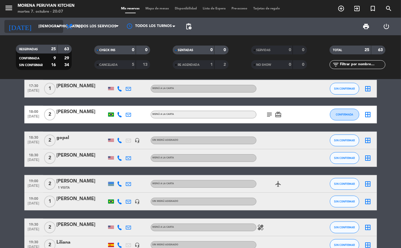
click at [44, 26] on input "jue. 9 oct." at bounding box center [61, 26] width 50 height 10
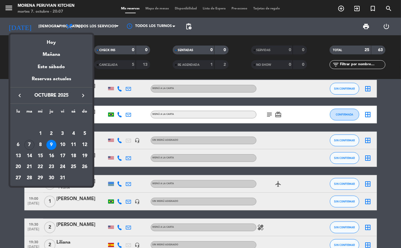
click at [41, 24] on div at bounding box center [200, 124] width 401 height 248
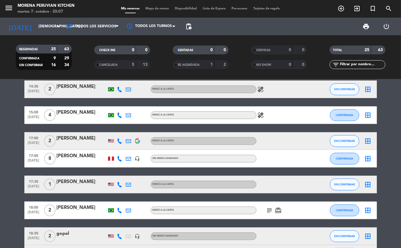
scroll to position [0, 0]
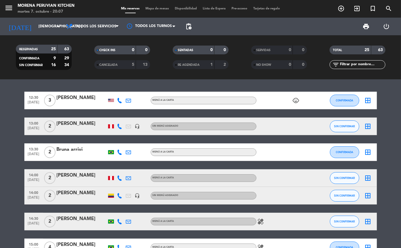
click at [341, 10] on icon "add_circle_outline" at bounding box center [340, 8] width 7 height 7
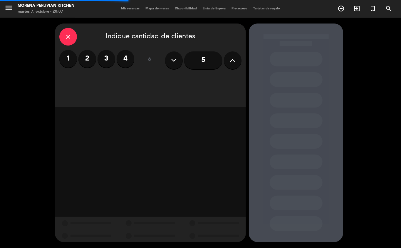
click at [89, 63] on label "2" at bounding box center [87, 59] width 18 height 18
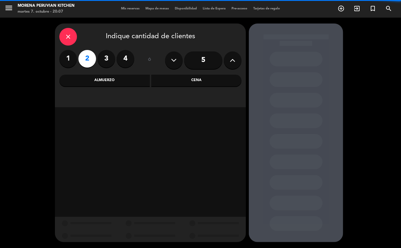
click at [114, 83] on div "Almuerzo" at bounding box center [104, 81] width 90 height 12
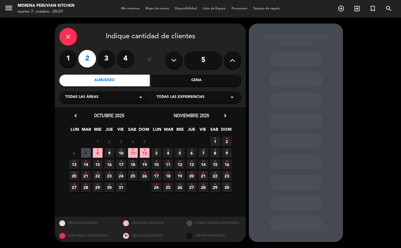
click at [109, 153] on icon "•" at bounding box center [109, 149] width 2 height 9
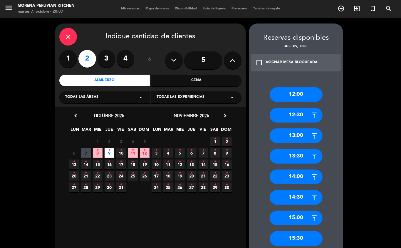
click at [309, 159] on div "13:30" at bounding box center [296, 156] width 53 height 15
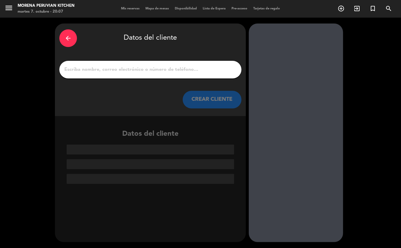
click at [127, 68] on input "1" at bounding box center [150, 69] width 173 height 8
type input "h"
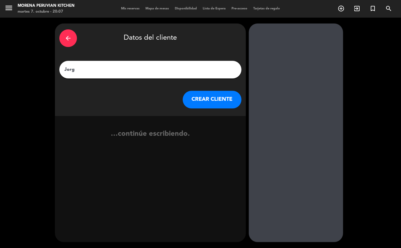
type input "Jorge"
click at [211, 97] on button "CREAR CLIENTE" at bounding box center [212, 100] width 59 height 18
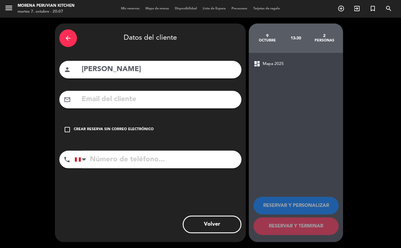
click at [124, 132] on div "Crear reserva sin correo electrónico" at bounding box center [114, 130] width 80 height 6
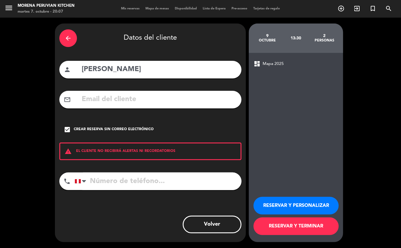
click at [134, 183] on input "tel" at bounding box center [158, 181] width 167 height 18
type input "992523450"
click at [309, 225] on button "RESERVAR Y TERMINAR" at bounding box center [295, 226] width 85 height 18
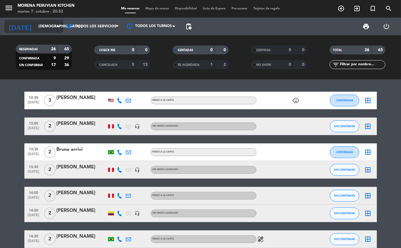
click at [36, 25] on input "jue. 9 oct." at bounding box center [61, 26] width 50 height 10
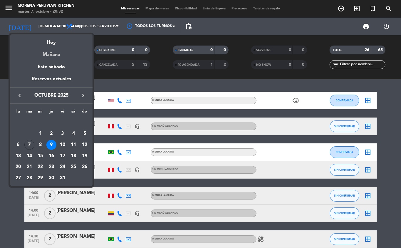
click at [61, 57] on div "Mañana" at bounding box center [51, 52] width 82 height 12
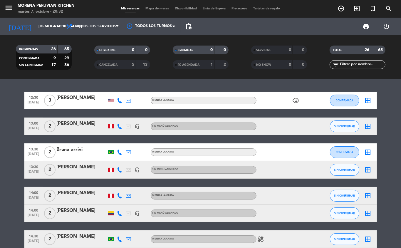
type input "mié. [DATE]"
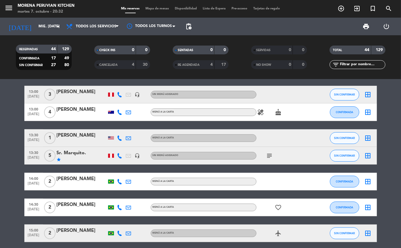
scroll to position [90, 0]
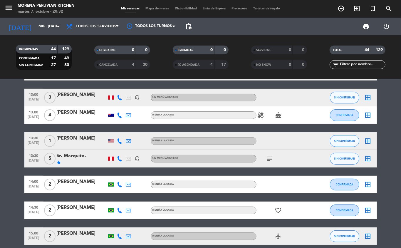
click at [339, 9] on icon "add_circle_outline" at bounding box center [340, 8] width 7 height 7
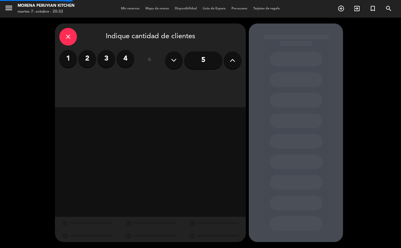
click at [92, 60] on label "2" at bounding box center [87, 59] width 18 height 18
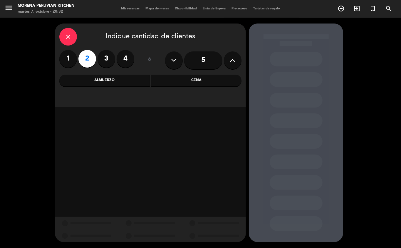
click at [123, 81] on div "Almuerzo" at bounding box center [104, 81] width 90 height 12
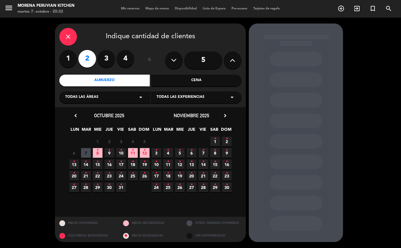
click at [97, 155] on span "8 •" at bounding box center [98, 153] width 10 height 10
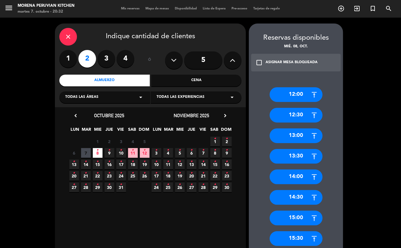
click at [295, 177] on div "14:00" at bounding box center [296, 176] width 53 height 15
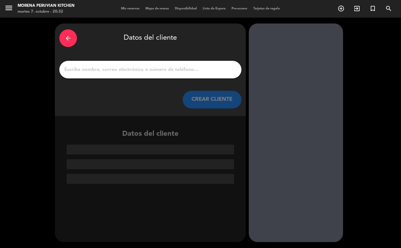
click at [142, 68] on input "1" at bounding box center [150, 69] width 173 height 8
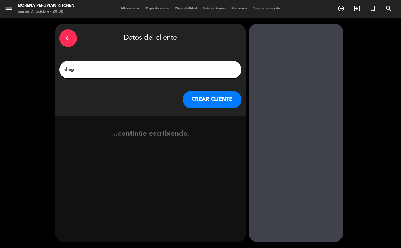
type input "diego"
click at [221, 95] on button "CREAR CLIENTE" at bounding box center [212, 100] width 59 height 18
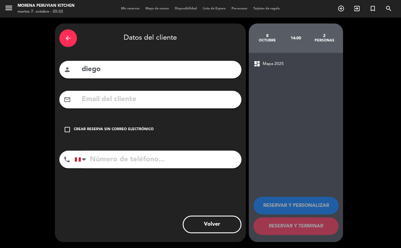
click at [106, 130] on div "Crear reserva sin correo electrónico" at bounding box center [114, 130] width 80 height 6
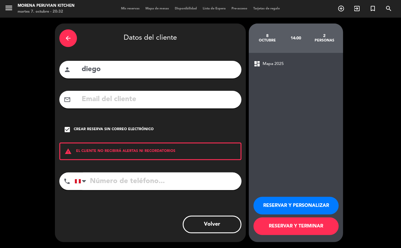
click at [120, 184] on input "tel" at bounding box center [158, 181] width 167 height 18
type input "+573003497751"
click at [304, 225] on button "RESERVAR Y TERMINAR" at bounding box center [295, 226] width 85 height 18
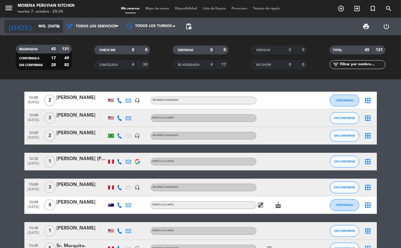
click at [52, 28] on input "mié. [DATE]" at bounding box center [61, 26] width 50 height 10
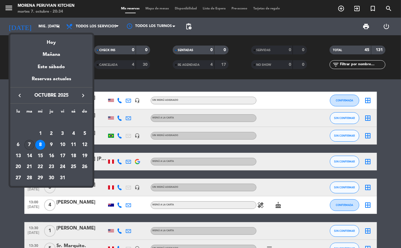
click at [29, 145] on div "7" at bounding box center [29, 145] width 10 height 10
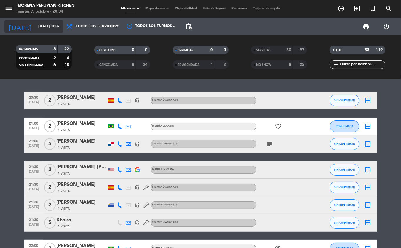
click at [55, 27] on icon "arrow_drop_down" at bounding box center [58, 26] width 7 height 7
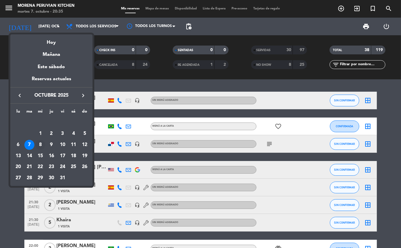
click at [40, 145] on div "8" at bounding box center [40, 145] width 10 height 10
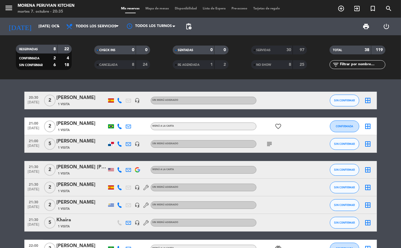
type input "mié. [DATE]"
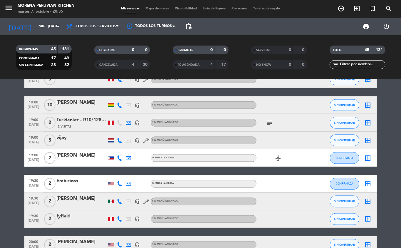
scroll to position [623, 0]
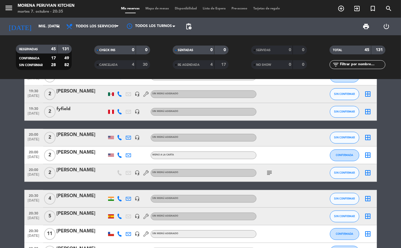
click at [153, 155] on span "MENÚ A LA CARTA" at bounding box center [163, 155] width 22 height 2
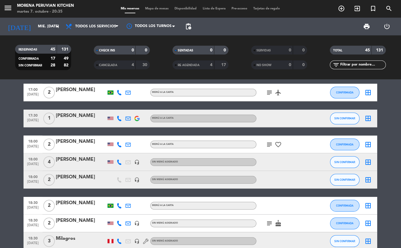
scroll to position [356, 0]
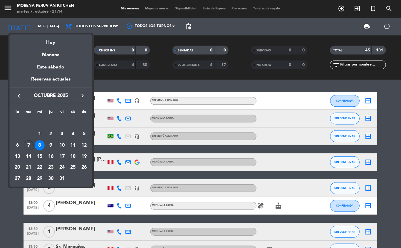
scroll to position [356, 0]
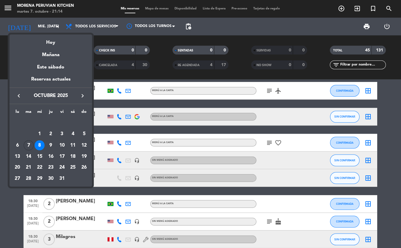
click at [191, 28] on div at bounding box center [200, 124] width 401 height 248
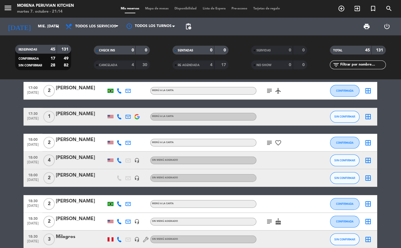
click at [187, 26] on span "pending_actions" at bounding box center [188, 26] width 7 height 7
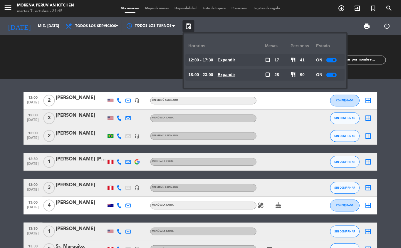
scroll to position [0, 0]
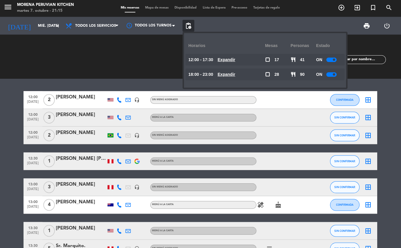
click at [293, 159] on div at bounding box center [282, 161] width 53 height 17
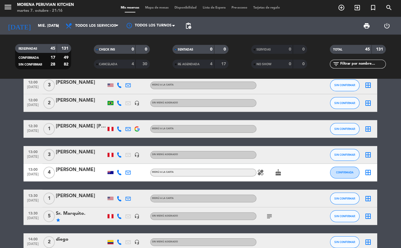
scroll to position [46, 0]
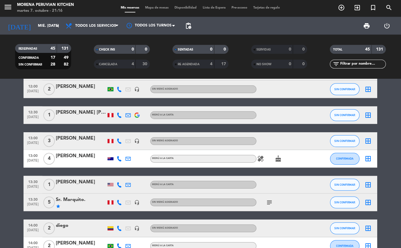
click at [259, 159] on icon "healing" at bounding box center [260, 158] width 7 height 7
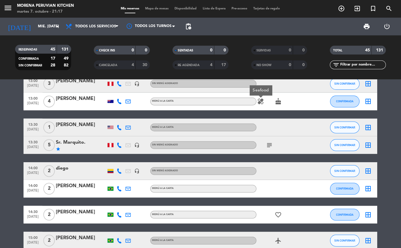
scroll to position [97, 0]
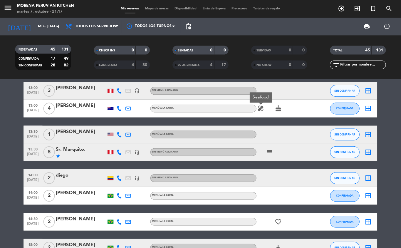
click at [270, 151] on icon "subject" at bounding box center [269, 151] width 7 height 7
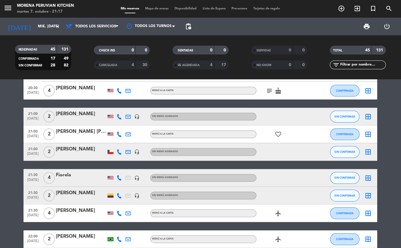
scroll to position [830, 0]
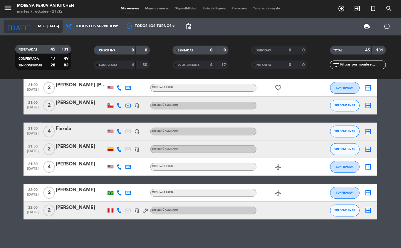
click at [47, 27] on input "mié. [DATE]" at bounding box center [61, 26] width 50 height 10
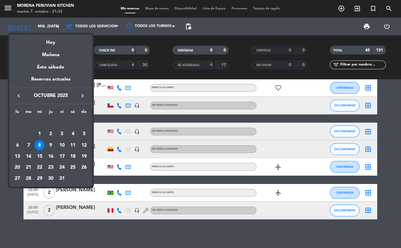
click at [40, 146] on div "8" at bounding box center [40, 145] width 10 height 10
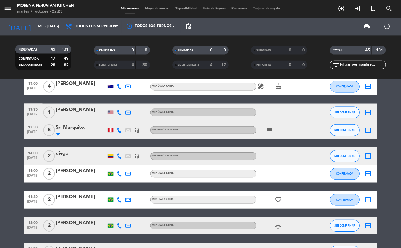
scroll to position [0, 0]
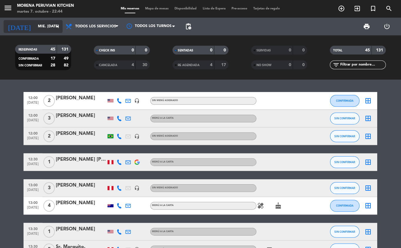
click at [43, 26] on input "mié. [DATE]" at bounding box center [61, 26] width 50 height 10
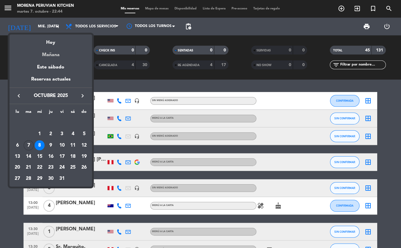
click at [55, 54] on div "Mañana" at bounding box center [51, 52] width 82 height 12
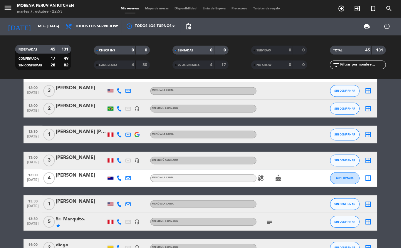
scroll to position [25, 0]
